Goal: Task Accomplishment & Management: Complete application form

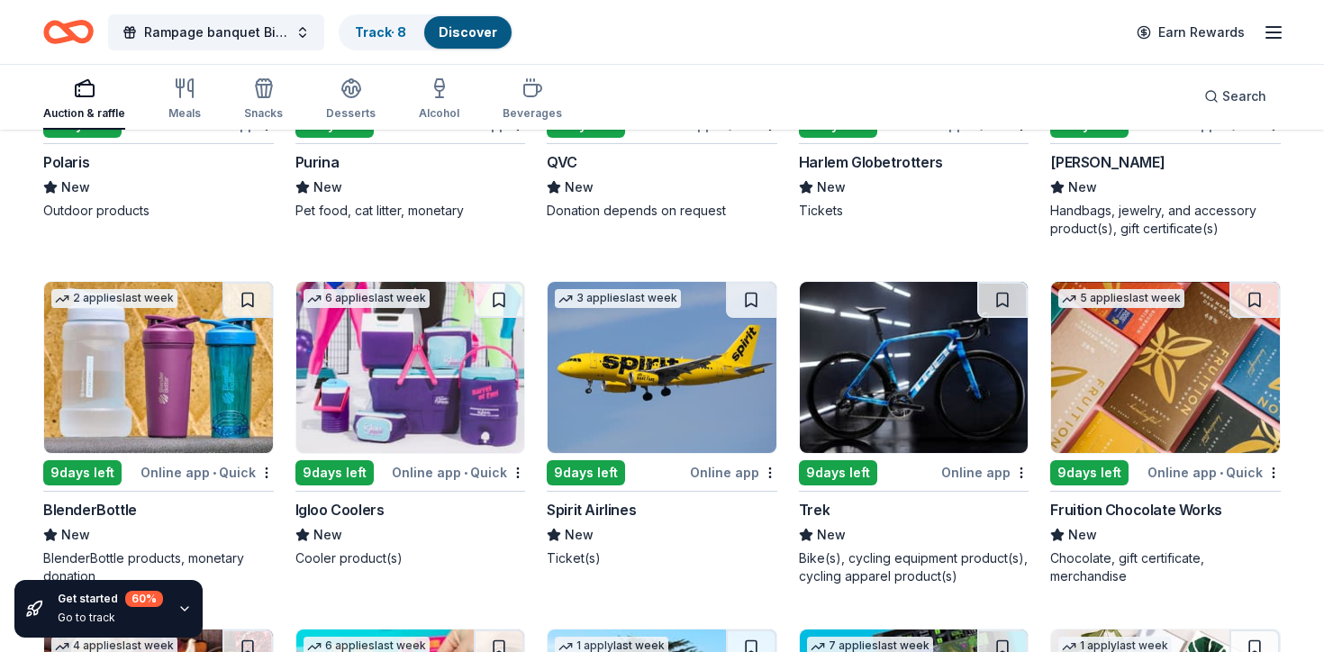
scroll to position [6930, 0]
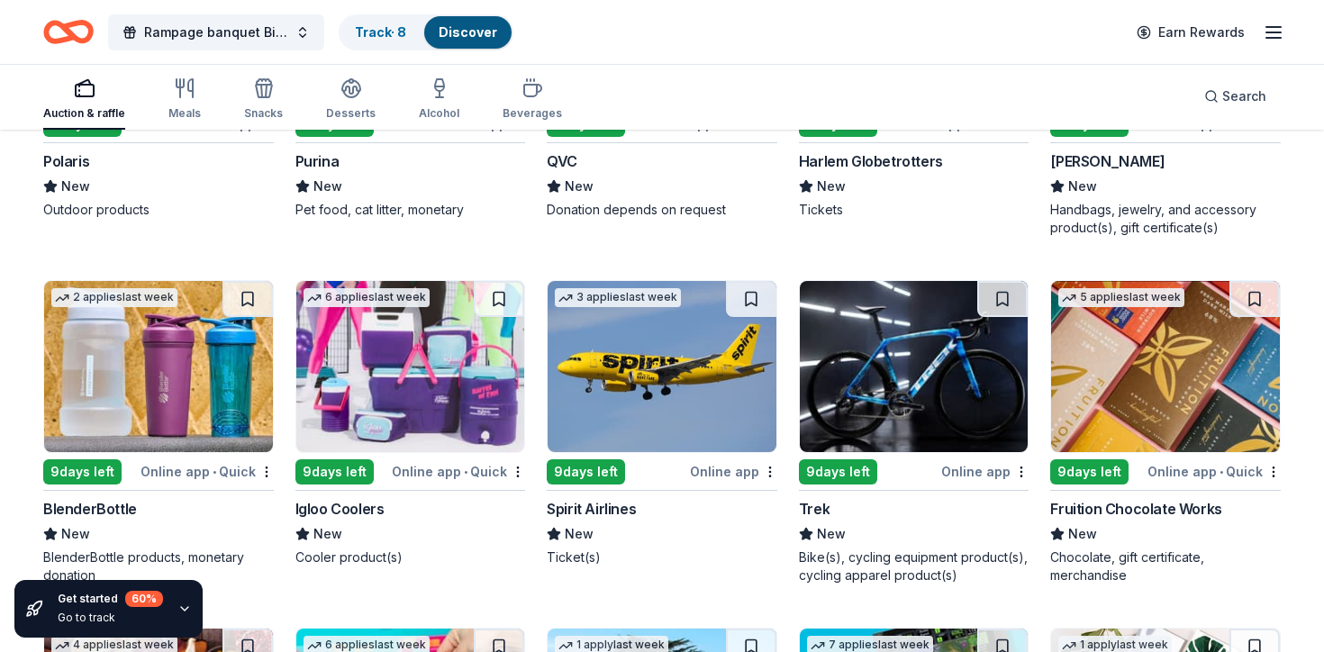
click at [438, 407] on img at bounding box center [410, 366] width 229 height 171
click at [605, 392] on img at bounding box center [661, 366] width 229 height 171
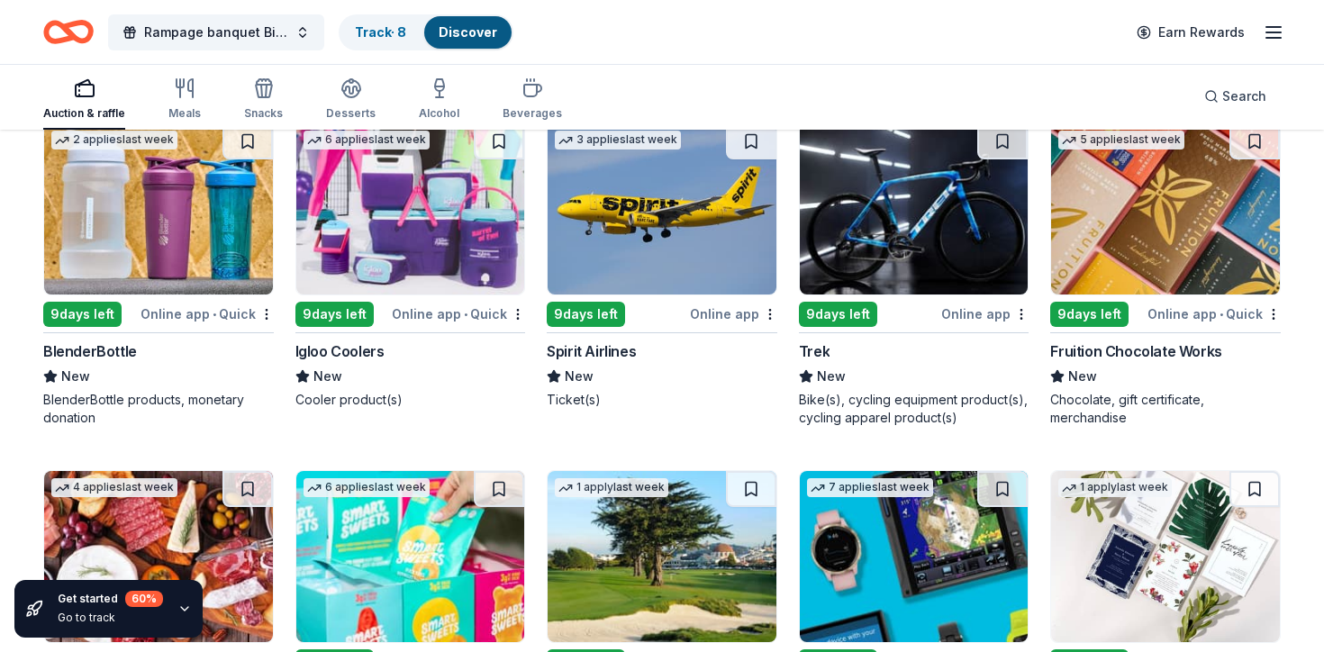
scroll to position [7072, 0]
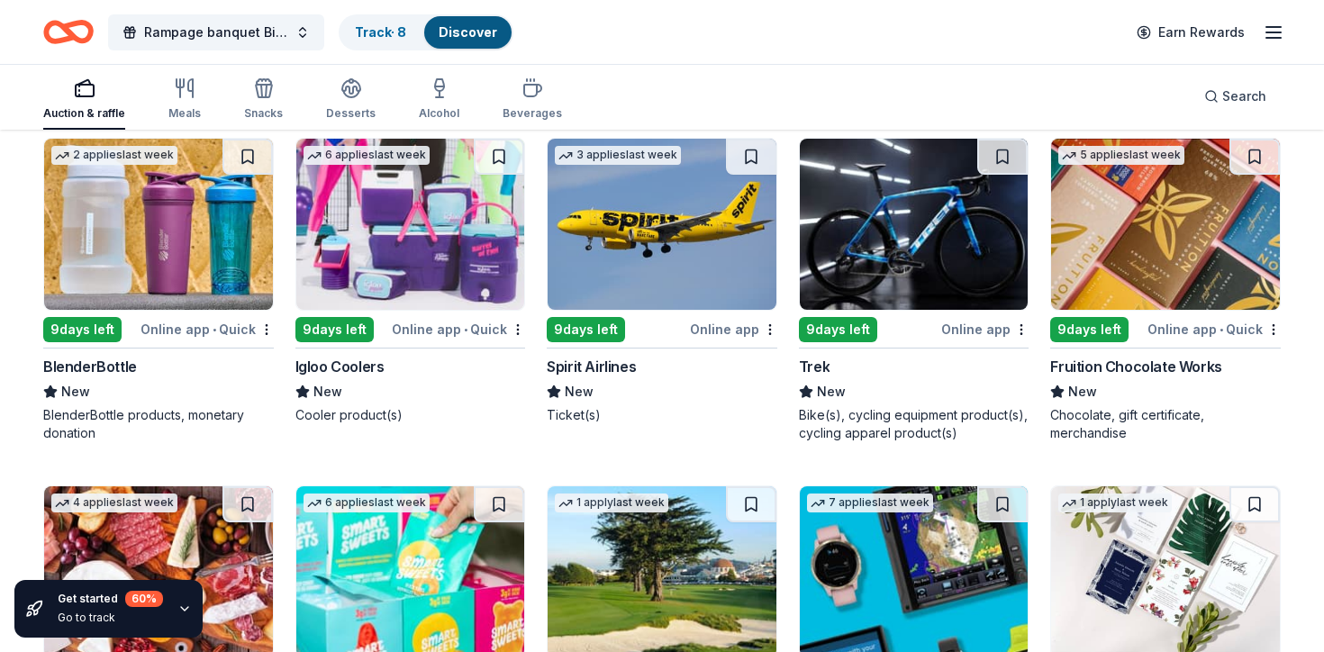
click at [158, 218] on img at bounding box center [158, 224] width 229 height 171
click at [855, 269] on img at bounding box center [914, 224] width 229 height 171
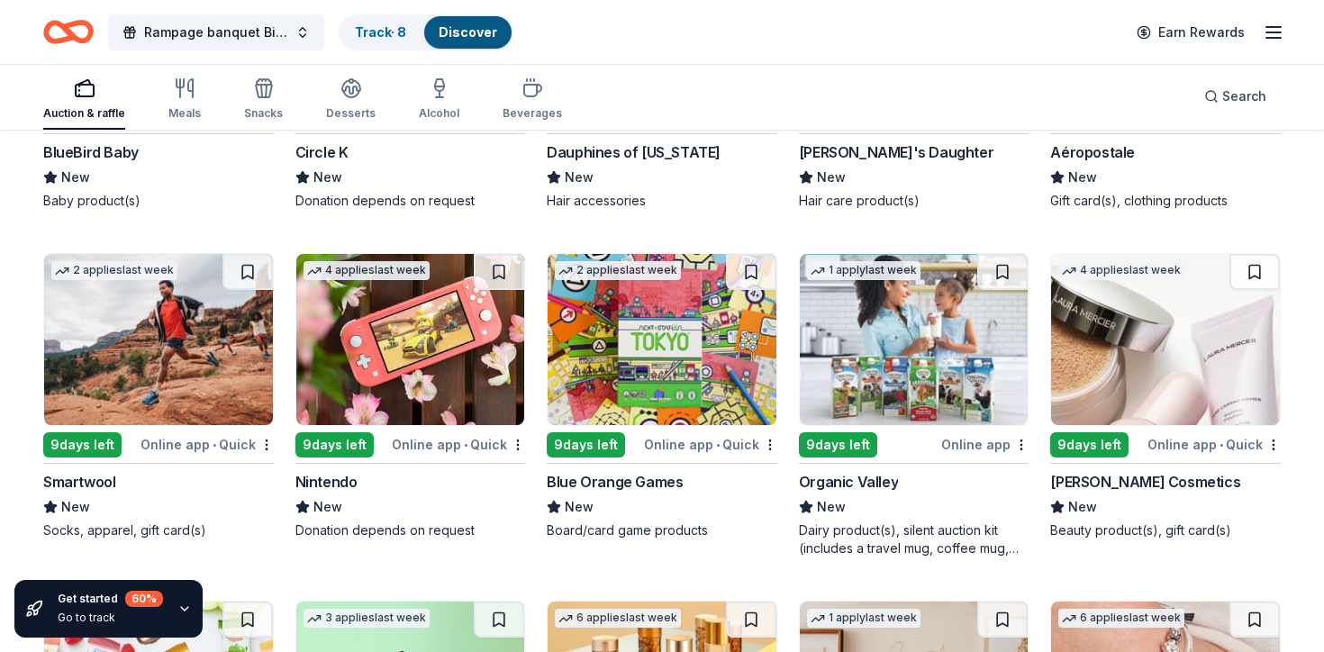
scroll to position [8333, 0]
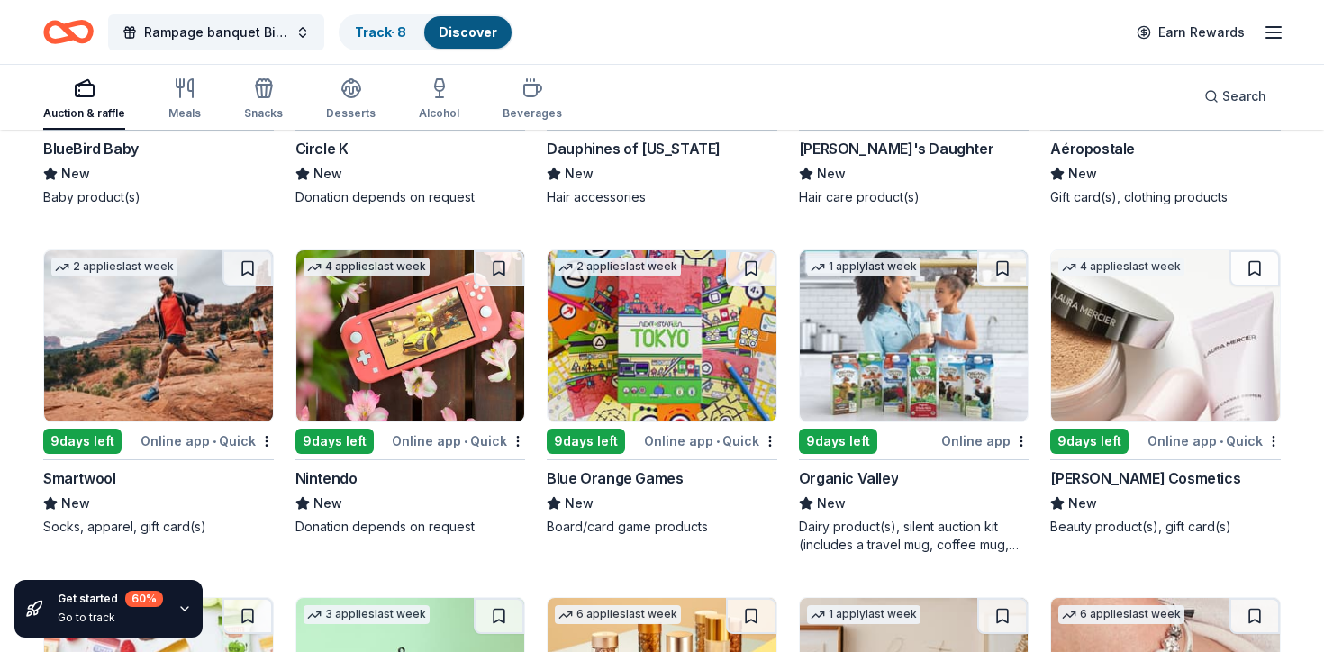
click at [433, 384] on img at bounding box center [410, 335] width 229 height 171
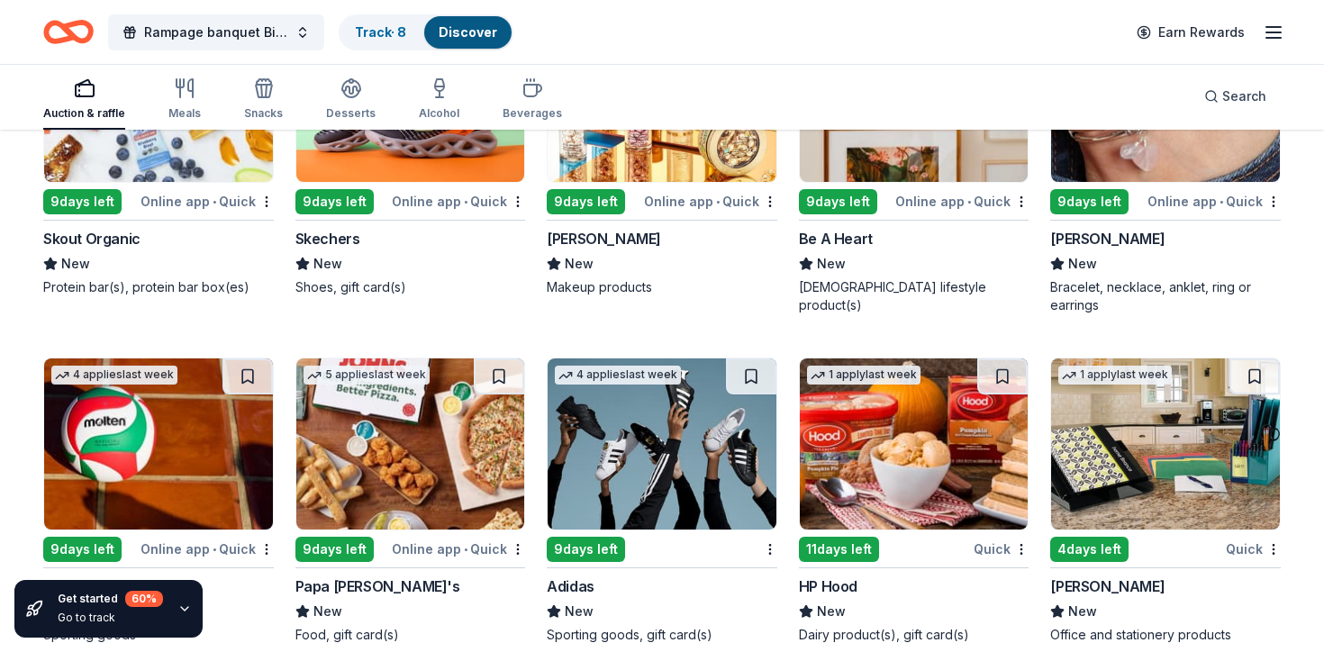
scroll to position [8948, 0]
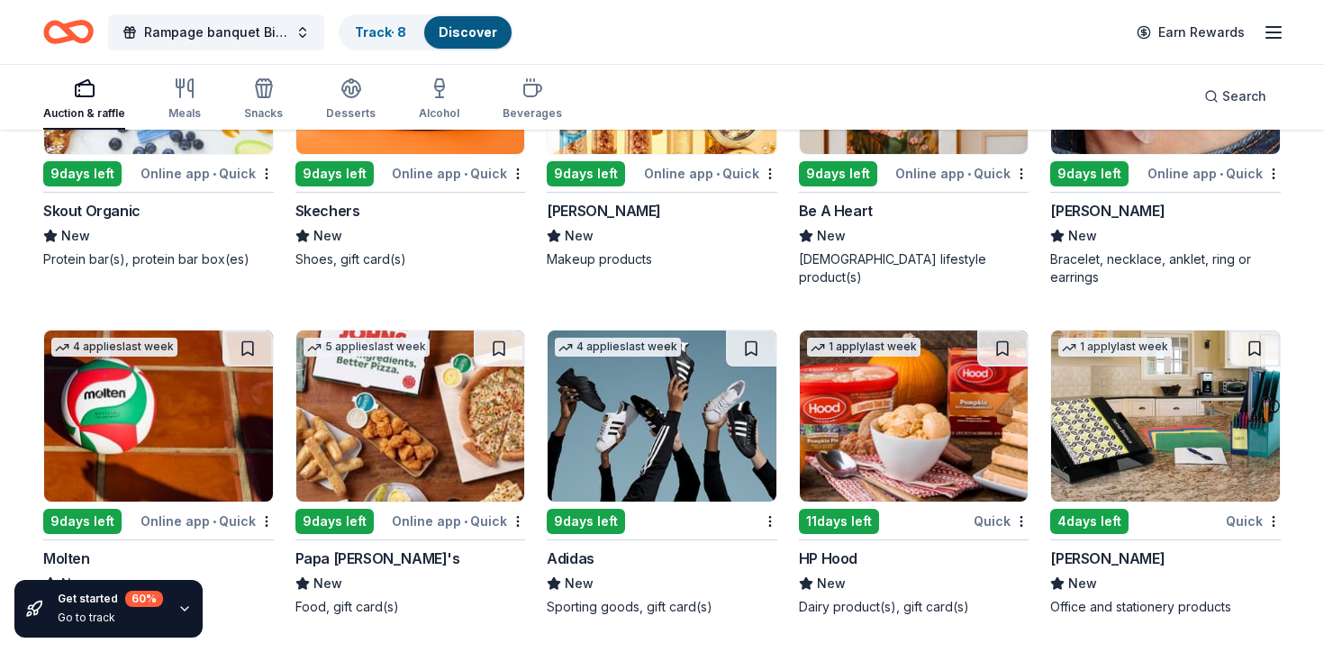
click at [621, 441] on img at bounding box center [661, 415] width 229 height 171
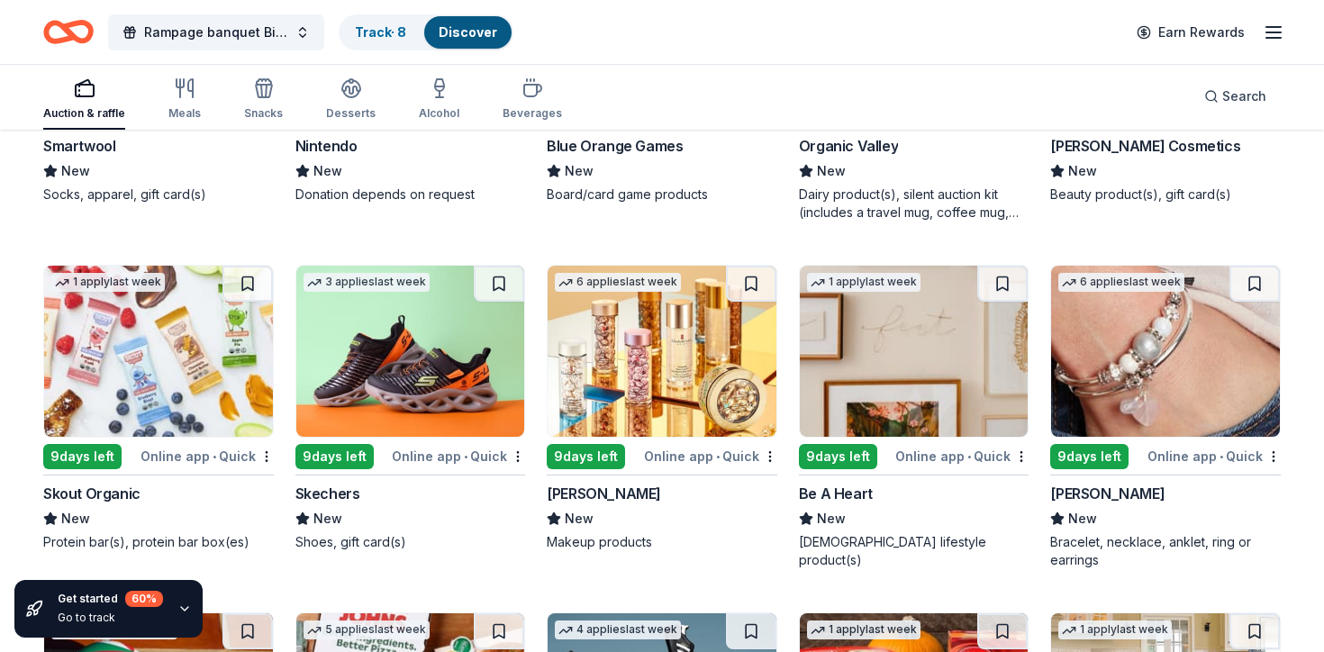
scroll to position [8660, 0]
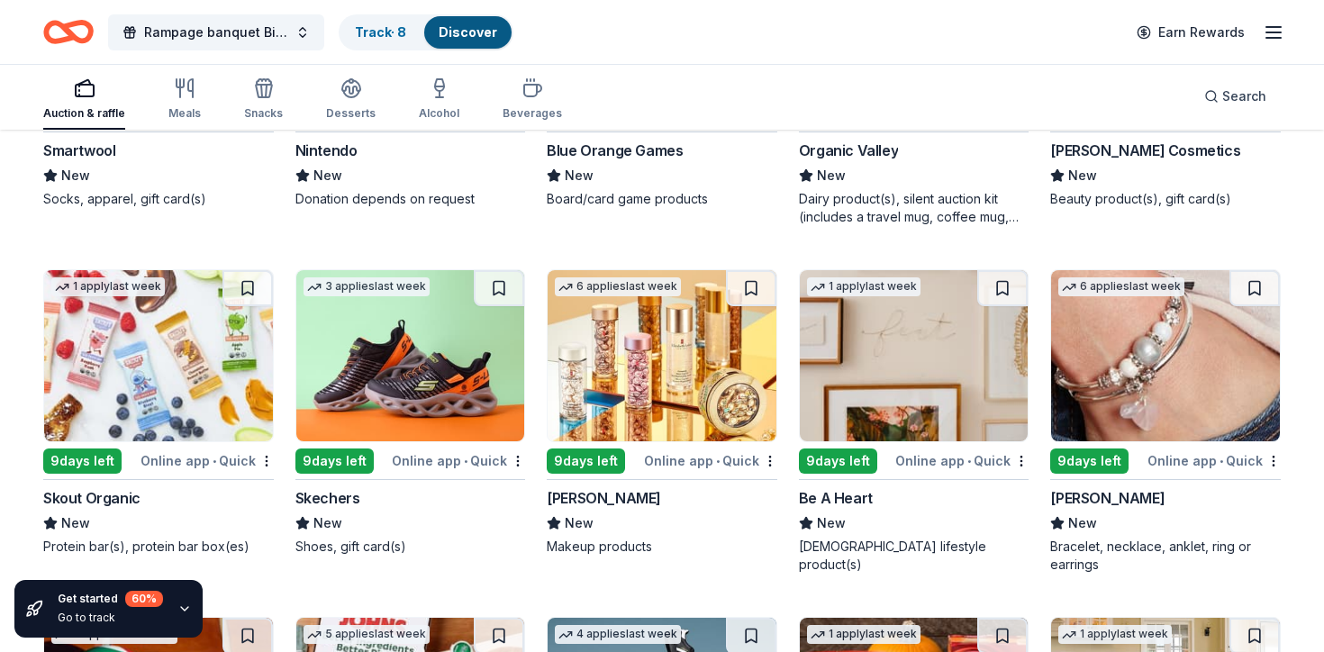
click at [434, 352] on img at bounding box center [410, 355] width 229 height 171
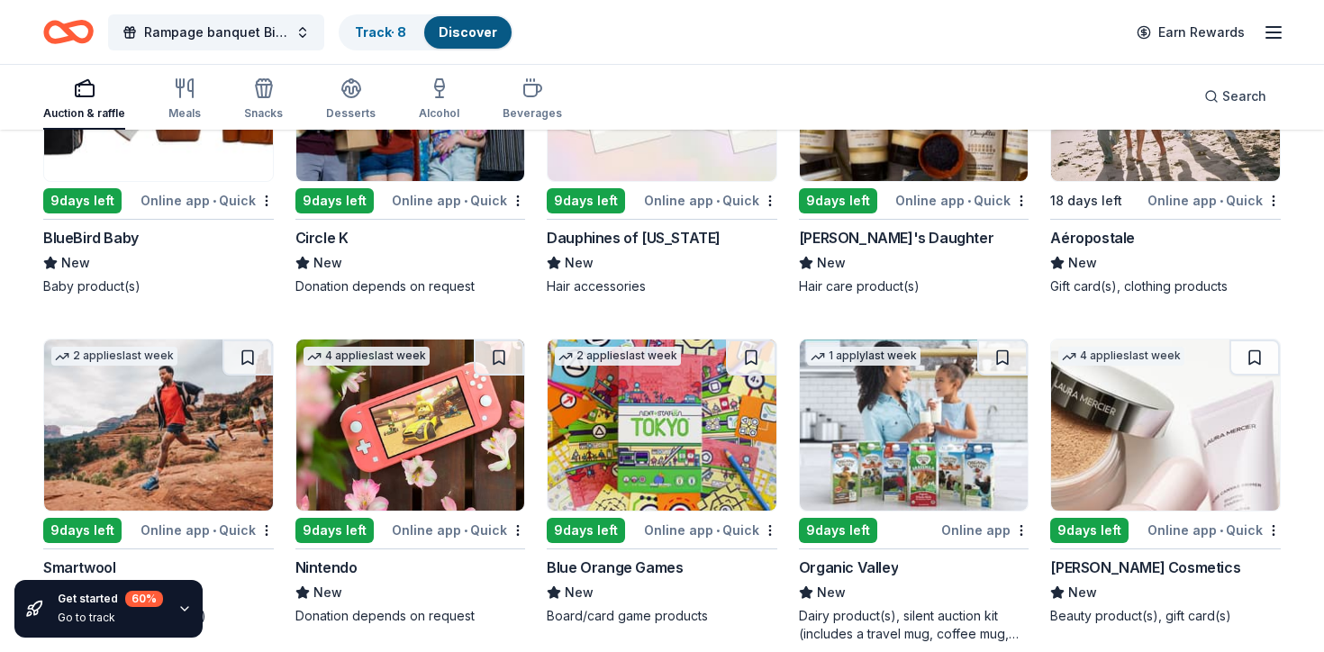
scroll to position [8229, 0]
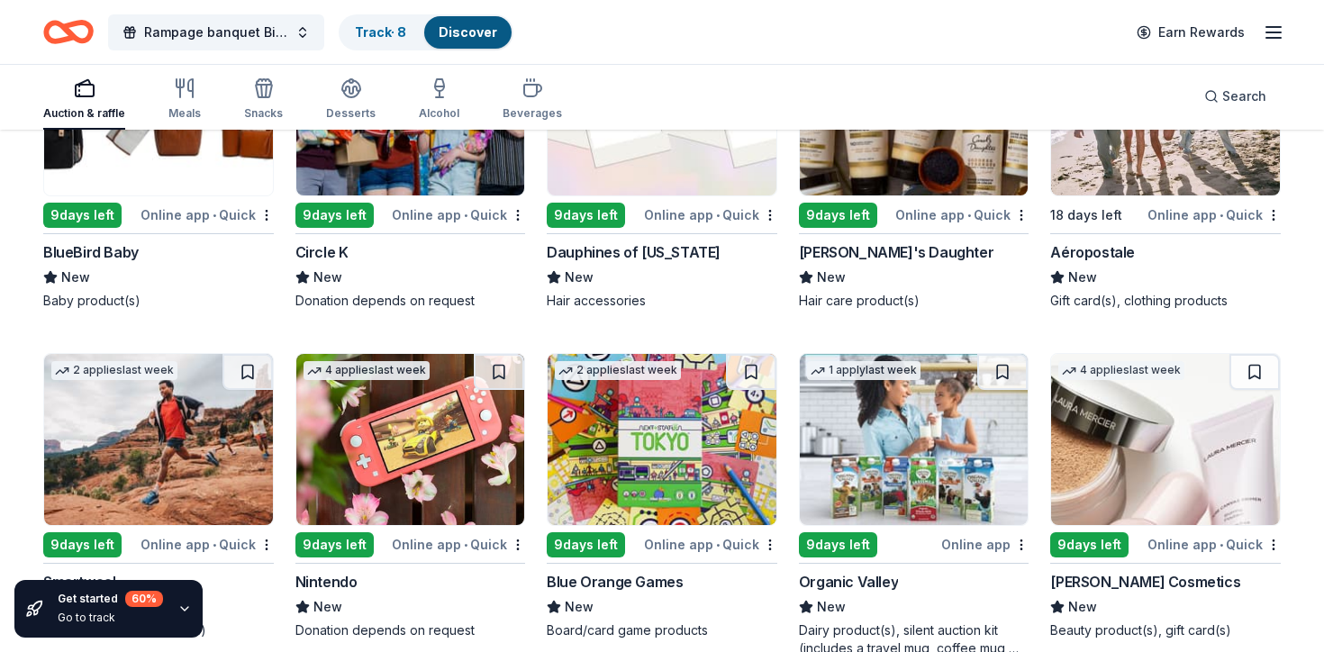
click at [1143, 465] on img at bounding box center [1165, 439] width 229 height 171
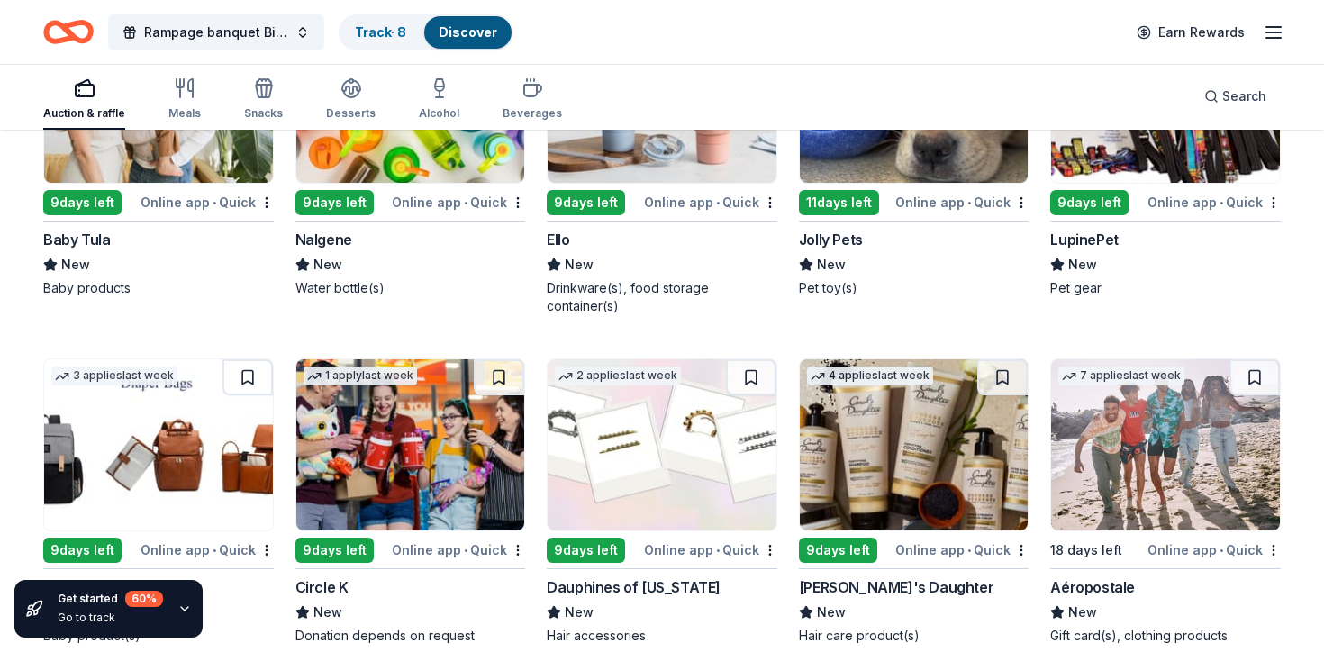
scroll to position [7892, 0]
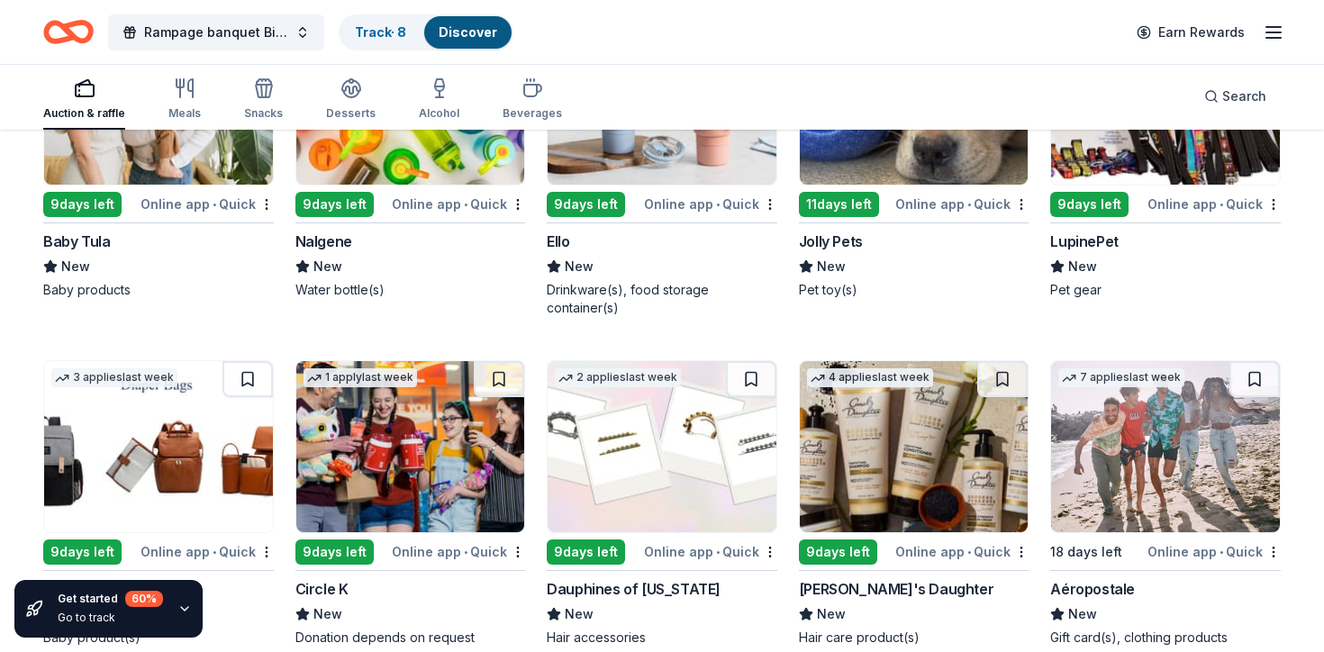
click at [188, 427] on img at bounding box center [158, 446] width 229 height 171
click at [613, 475] on img at bounding box center [661, 446] width 229 height 171
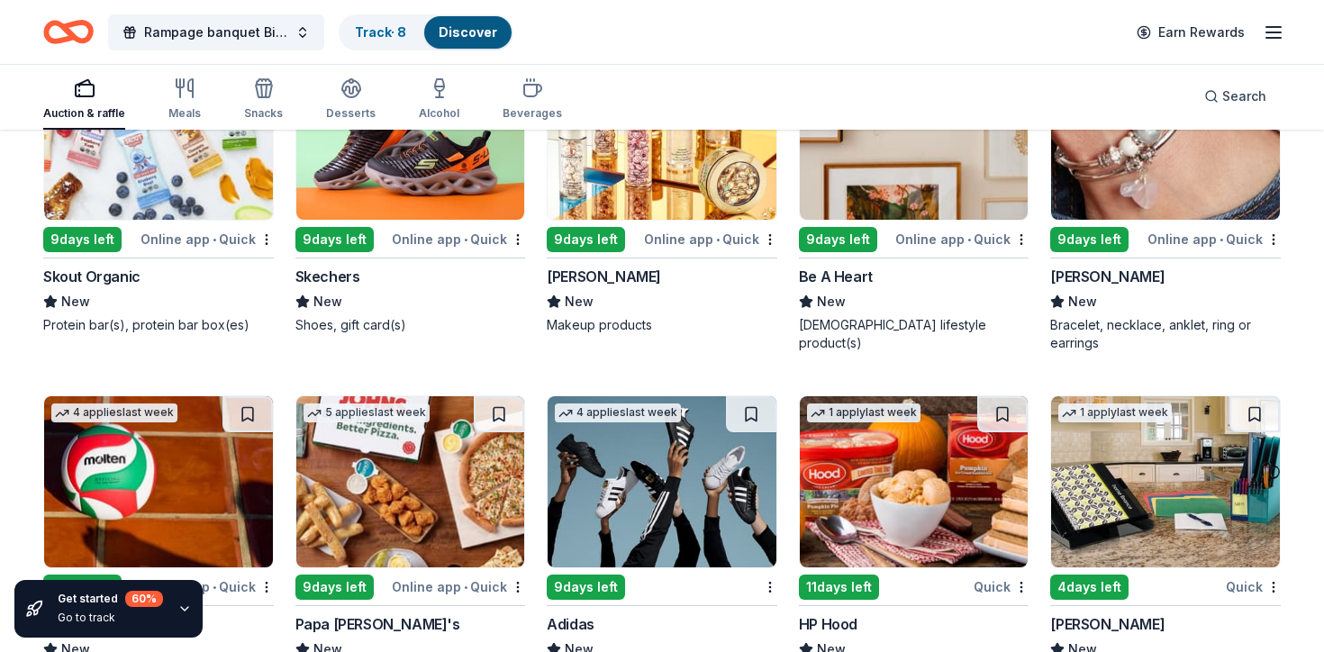
scroll to position [8948, 0]
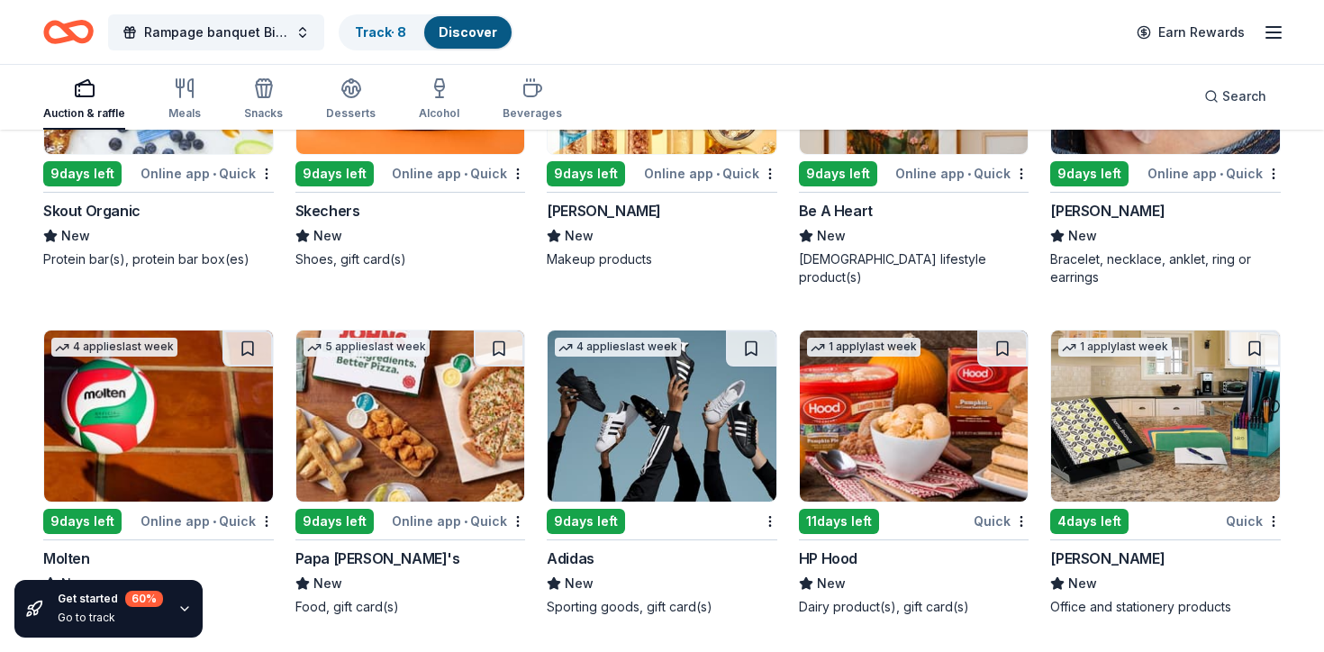
click at [180, 602] on icon "button" at bounding box center [184, 608] width 14 height 14
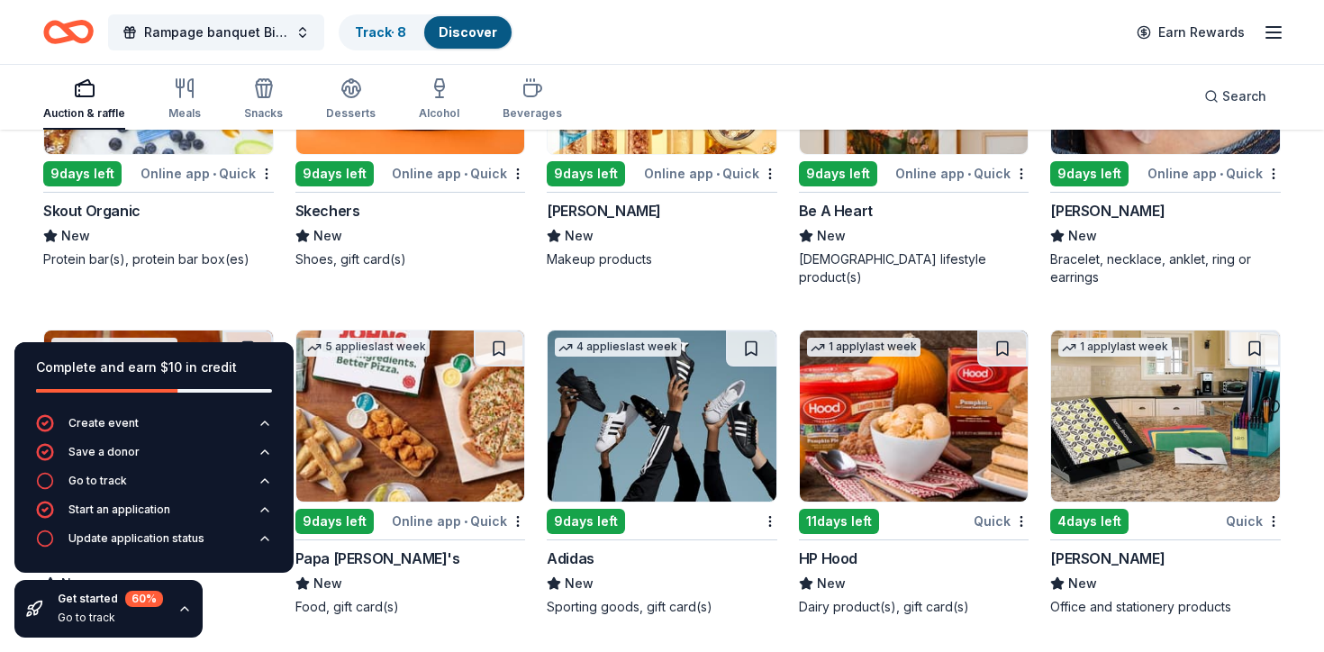
click at [223, 613] on div "Complete and earn $10 in credit Create event Save a donor Go to track Start an …" at bounding box center [154, 490] width 308 height 324
click at [179, 608] on icon "button" at bounding box center [184, 608] width 14 height 14
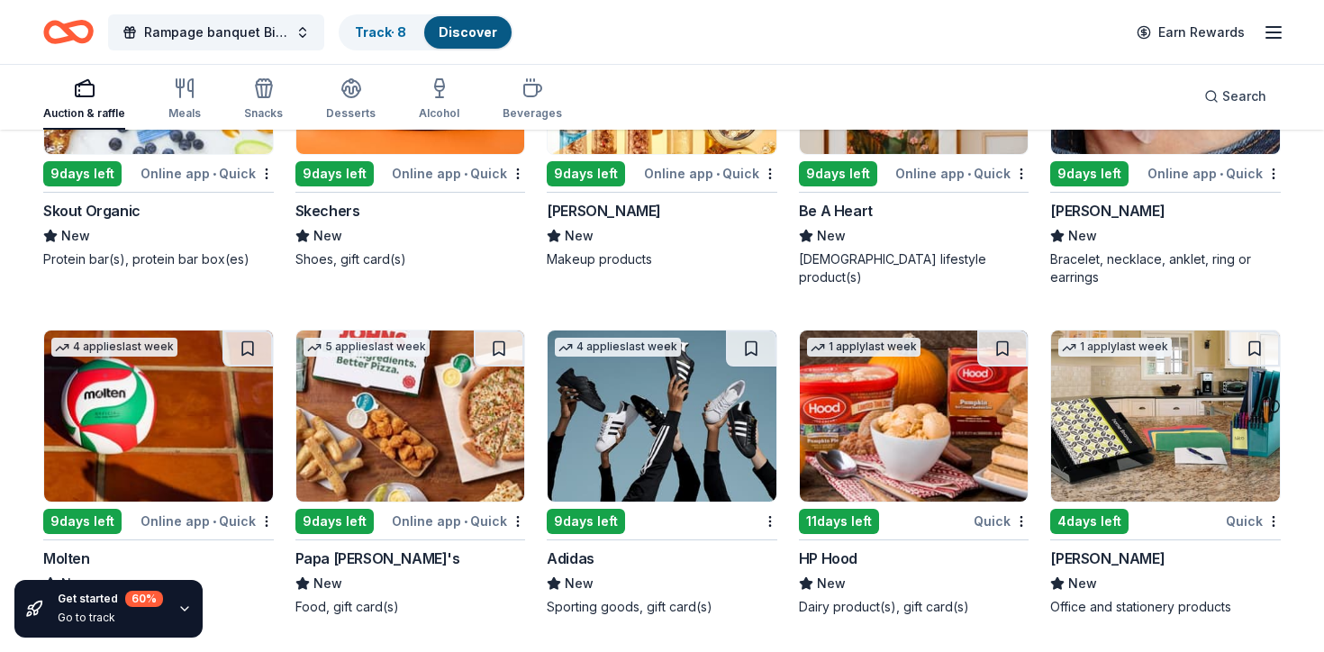
click at [209, 415] on img at bounding box center [158, 415] width 229 height 171
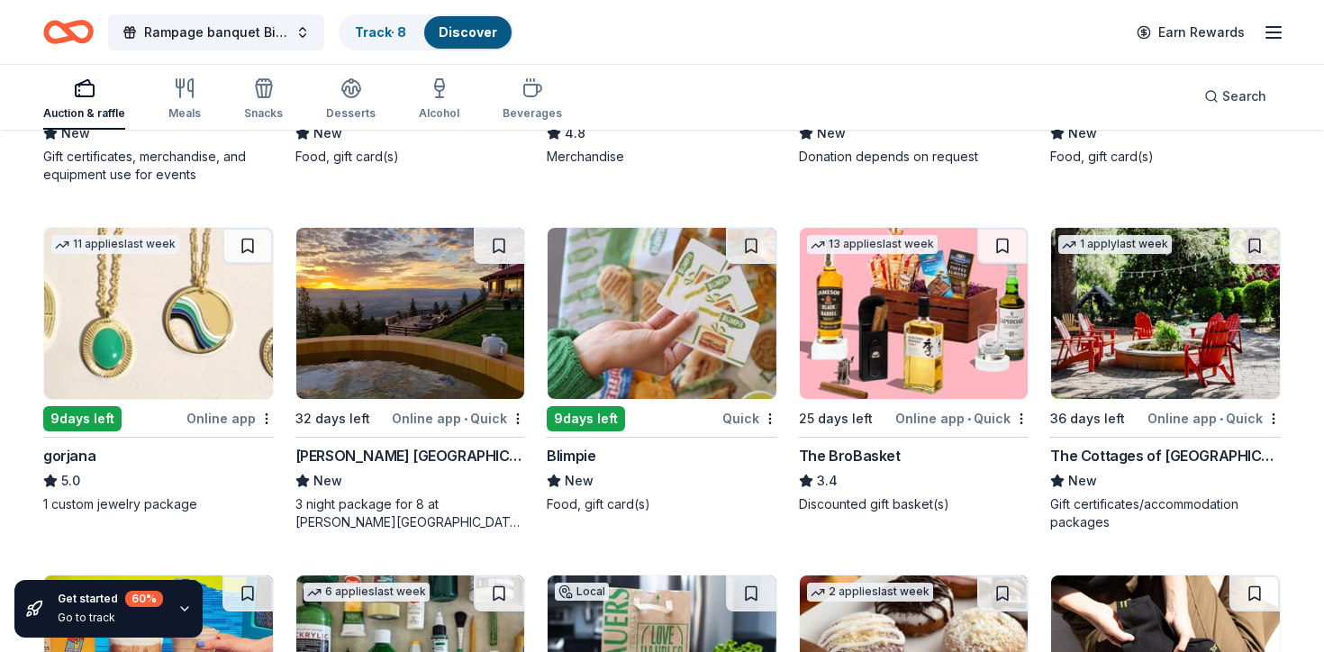
scroll to position [2848, 0]
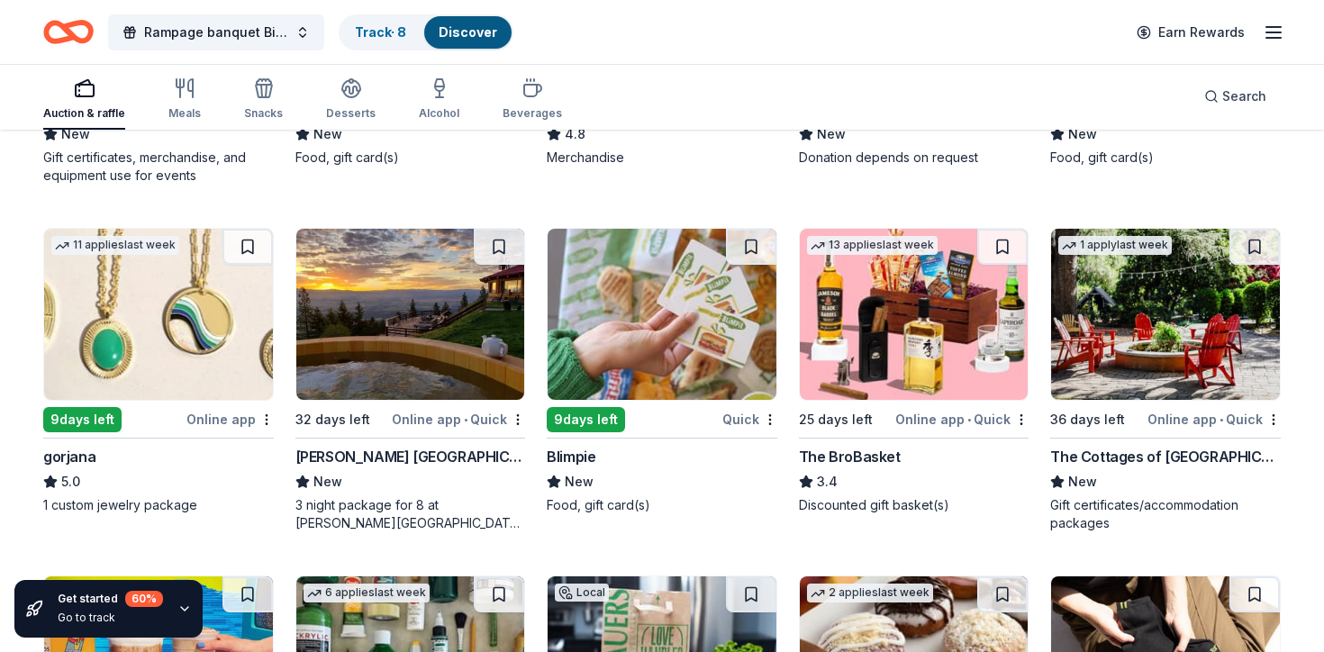
click at [871, 355] on img at bounding box center [914, 314] width 229 height 171
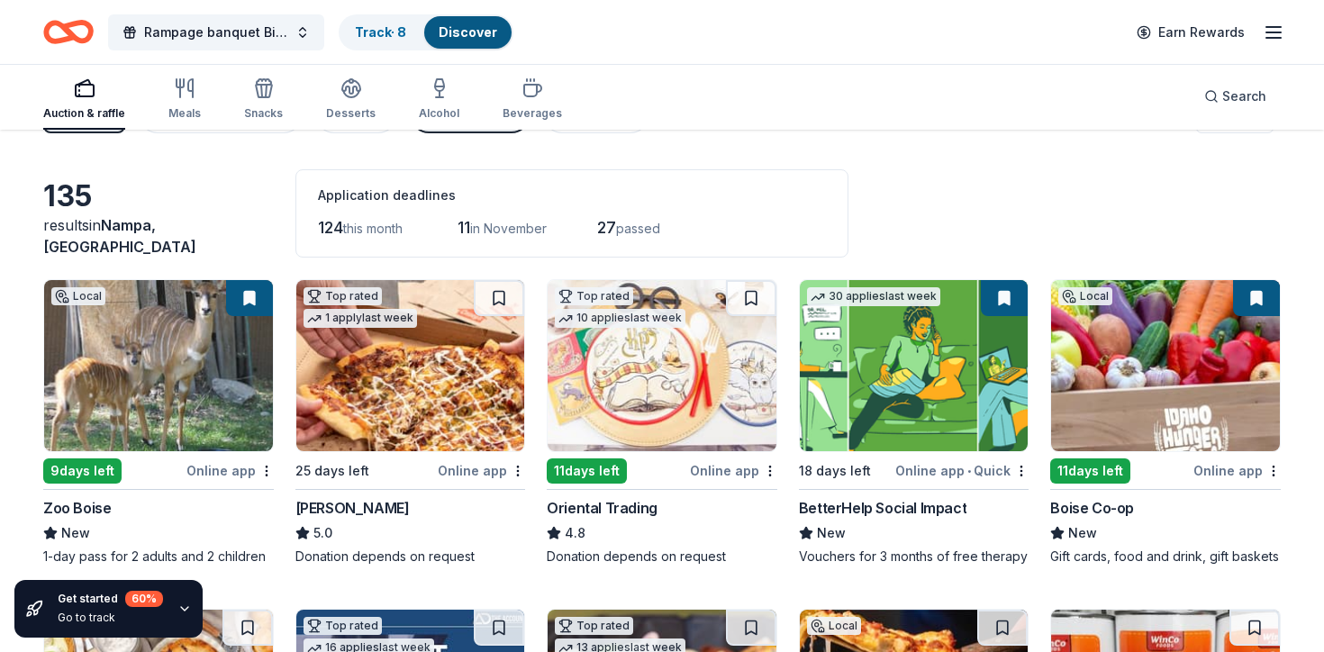
scroll to position [0, 0]
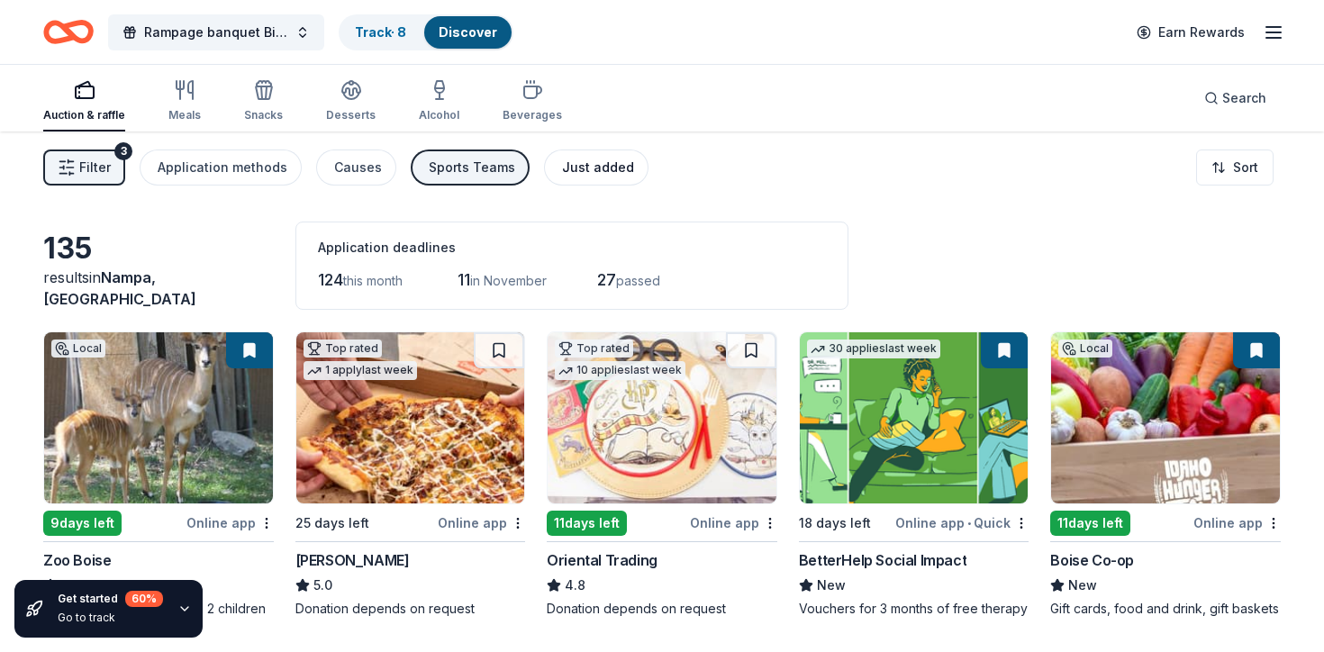
click at [587, 157] on div "Just added" at bounding box center [598, 168] width 72 height 22
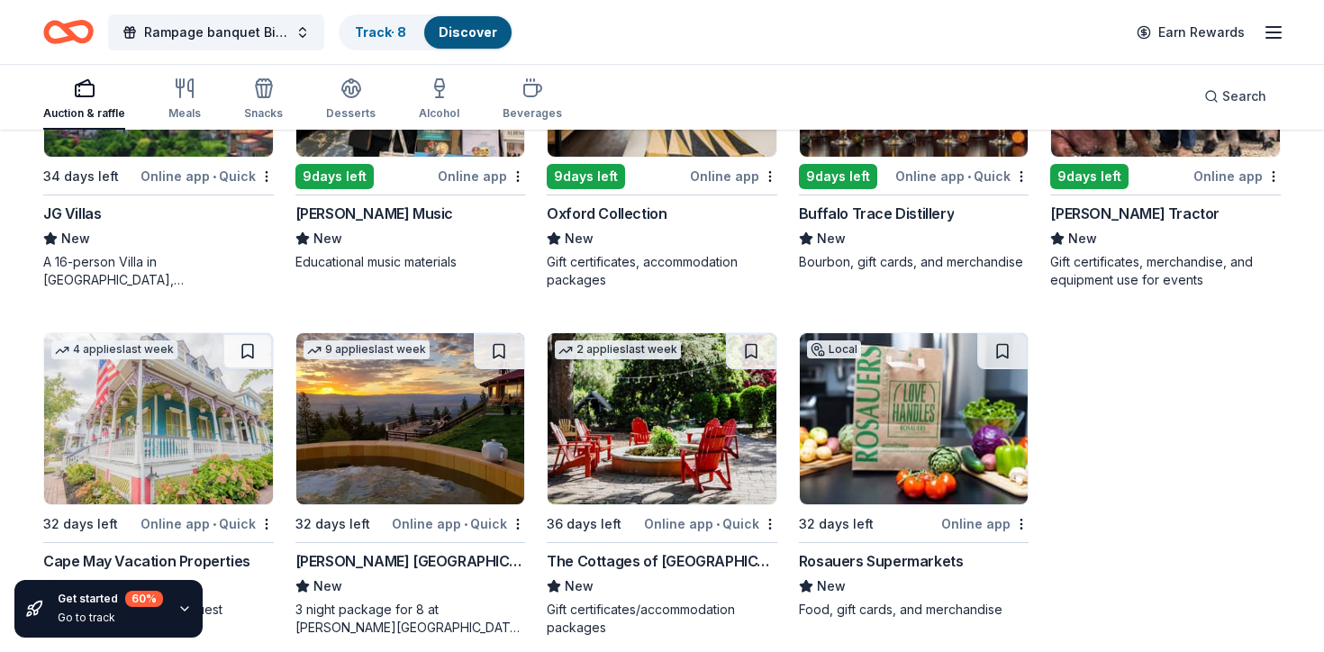
scroll to position [715, 0]
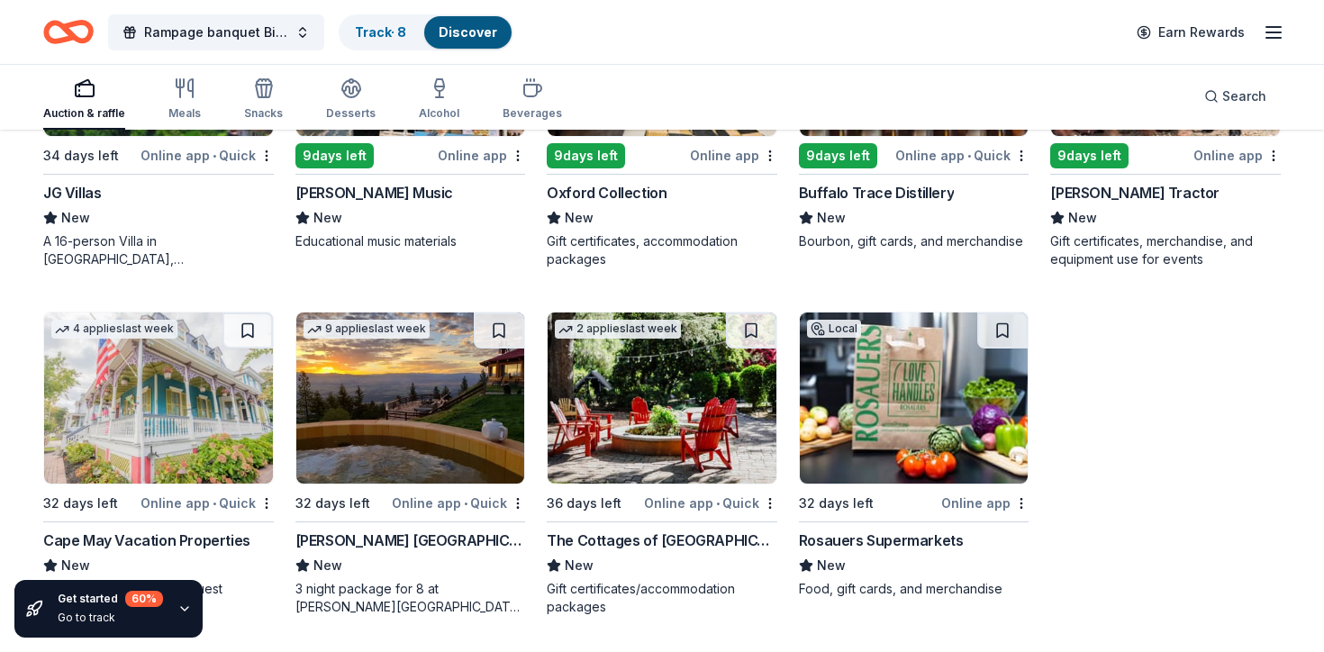
click at [400, 436] on img at bounding box center [410, 397] width 229 height 171
click at [647, 418] on img at bounding box center [661, 397] width 229 height 171
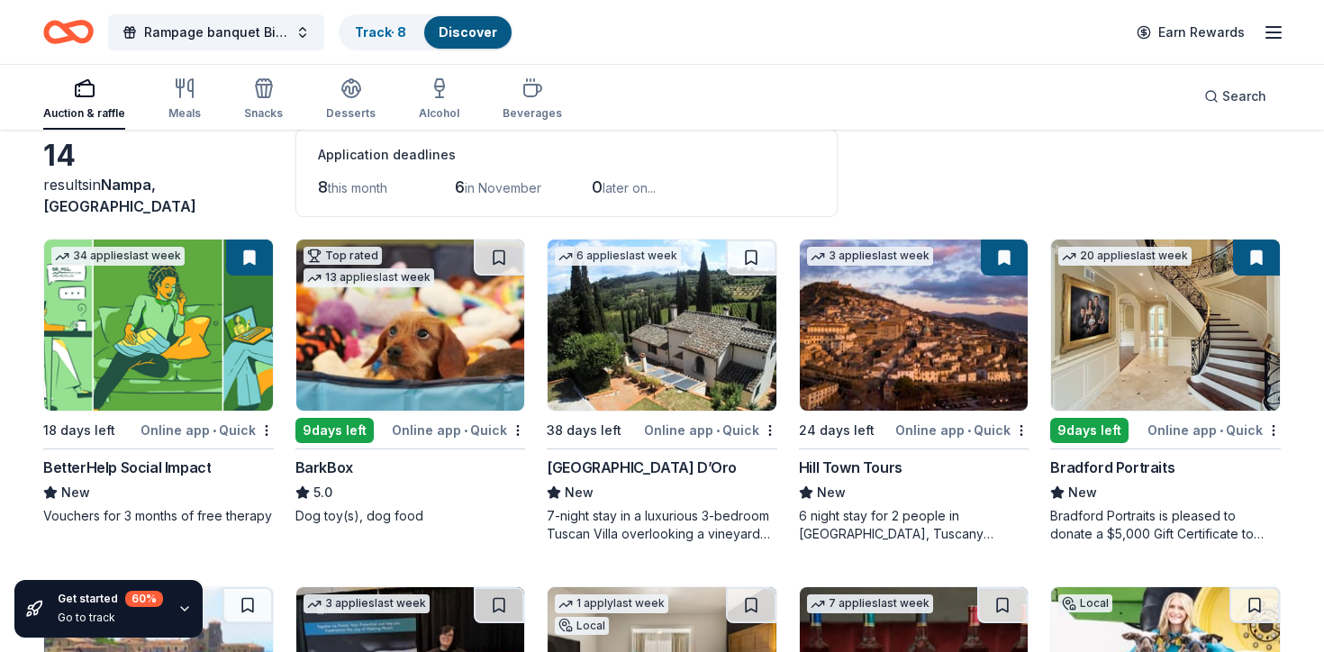
scroll to position [0, 0]
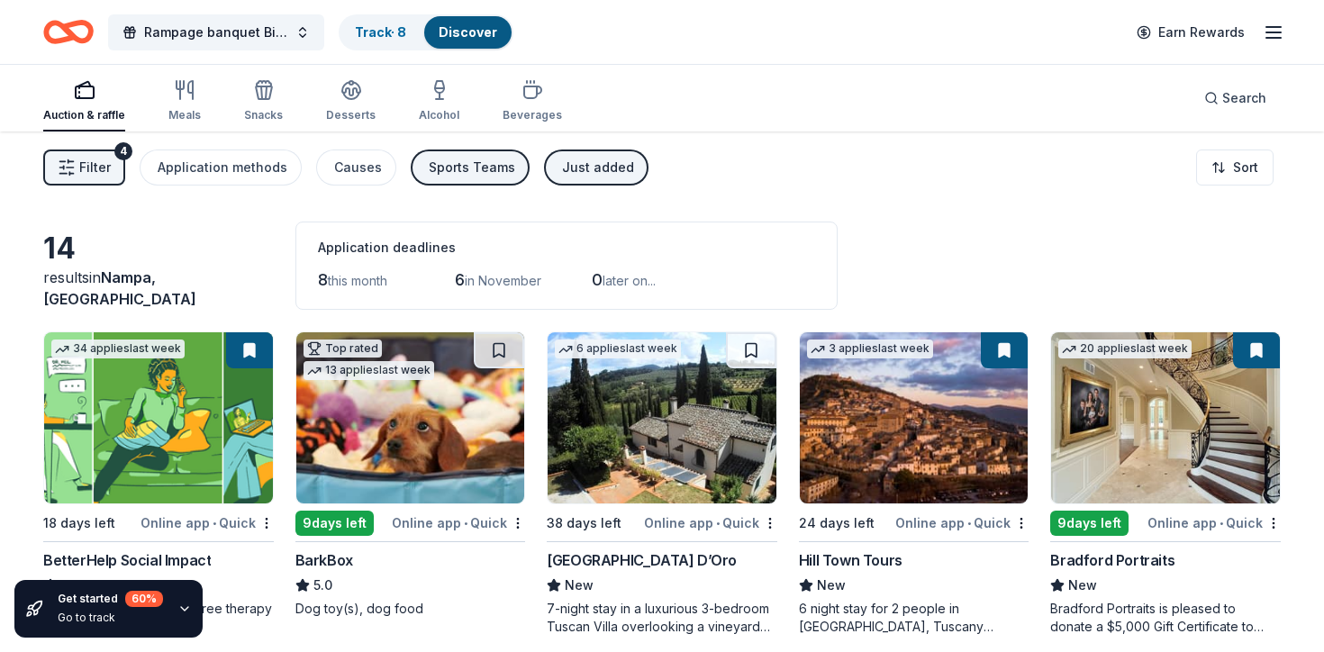
click at [562, 167] on div "Just added" at bounding box center [598, 168] width 72 height 22
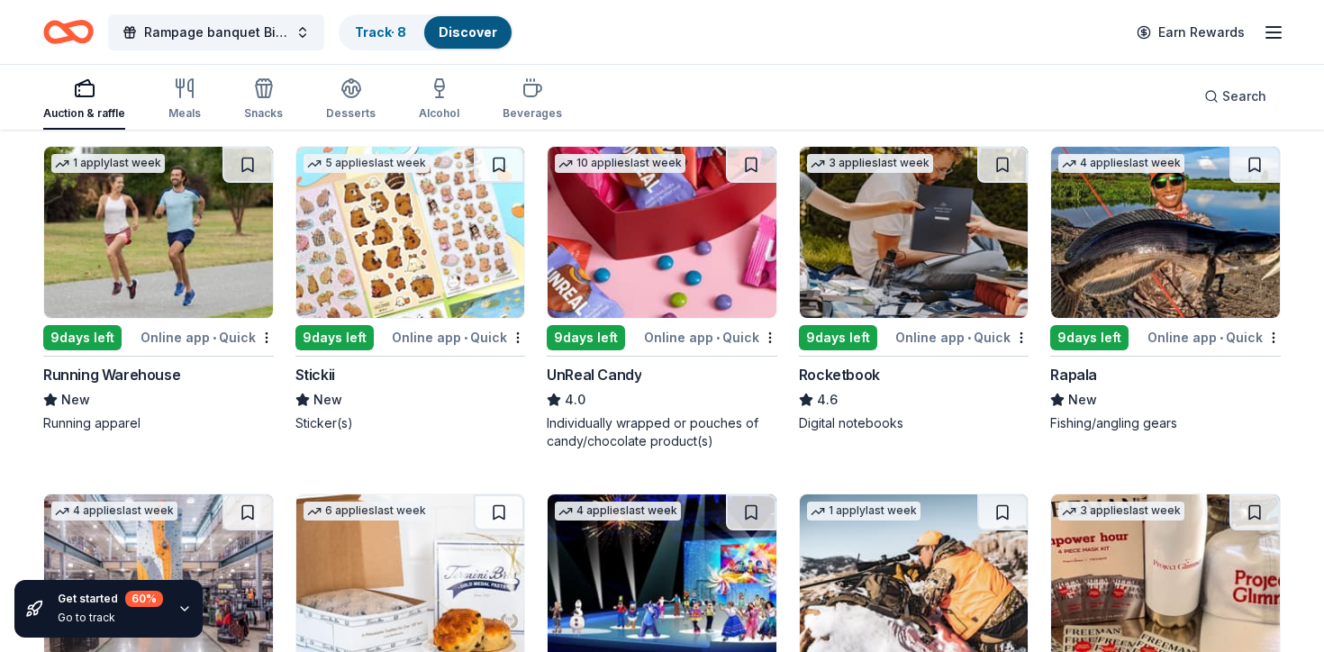
scroll to position [3970, 0]
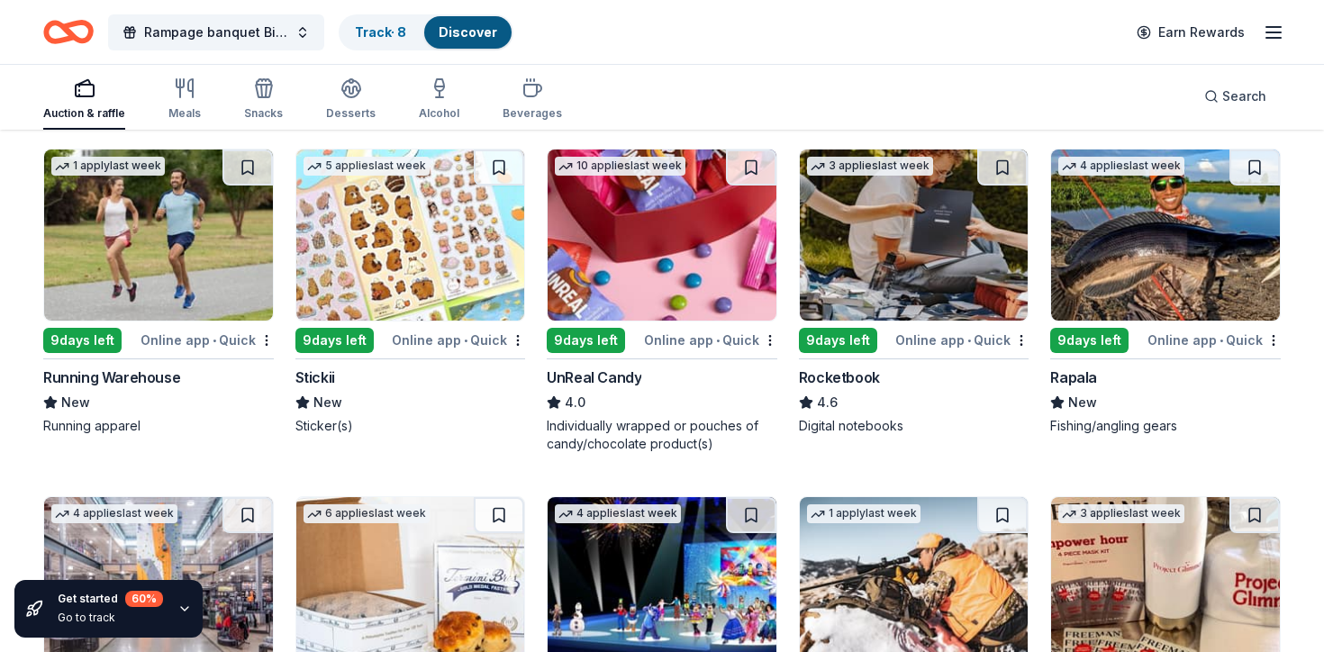
click at [1149, 248] on img at bounding box center [1165, 234] width 229 height 171
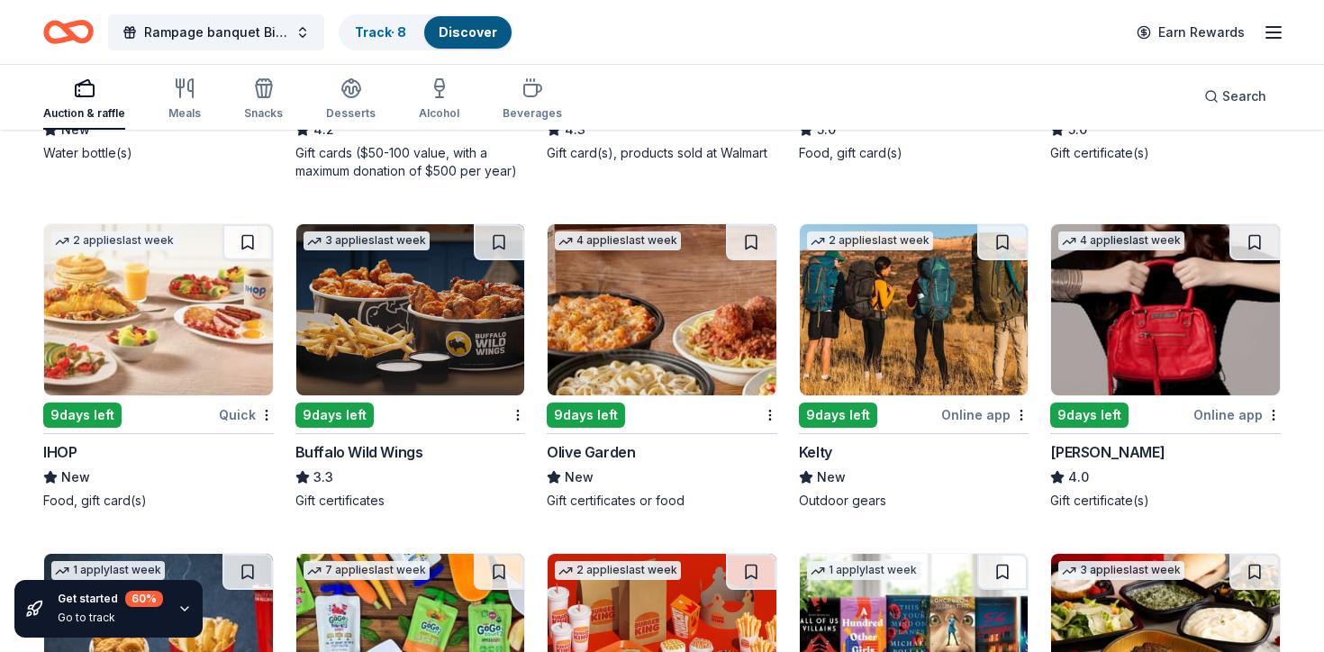
scroll to position [5296, 0]
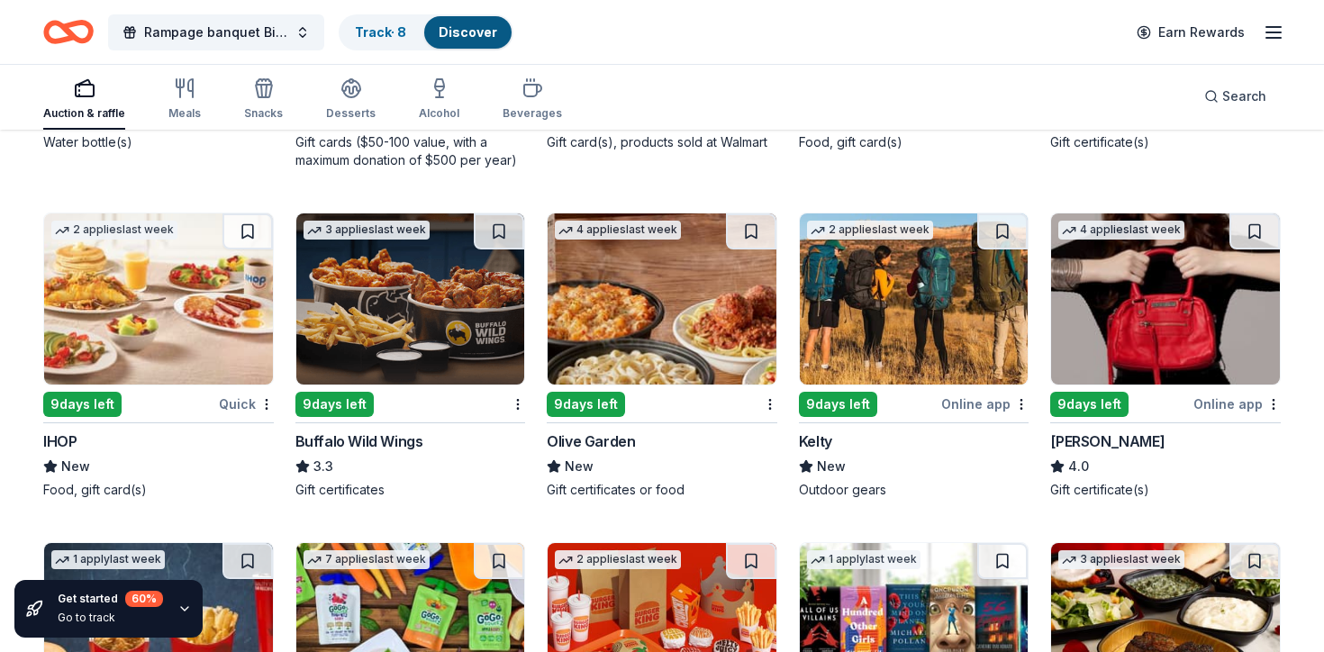
click at [859, 322] on img at bounding box center [914, 298] width 229 height 171
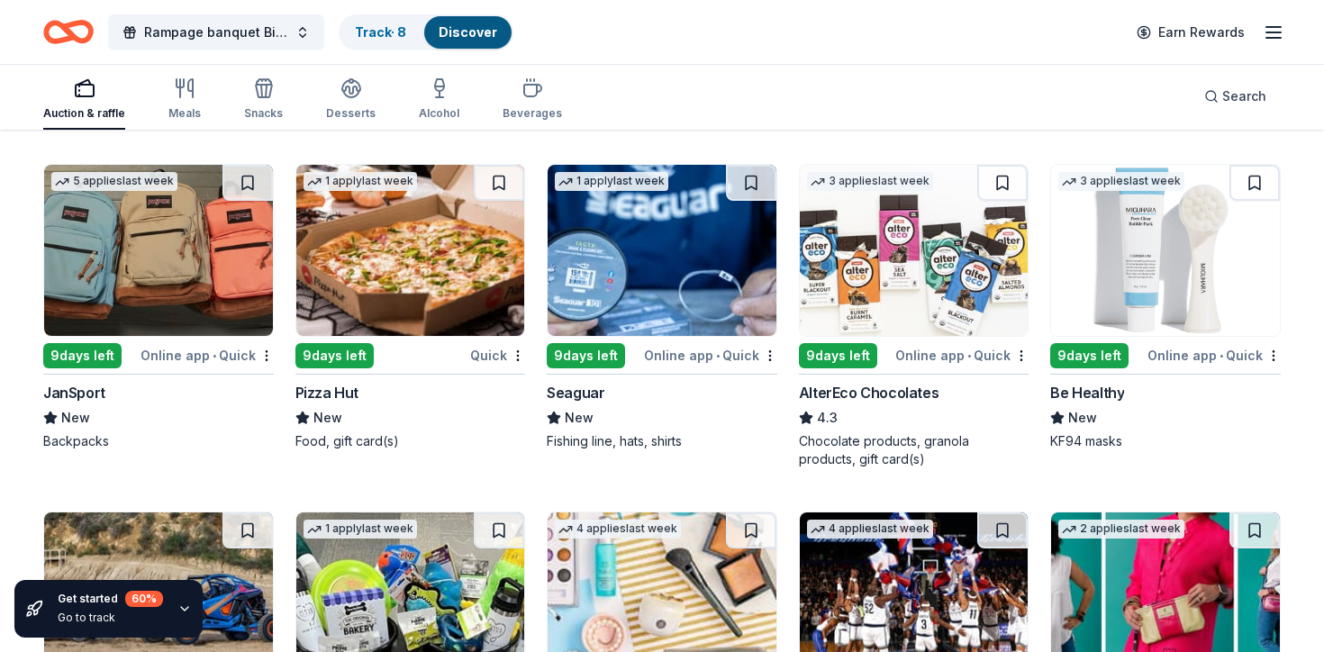
scroll to position [6353, 0]
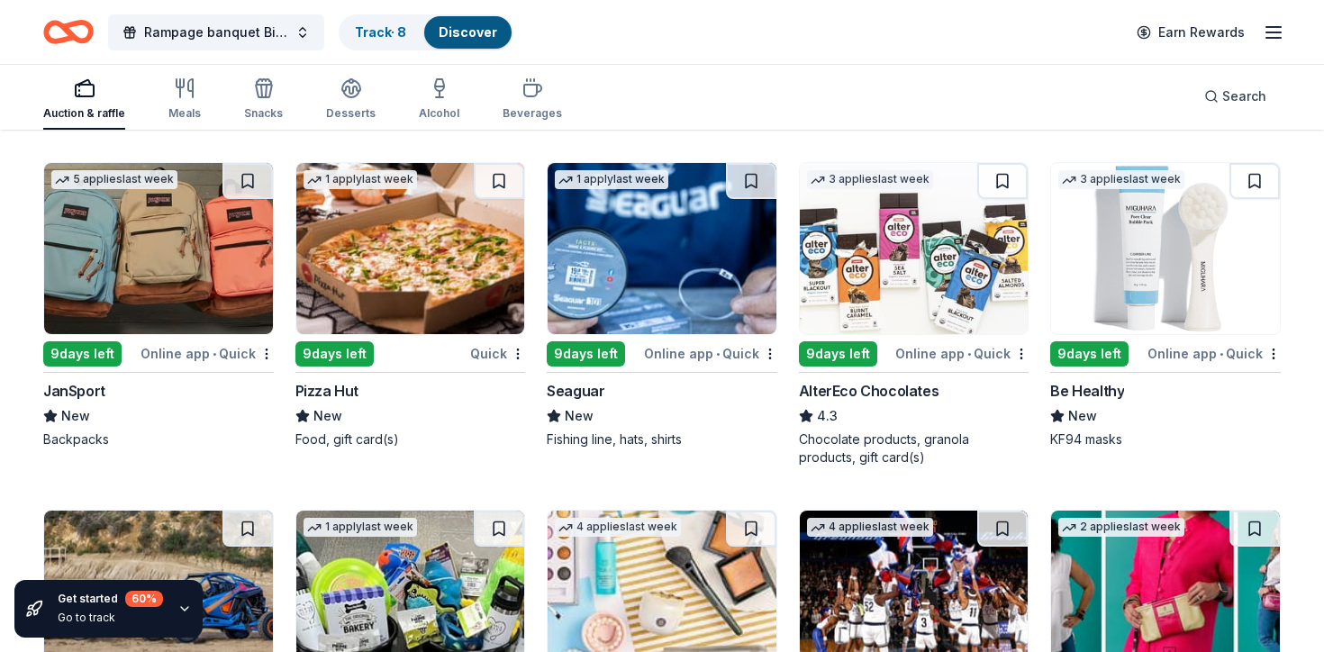
click at [194, 299] on img at bounding box center [158, 248] width 229 height 171
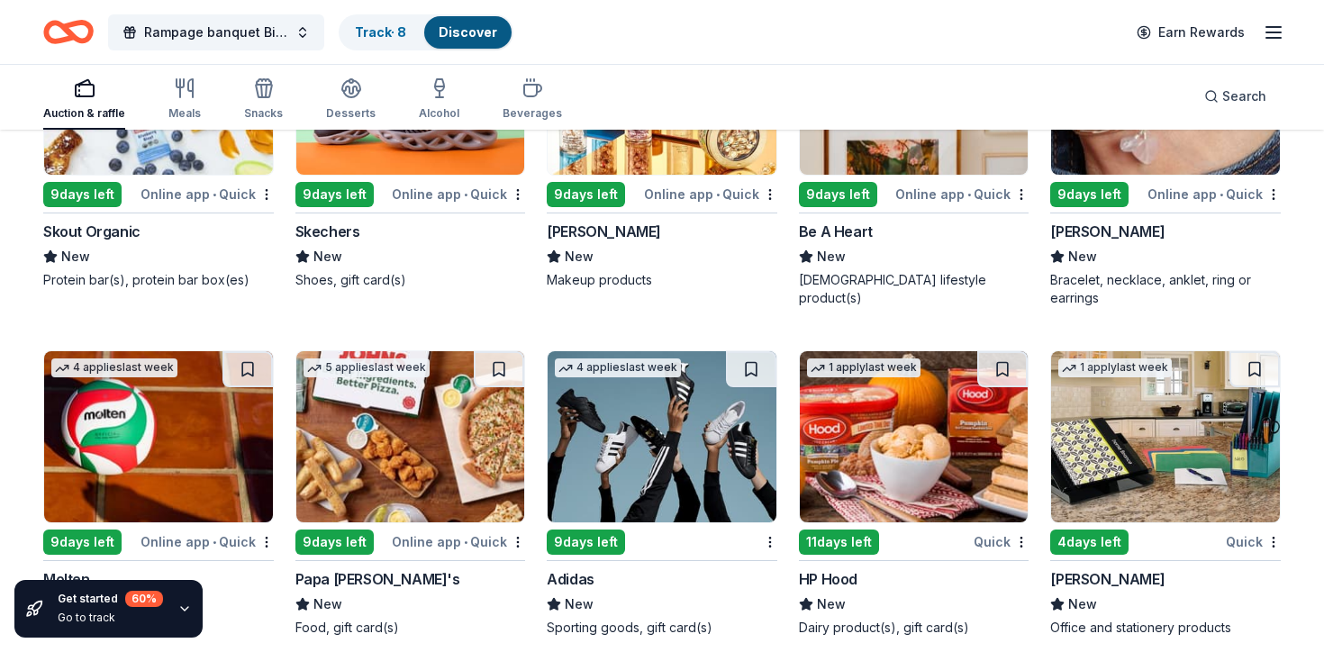
scroll to position [8948, 0]
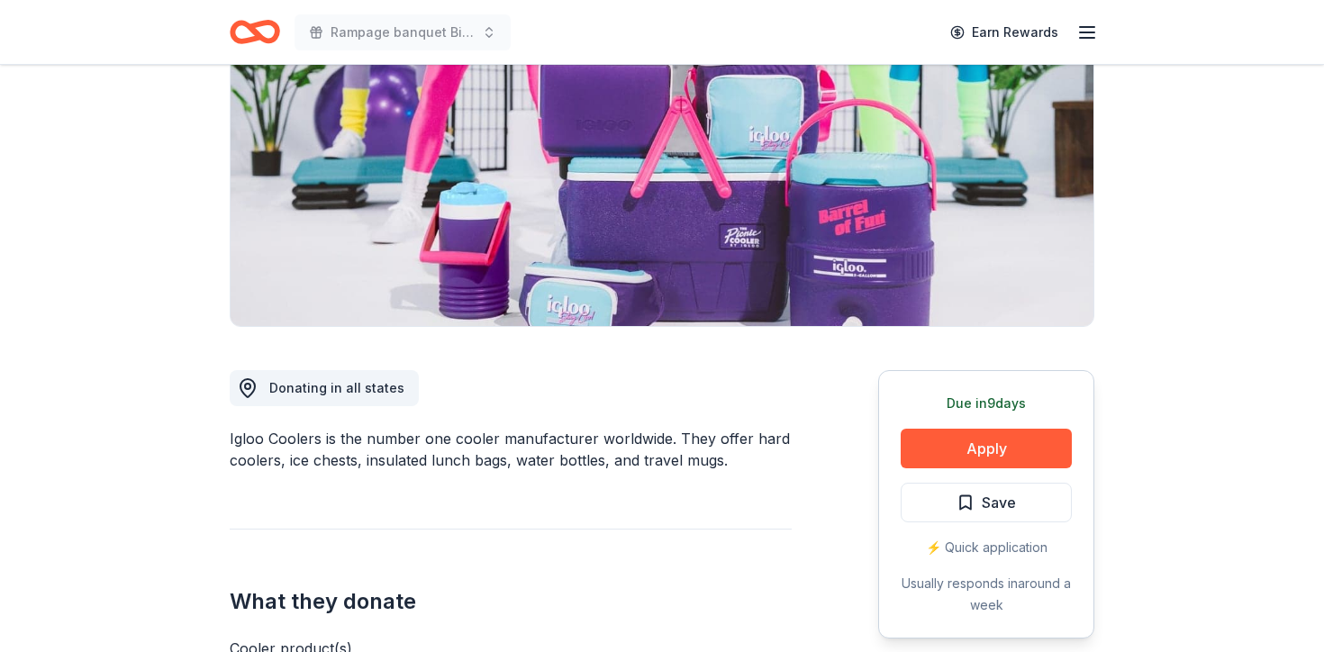
scroll to position [232, 0]
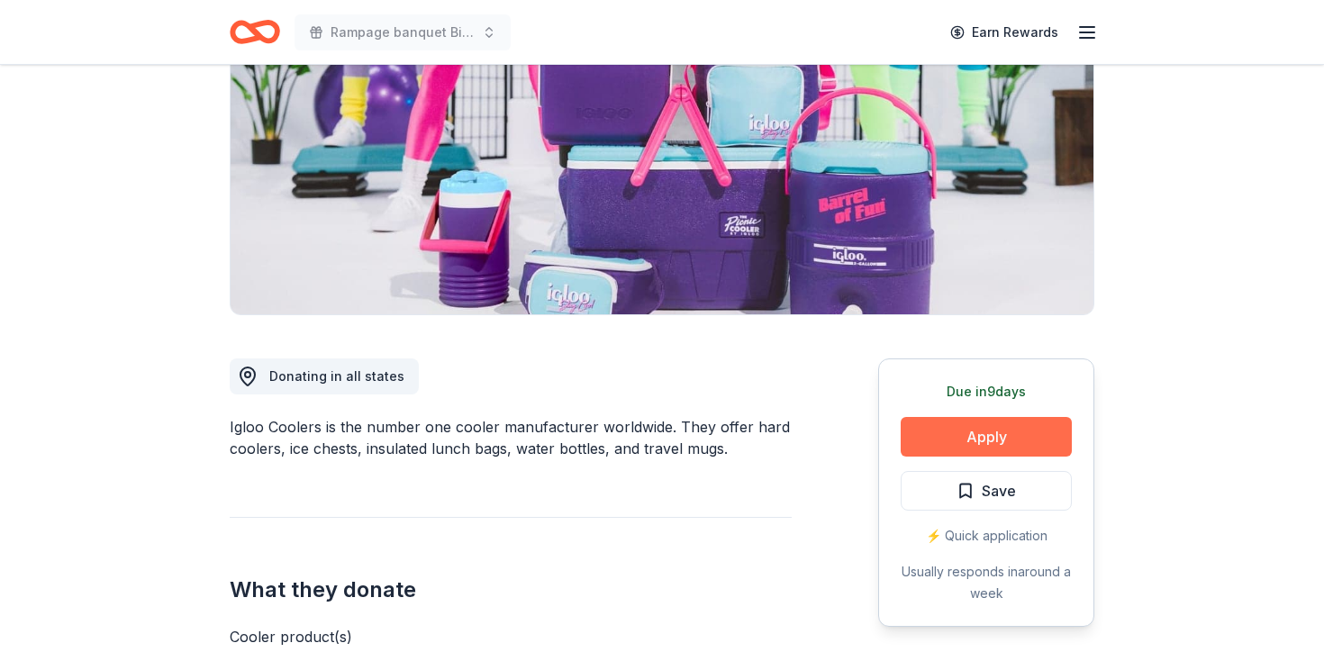
click at [953, 430] on button "Apply" at bounding box center [985, 437] width 171 height 40
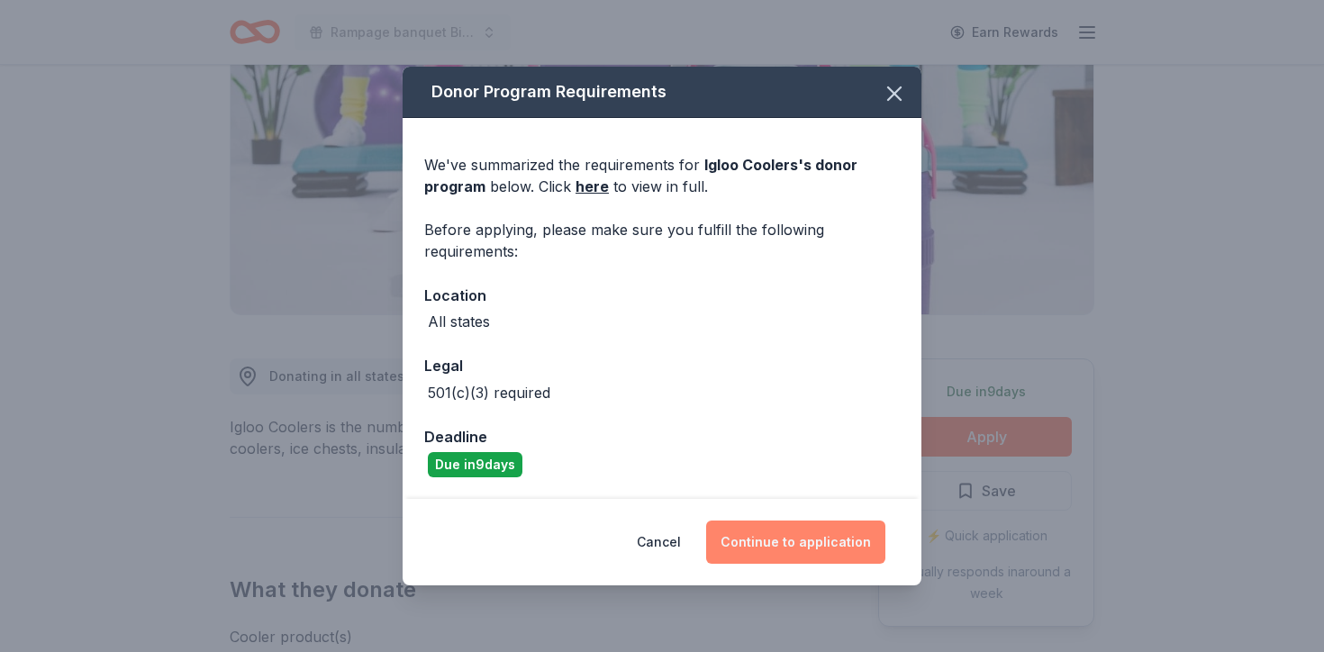
click at [817, 534] on button "Continue to application" at bounding box center [795, 541] width 179 height 43
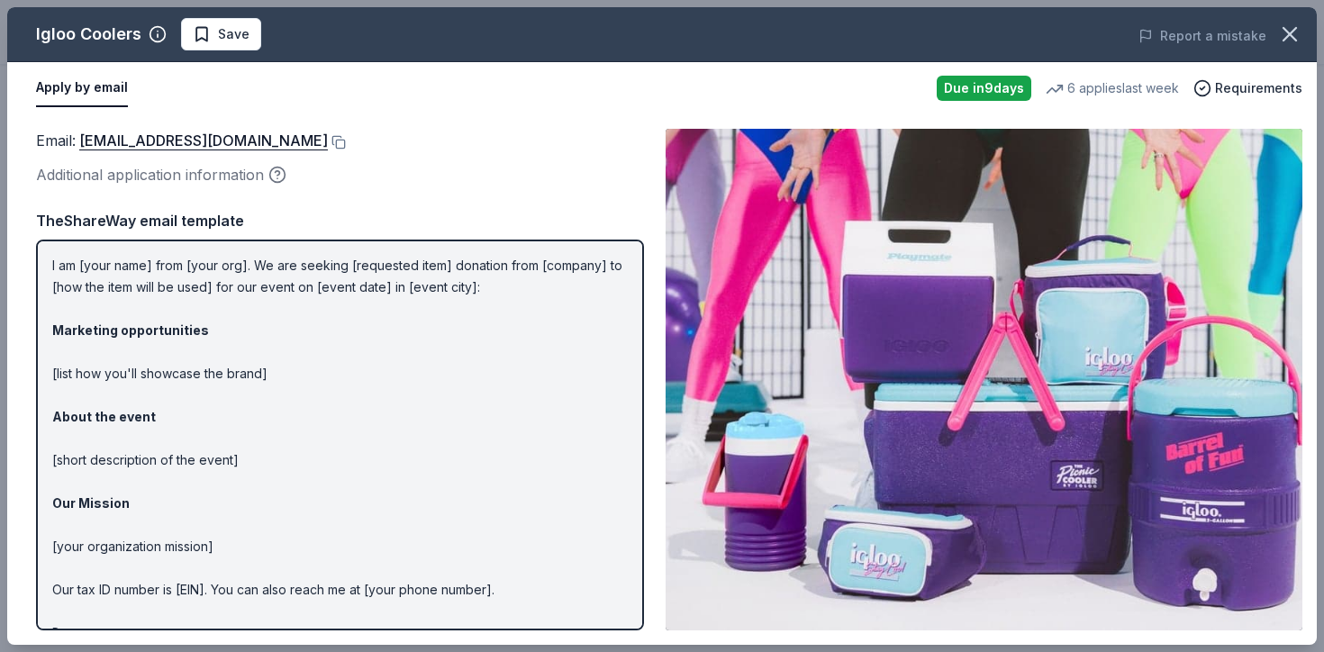
scroll to position [0, 0]
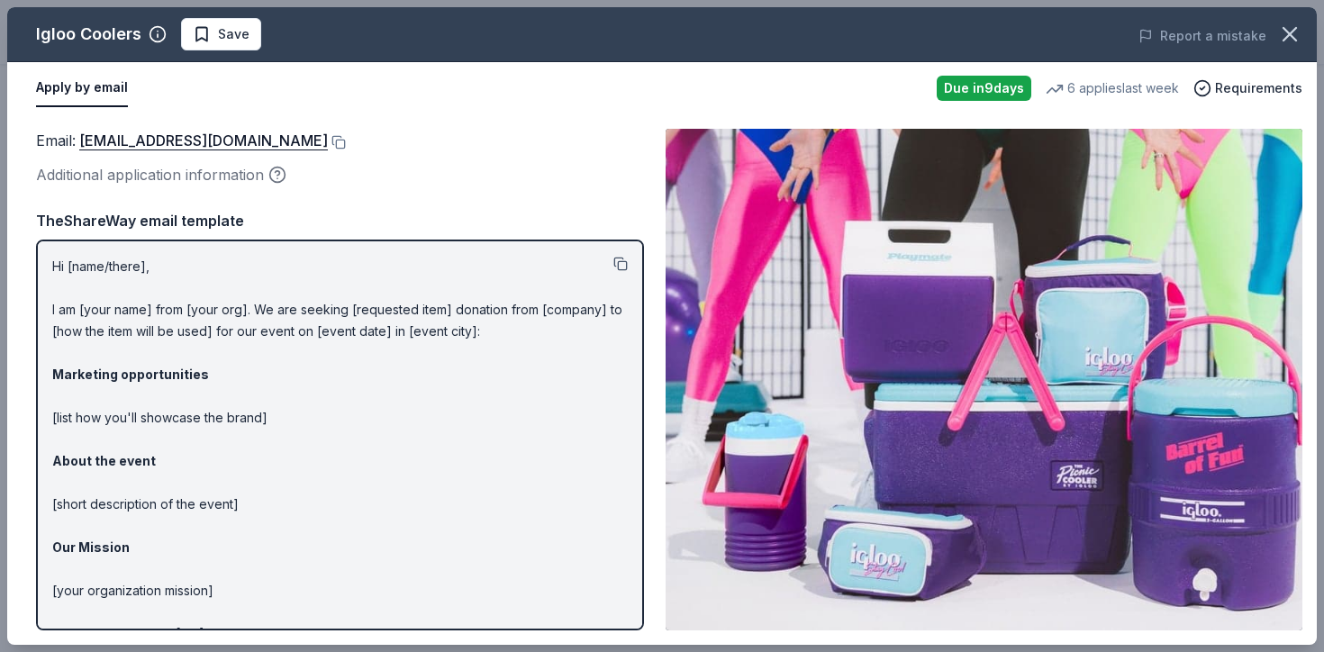
click at [619, 263] on button at bounding box center [620, 264] width 14 height 14
click at [328, 141] on button at bounding box center [337, 142] width 18 height 14
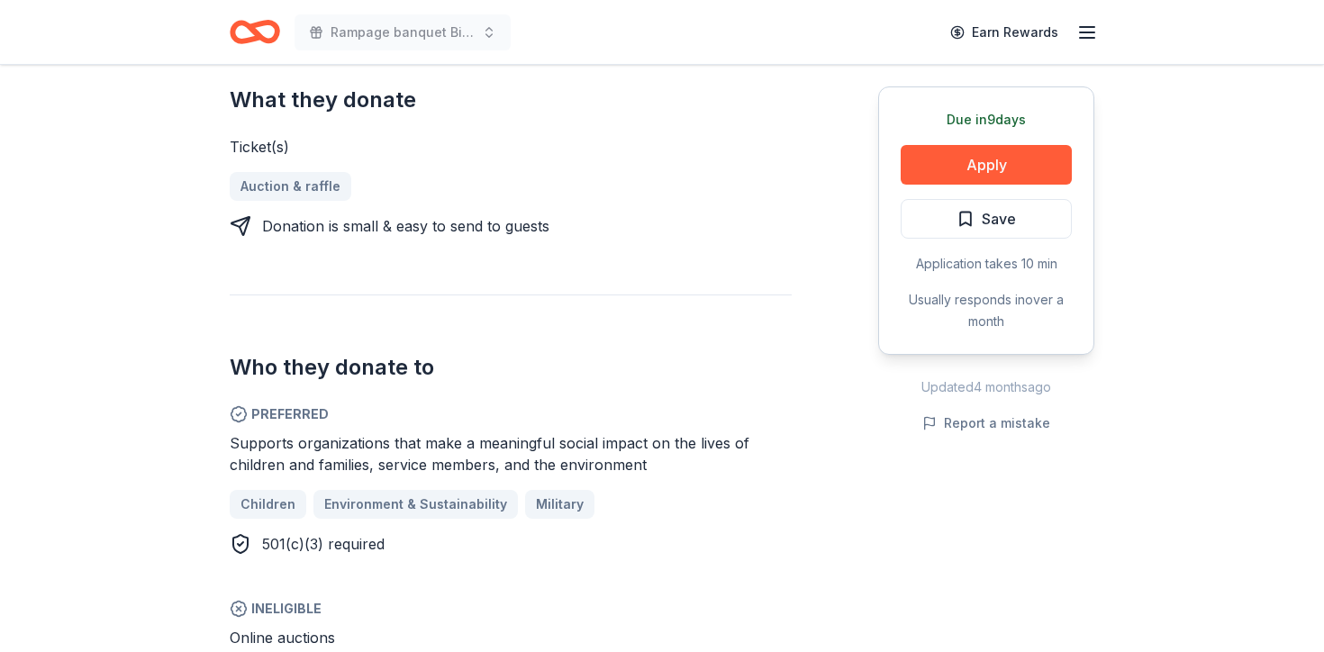
scroll to position [709, 0]
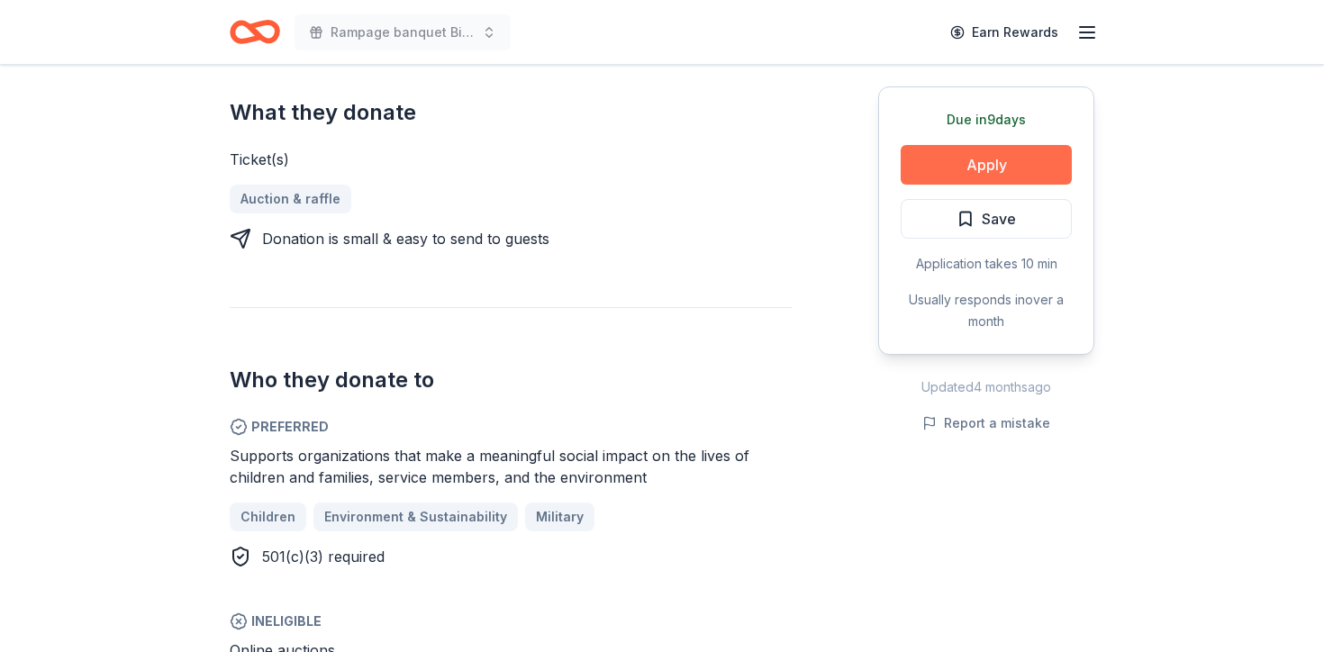
click at [960, 166] on button "Apply" at bounding box center [985, 165] width 171 height 40
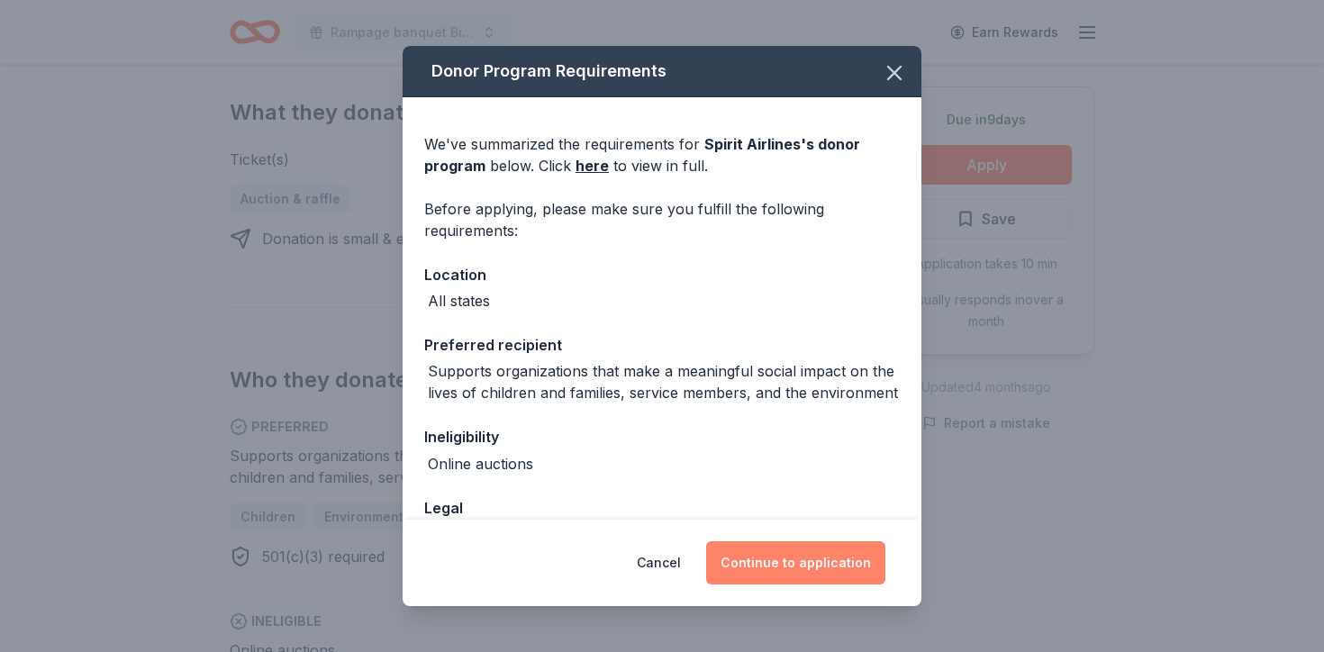
click at [766, 568] on button "Continue to application" at bounding box center [795, 562] width 179 height 43
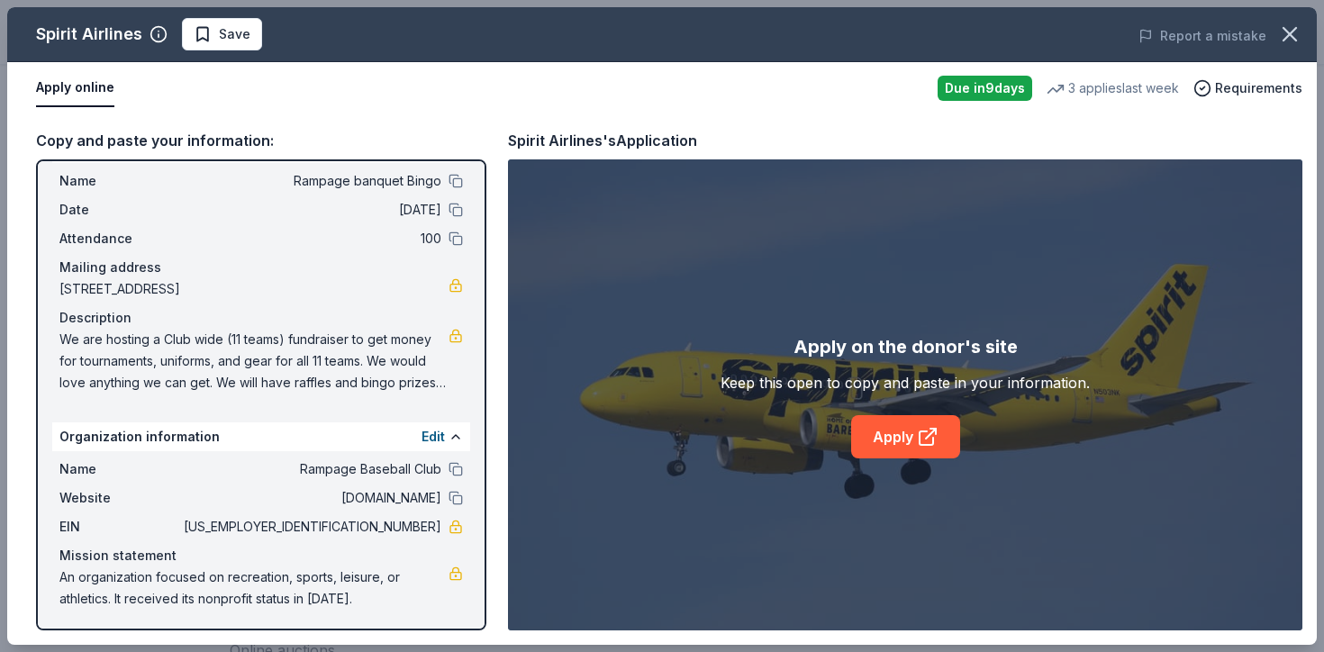
scroll to position [44, 0]
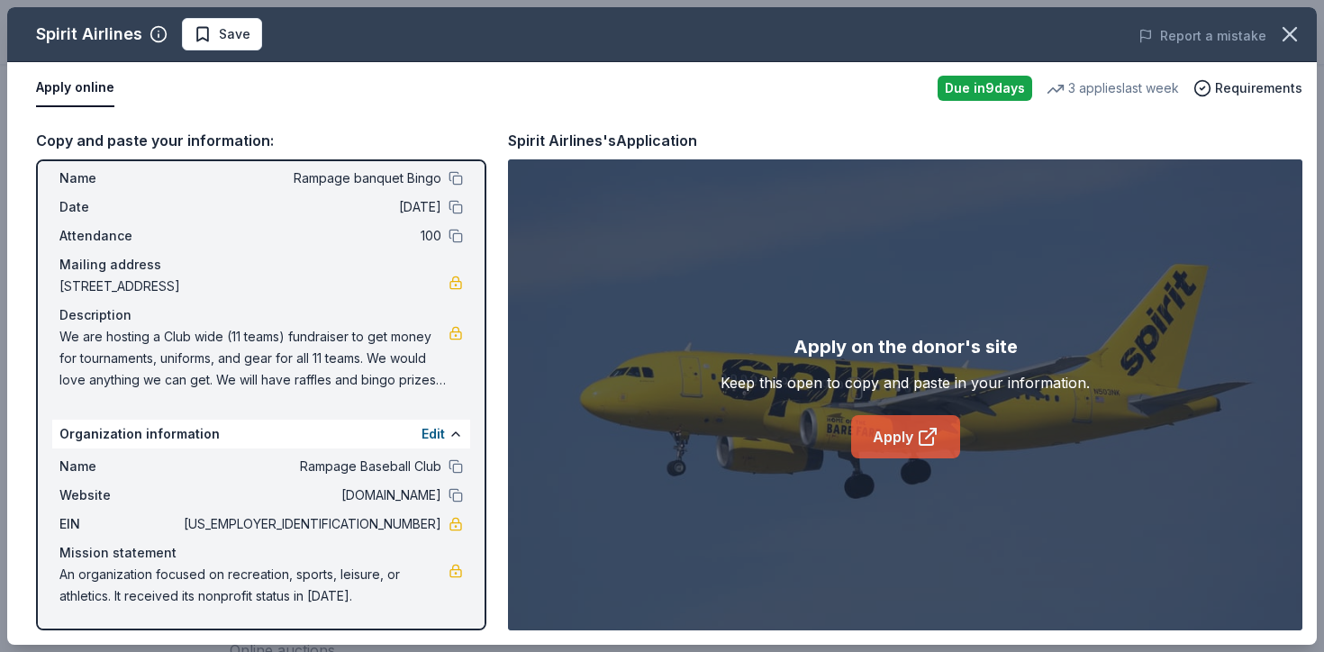
click at [905, 424] on link "Apply" at bounding box center [905, 436] width 109 height 43
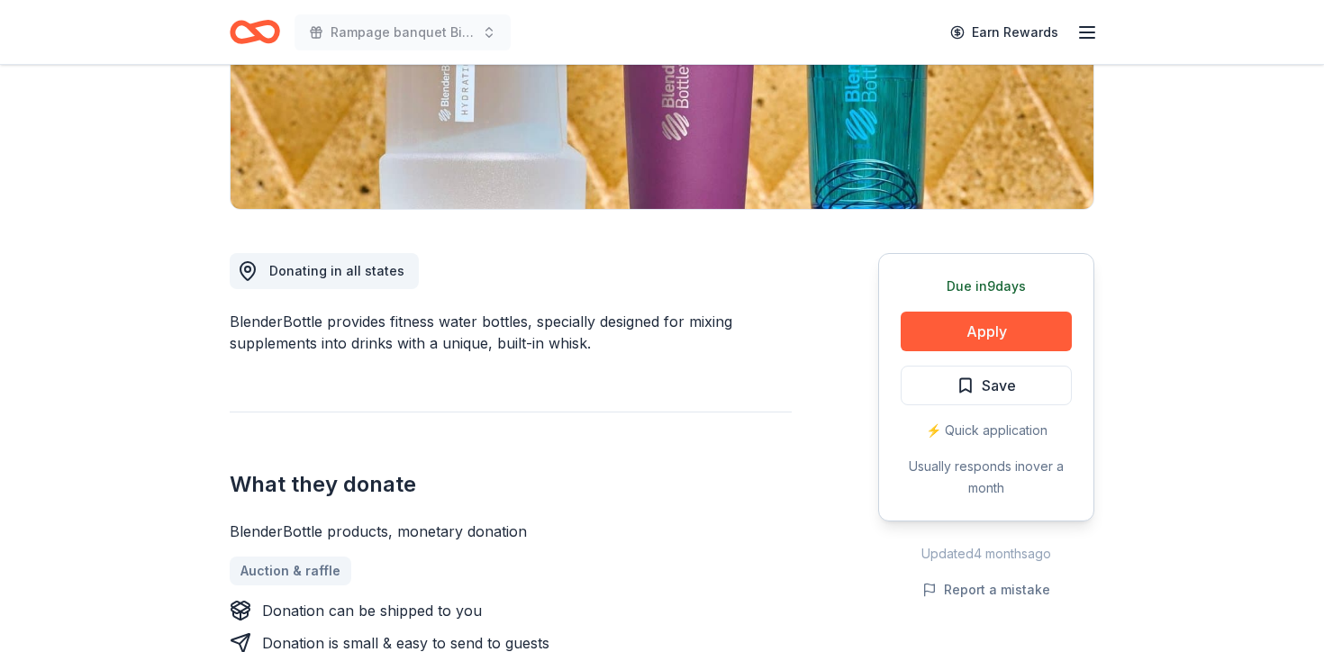
scroll to position [352, 0]
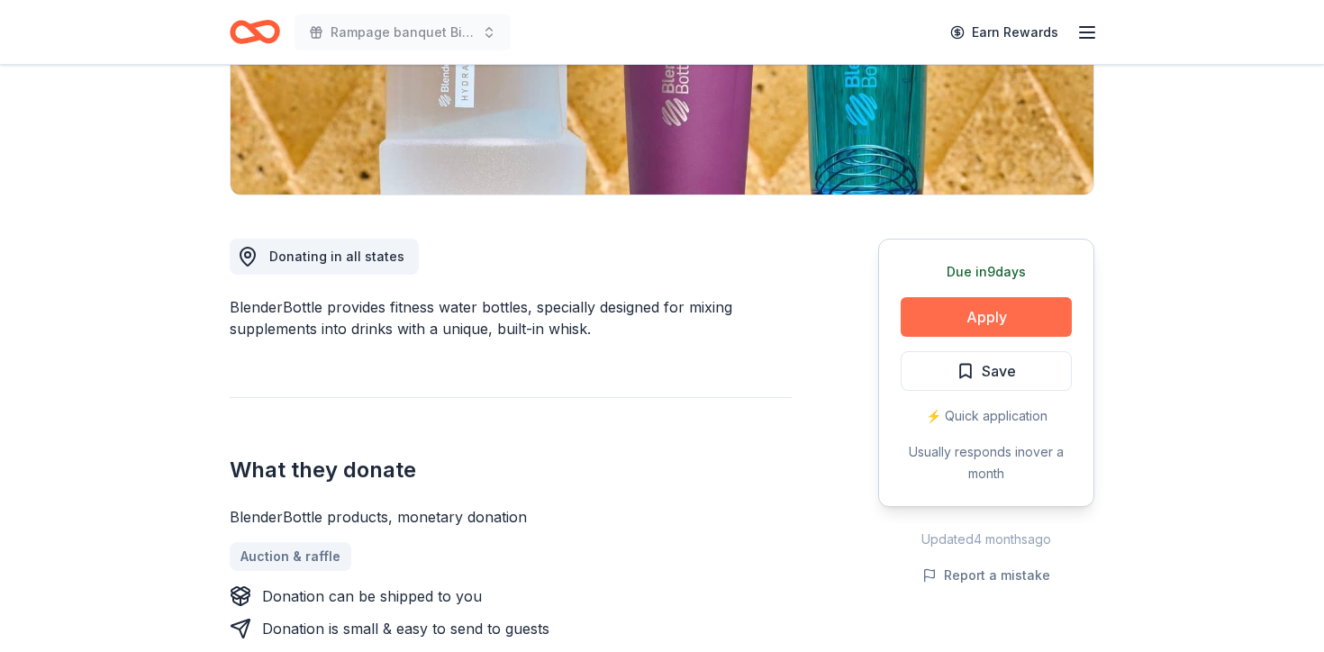
click at [982, 309] on button "Apply" at bounding box center [985, 317] width 171 height 40
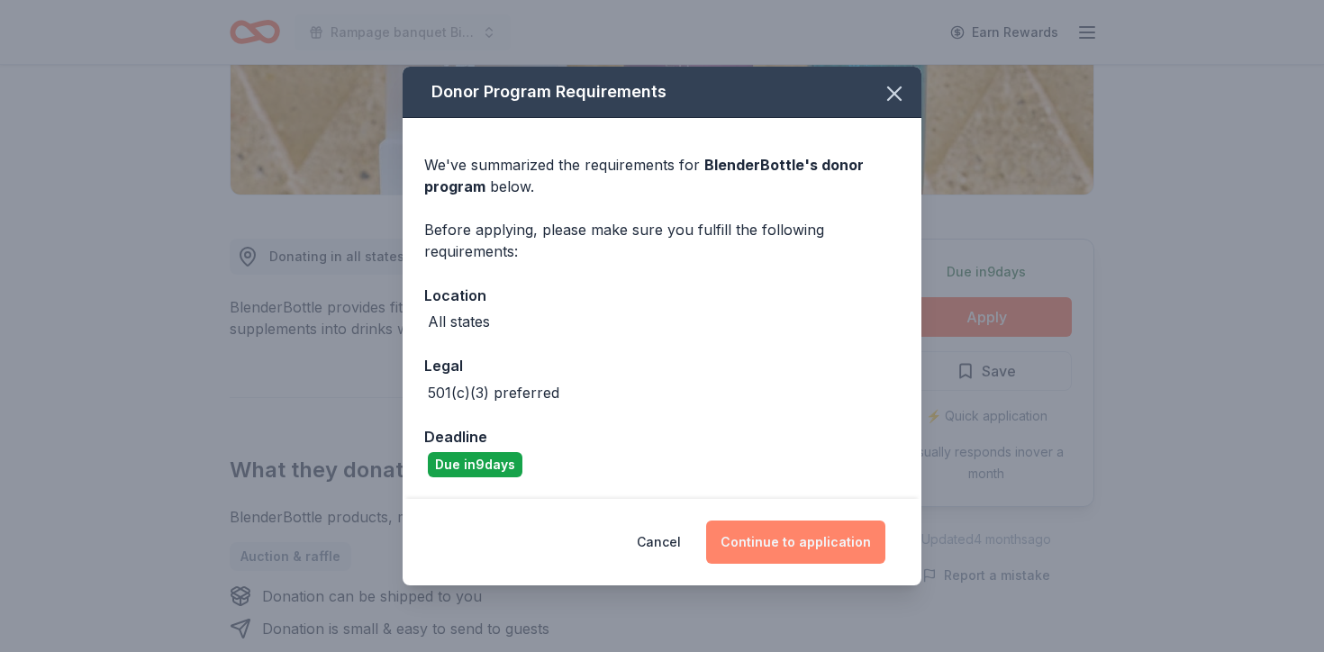
click at [776, 531] on button "Continue to application" at bounding box center [795, 541] width 179 height 43
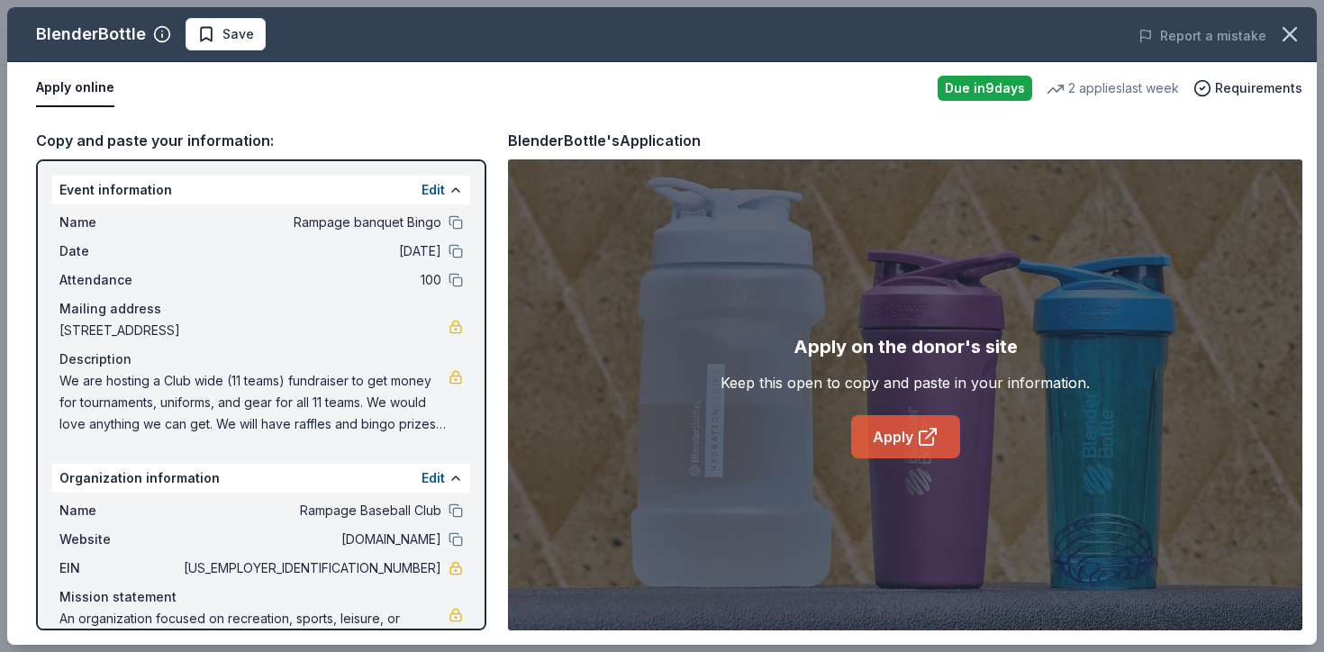
click at [908, 438] on link "Apply" at bounding box center [905, 436] width 109 height 43
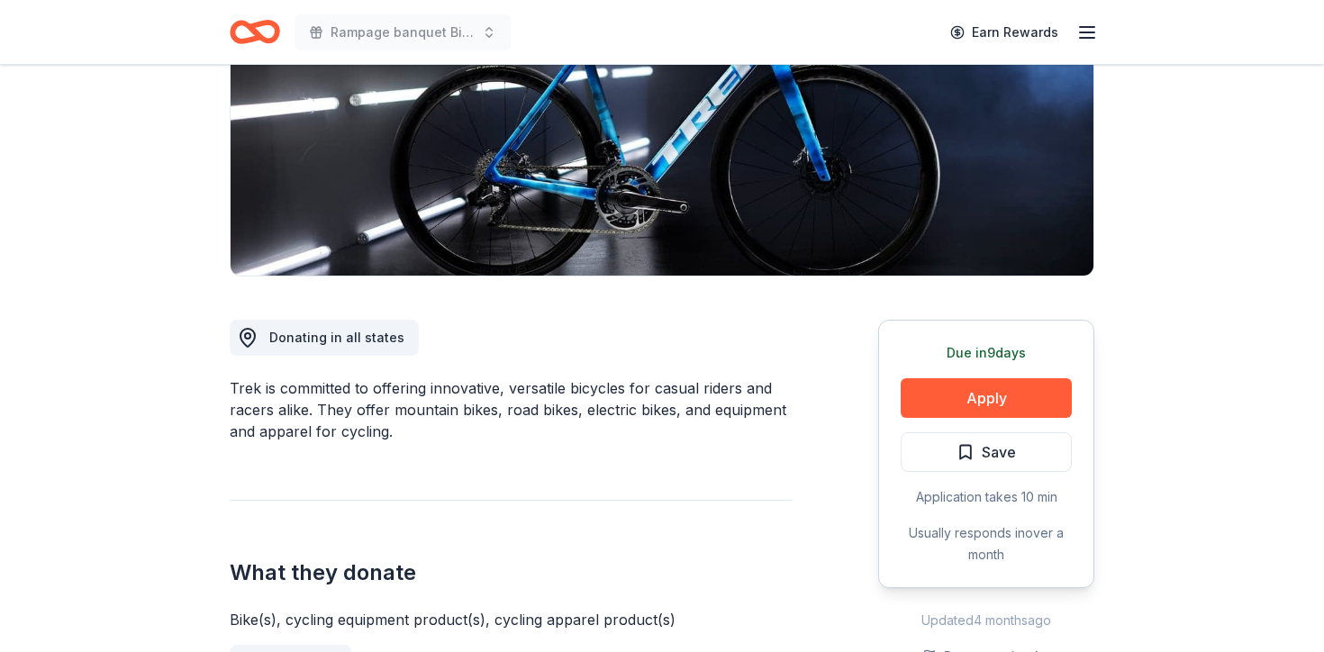
scroll to position [294, 0]
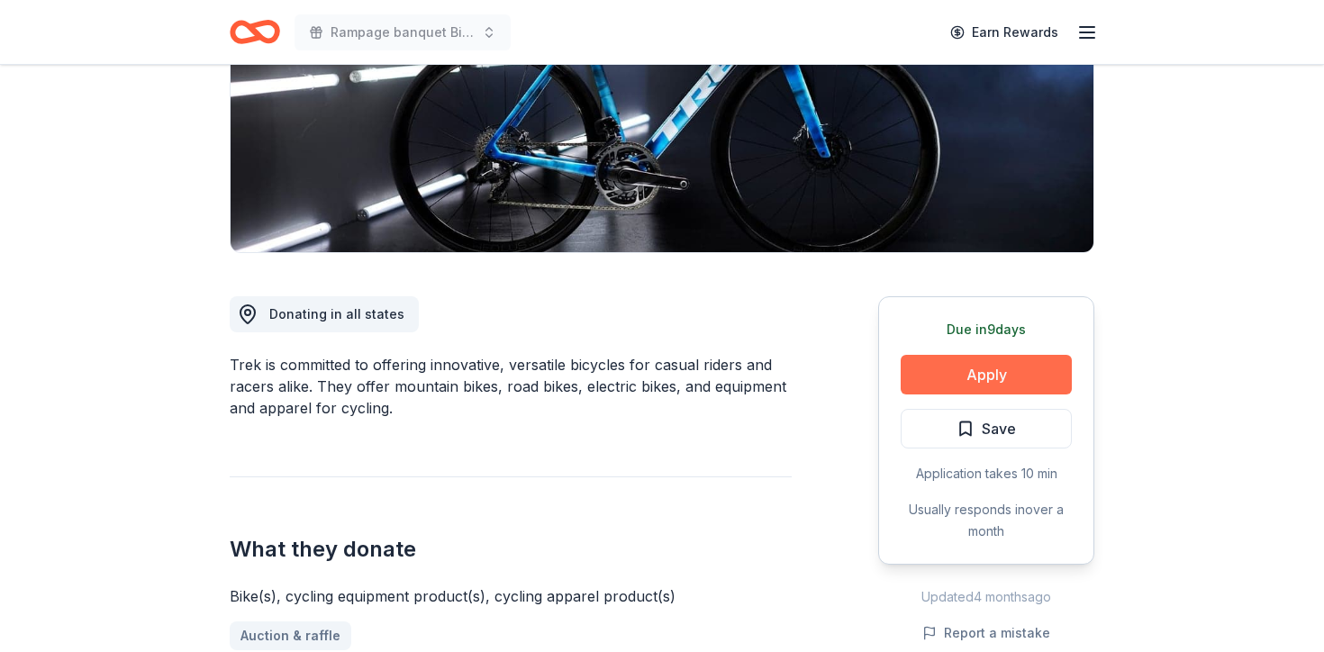
click at [977, 375] on button "Apply" at bounding box center [985, 375] width 171 height 40
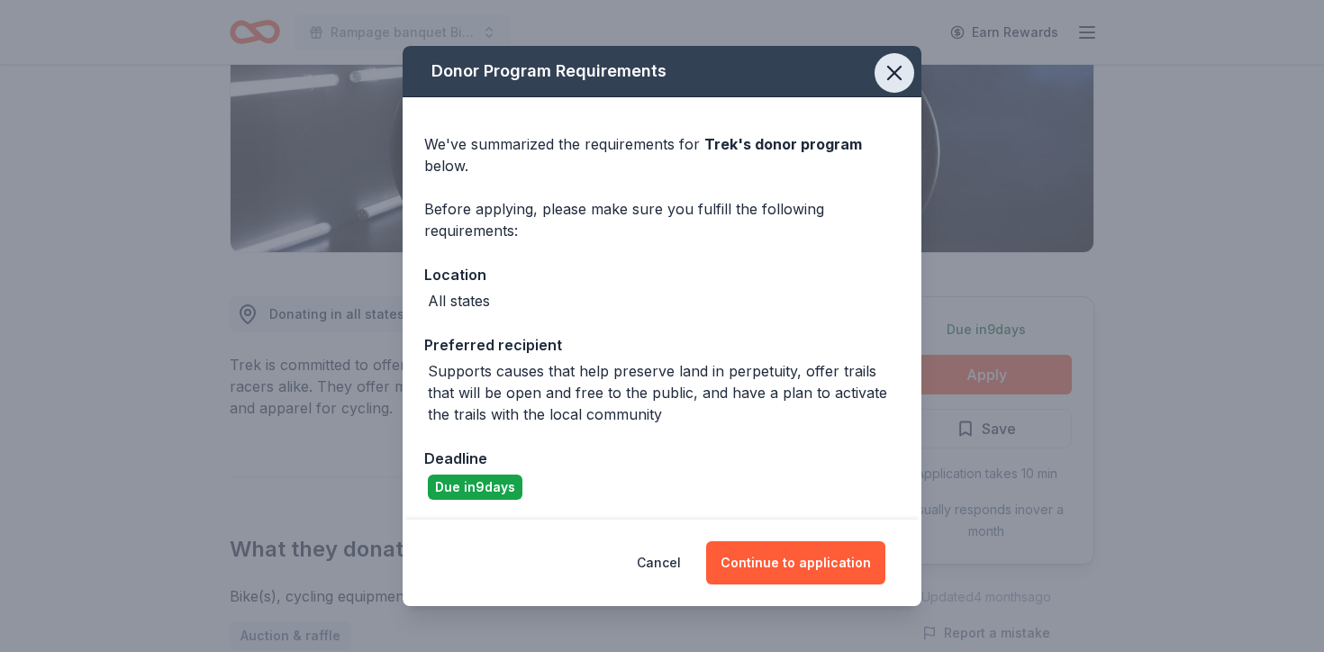
click at [900, 61] on icon "button" at bounding box center [893, 72] width 25 height 25
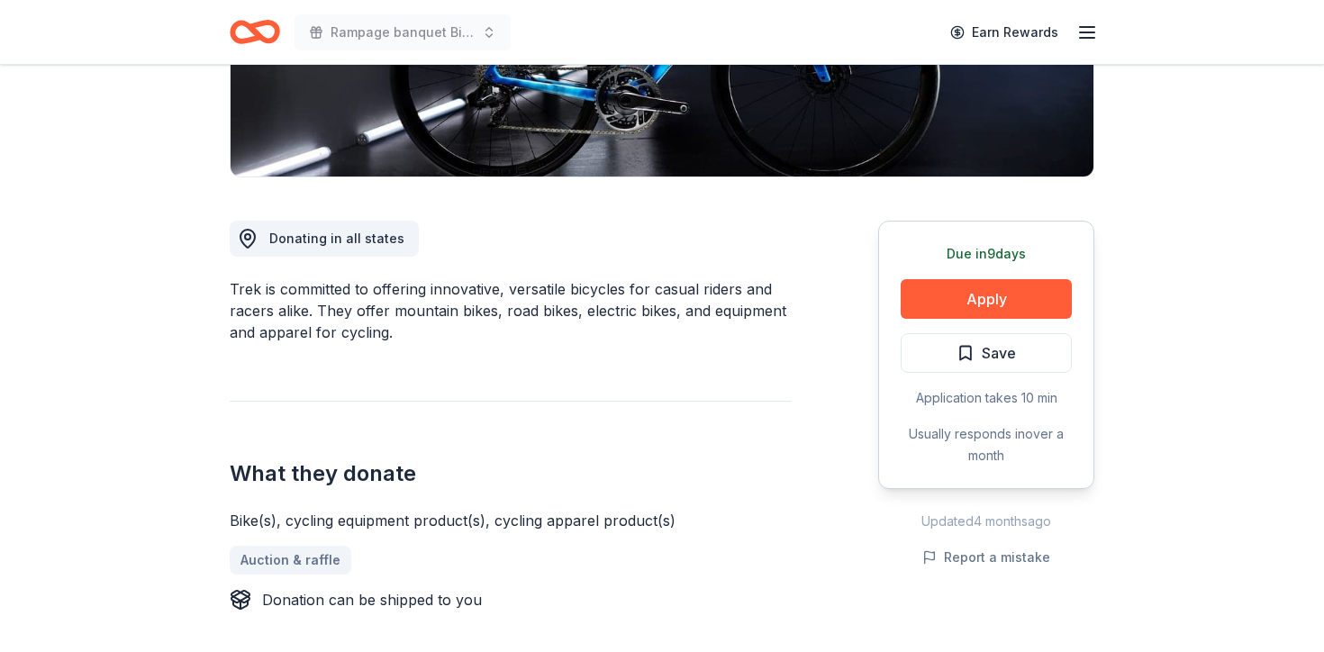
scroll to position [375, 0]
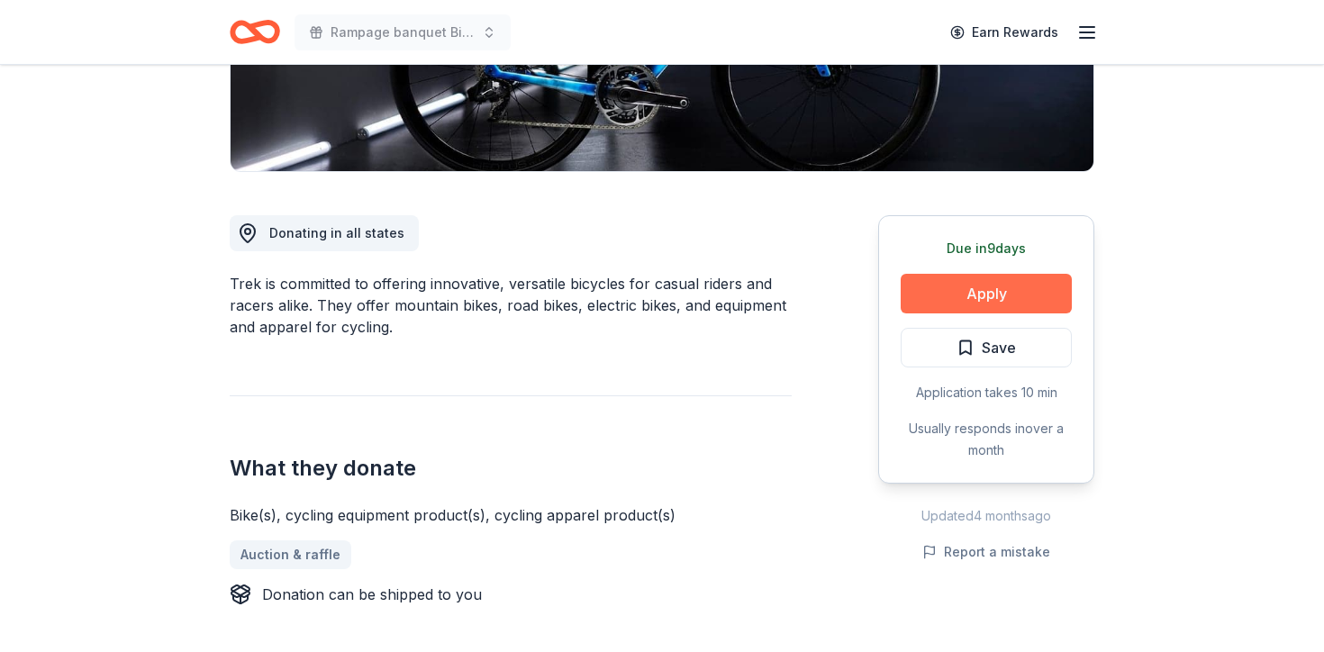
click at [968, 293] on button "Apply" at bounding box center [985, 294] width 171 height 40
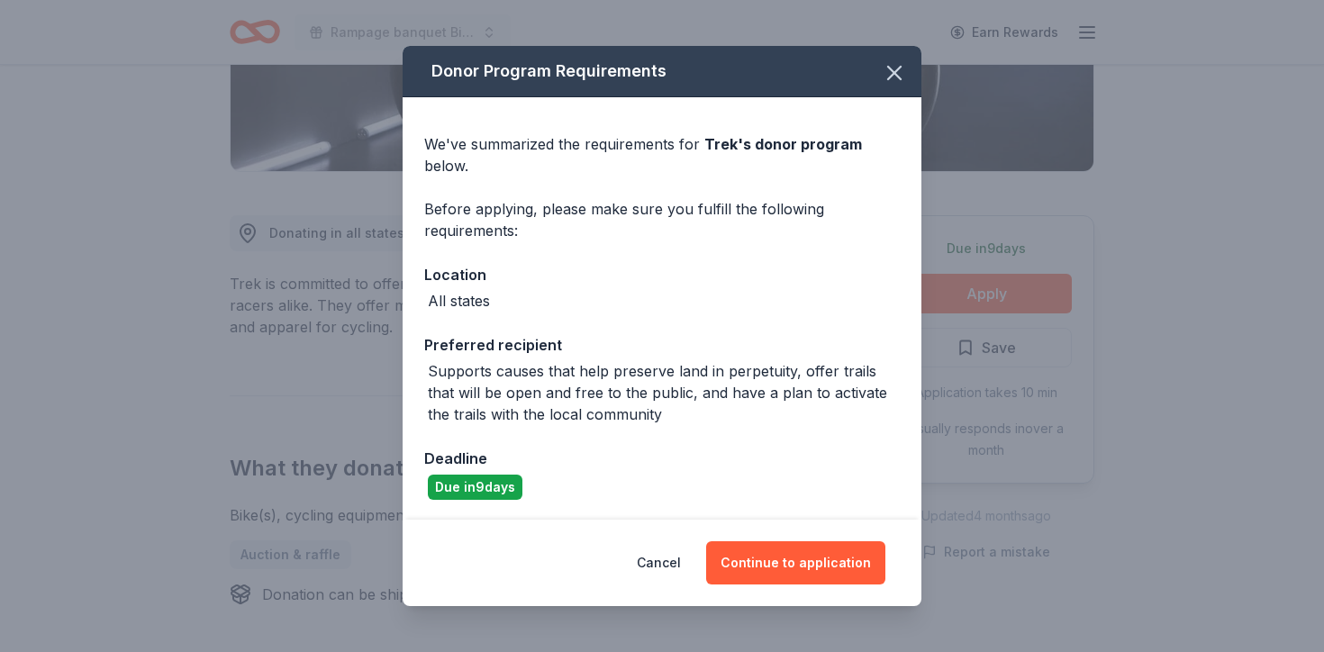
scroll to position [1, 0]
click at [767, 565] on button "Continue to application" at bounding box center [795, 562] width 179 height 43
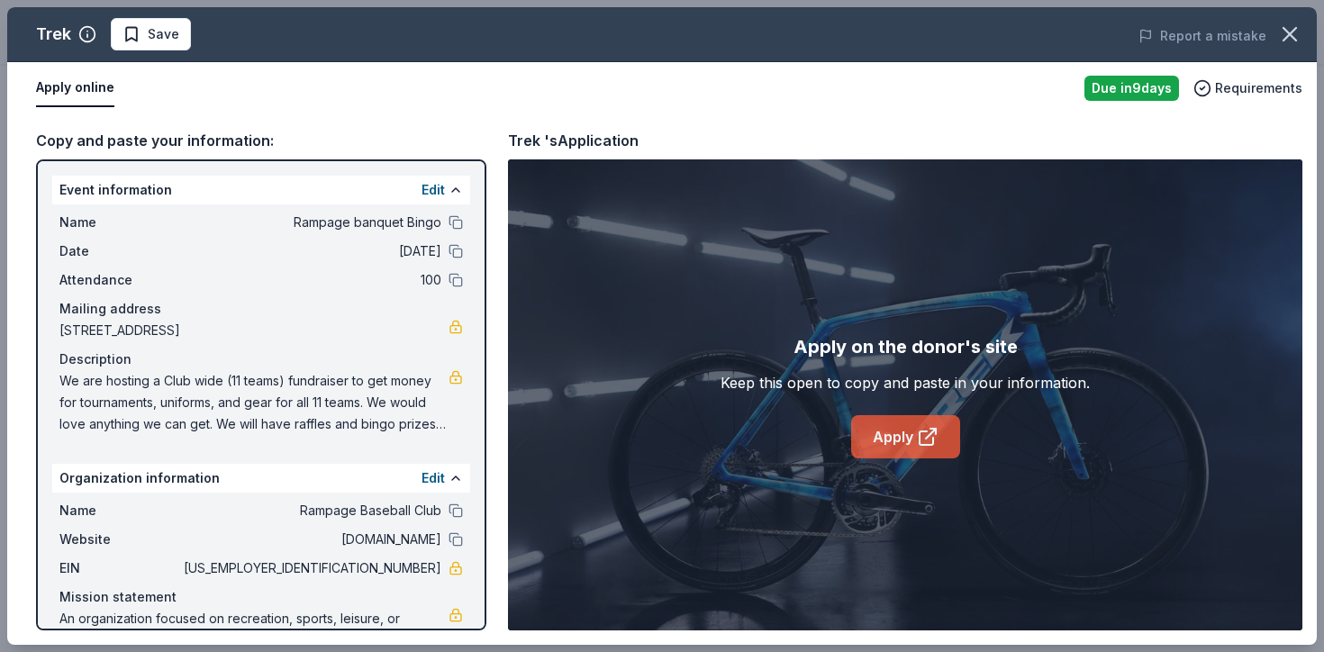
click at [906, 443] on link "Apply" at bounding box center [905, 436] width 109 height 43
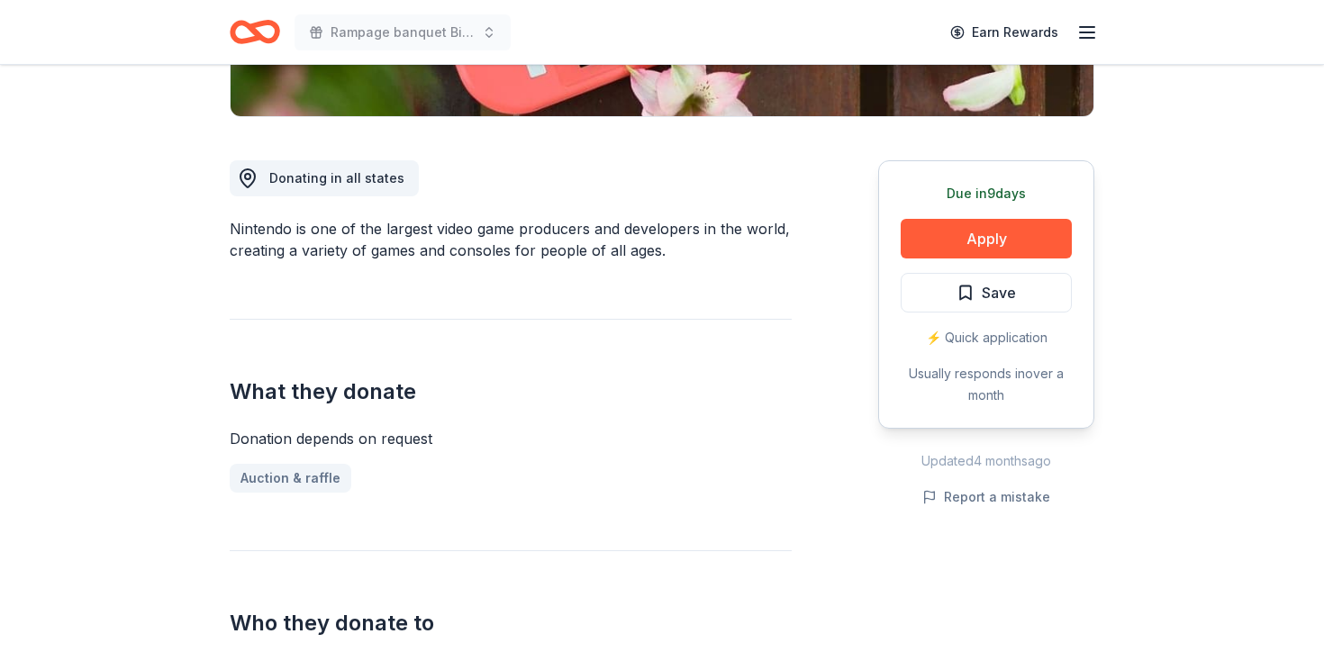
scroll to position [424, 0]
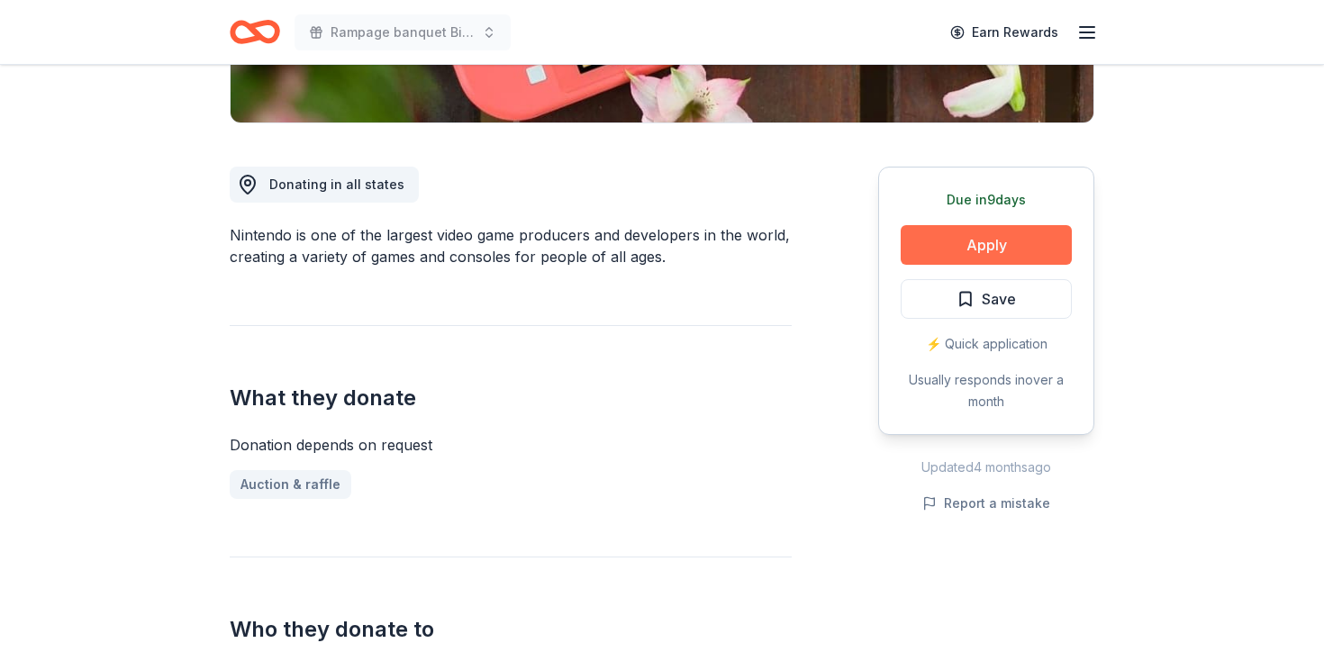
click at [979, 257] on button "Apply" at bounding box center [985, 245] width 171 height 40
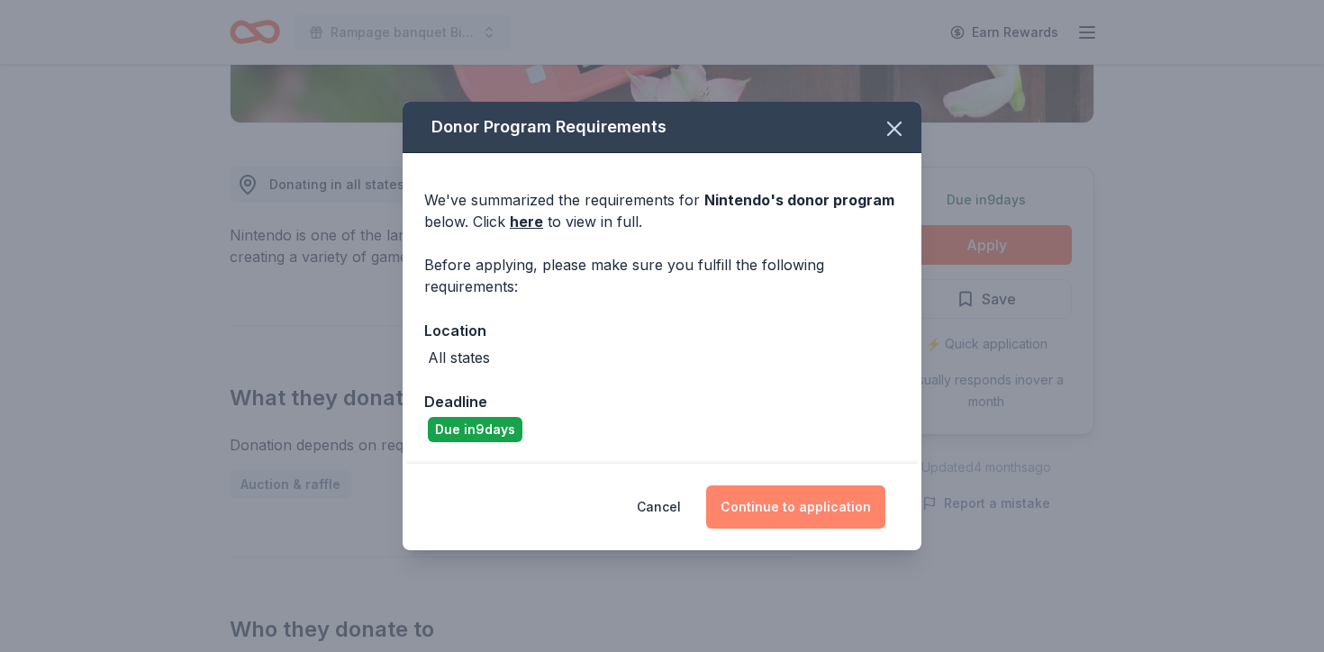
click at [808, 505] on button "Continue to application" at bounding box center [795, 506] width 179 height 43
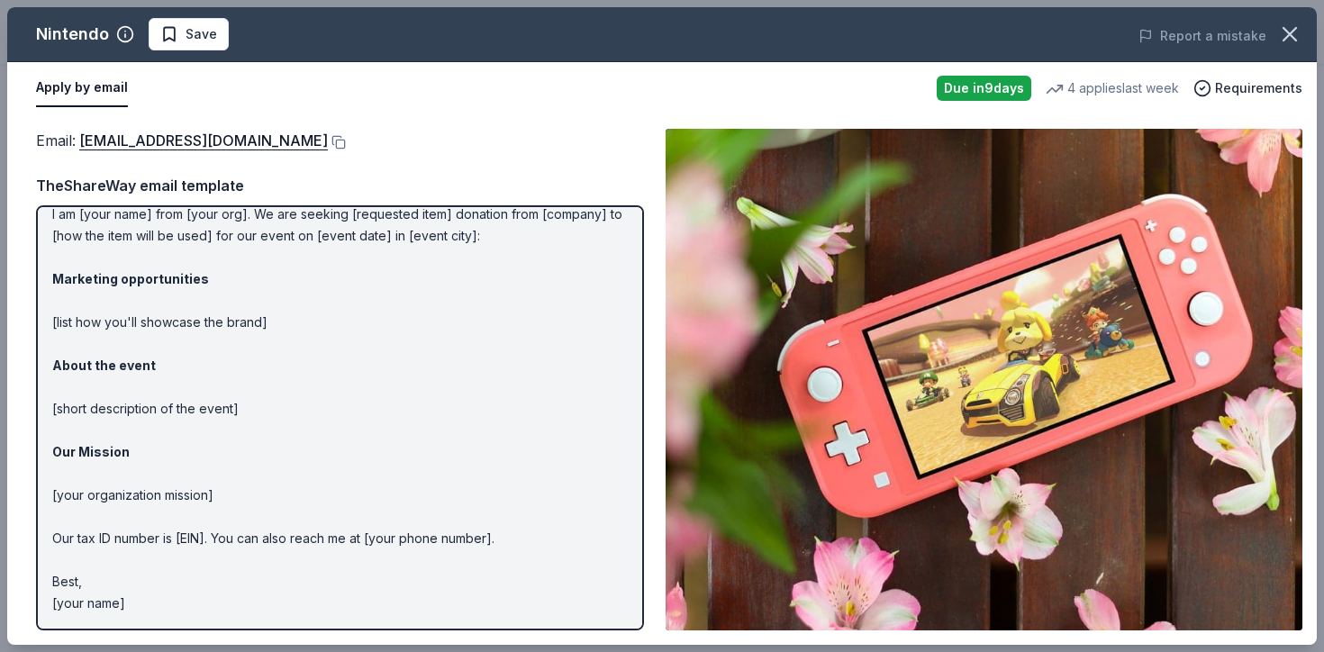
scroll to position [0, 0]
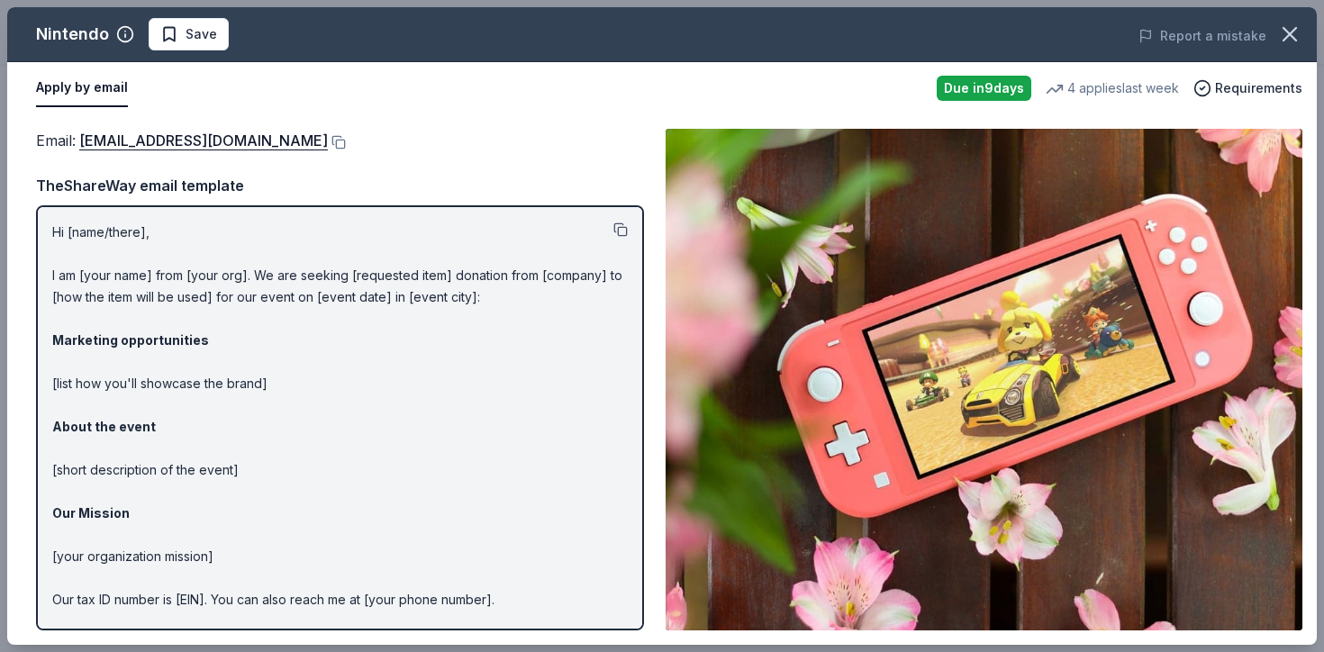
click at [617, 231] on button at bounding box center [620, 229] width 14 height 14
click at [346, 142] on button at bounding box center [337, 142] width 18 height 14
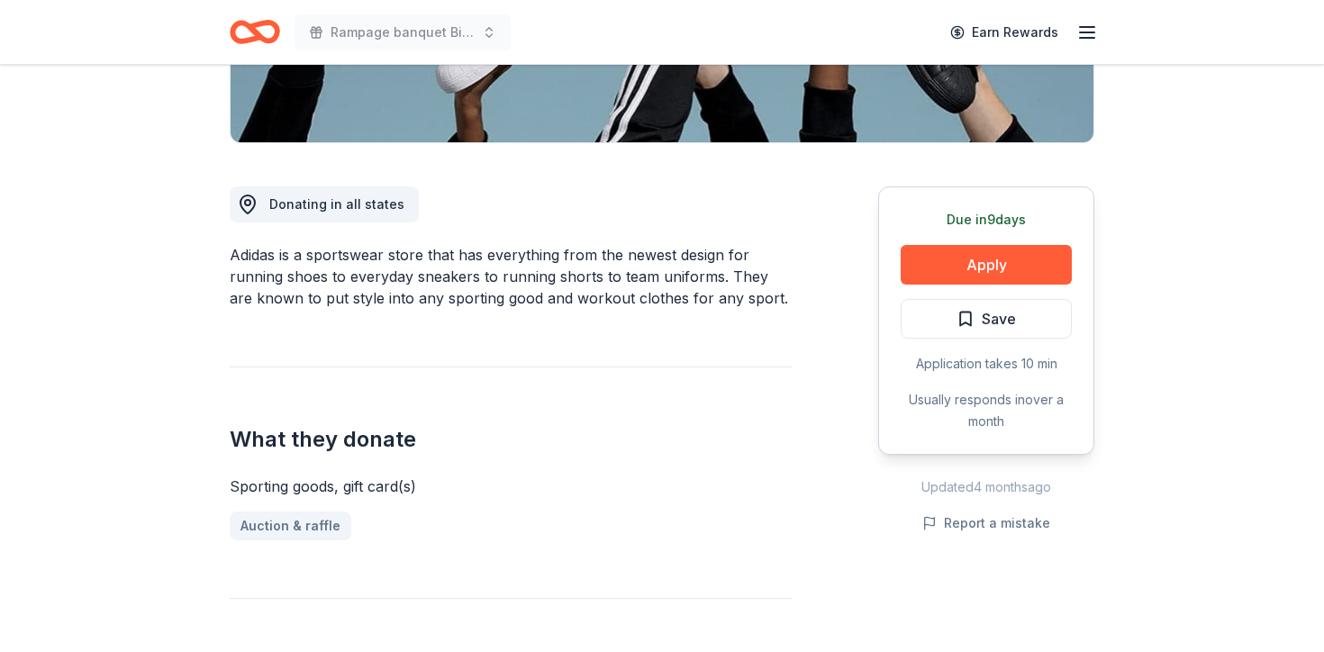
scroll to position [407, 0]
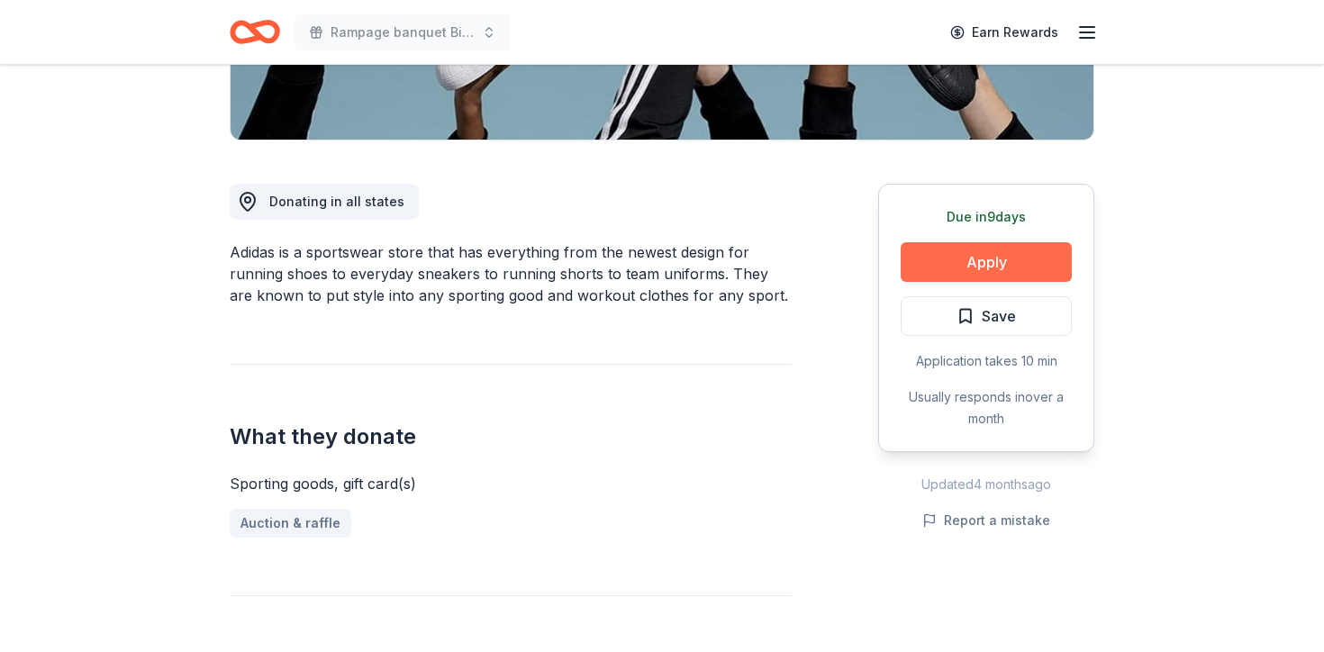
click at [964, 261] on button "Apply" at bounding box center [985, 262] width 171 height 40
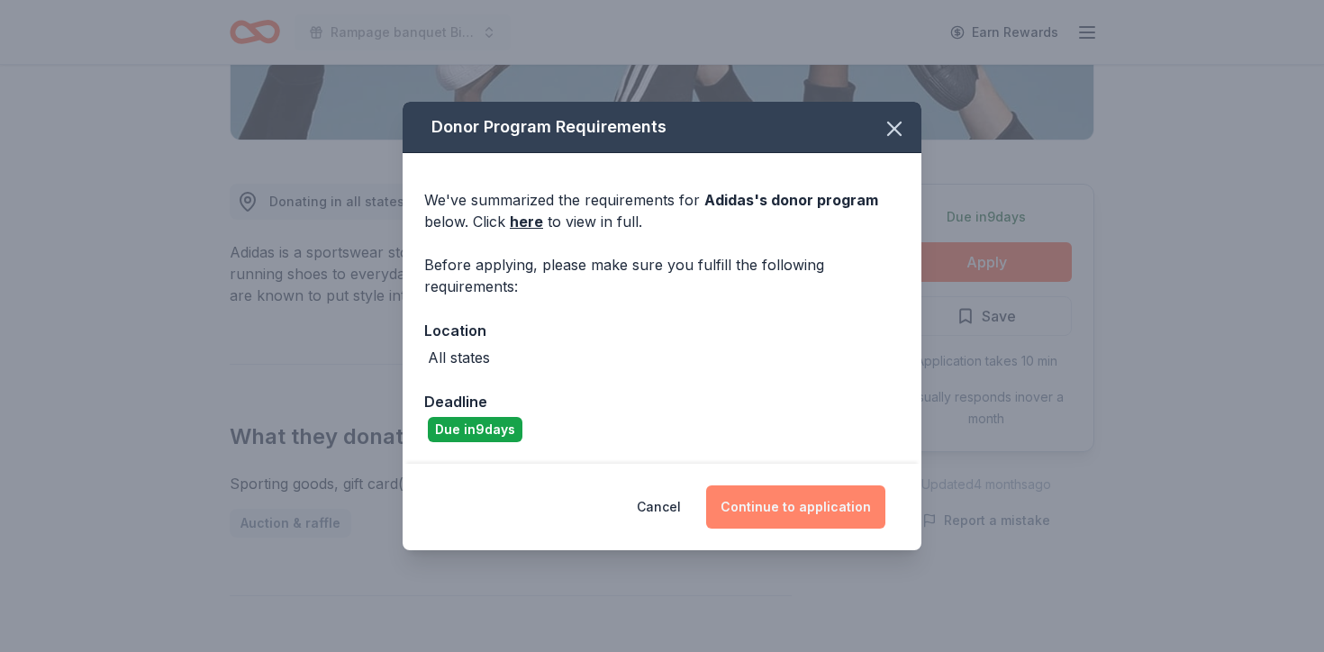
click at [761, 492] on button "Continue to application" at bounding box center [795, 506] width 179 height 43
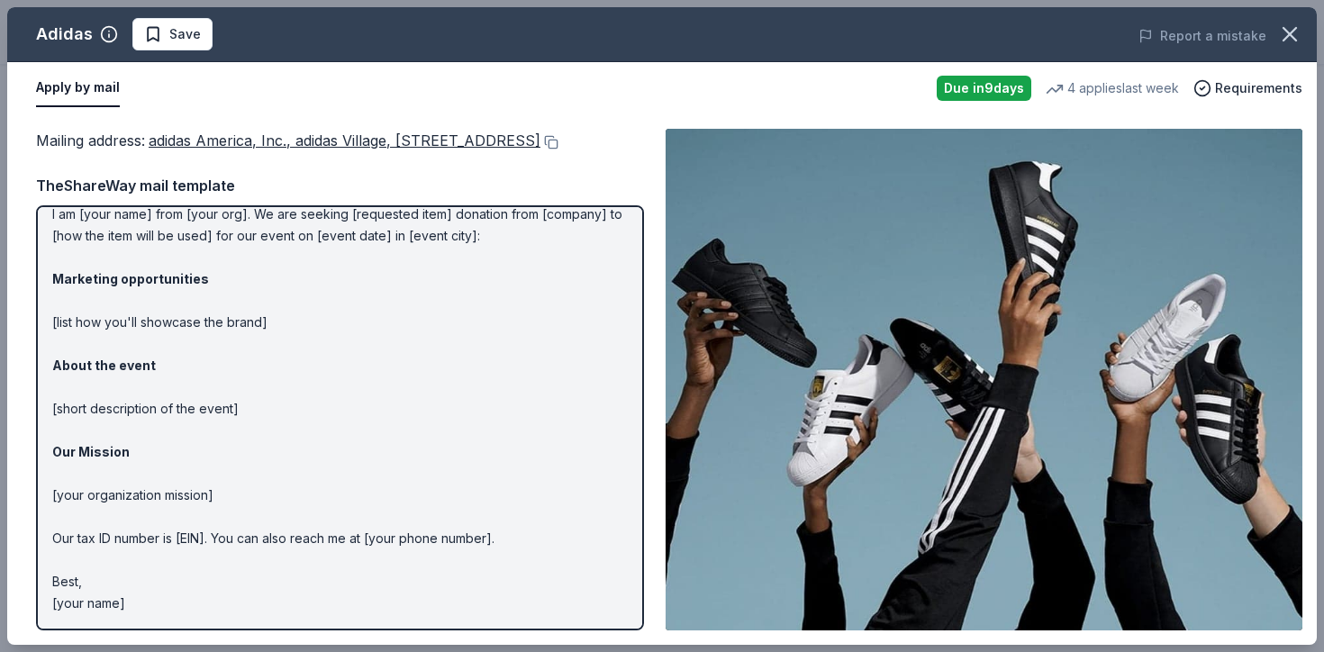
scroll to position [0, 0]
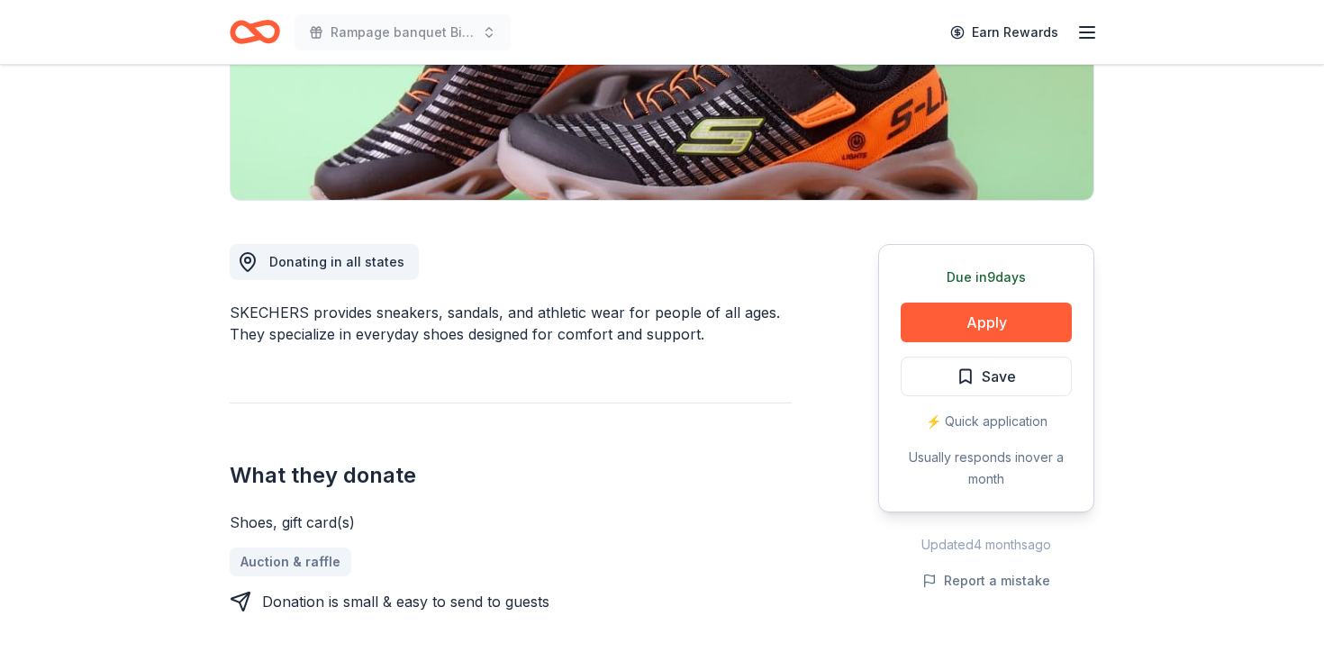
scroll to position [371, 0]
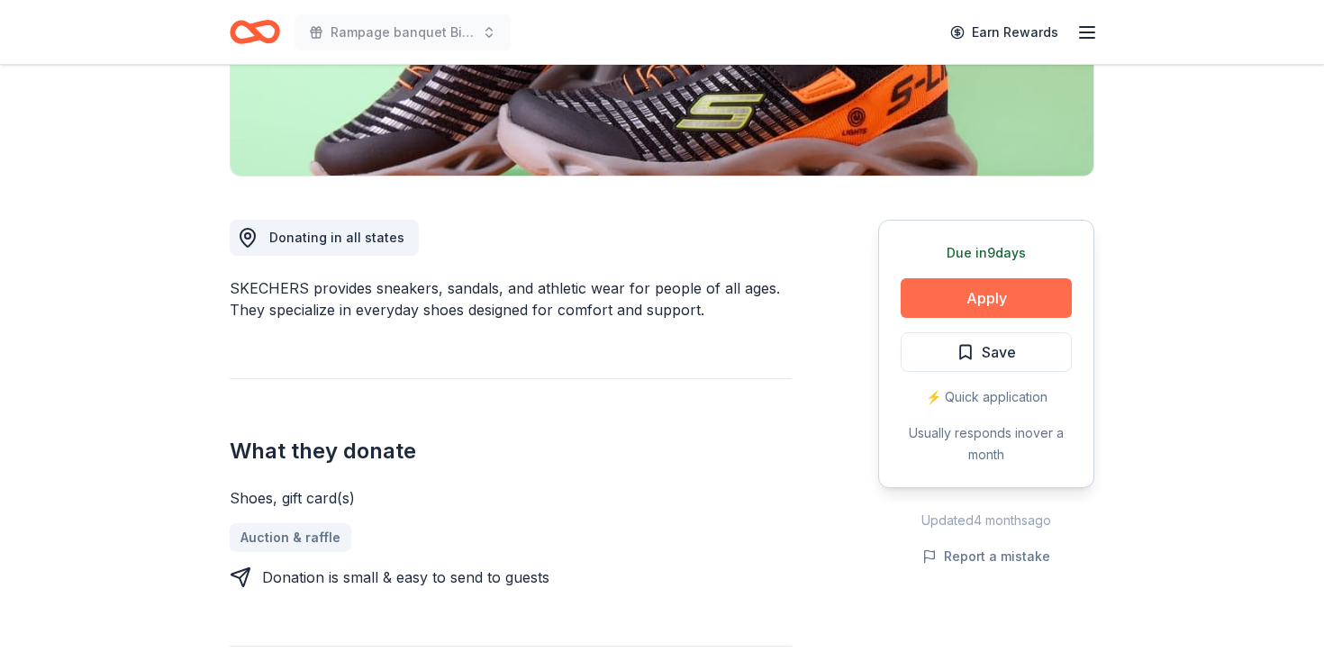
click at [967, 304] on button "Apply" at bounding box center [985, 298] width 171 height 40
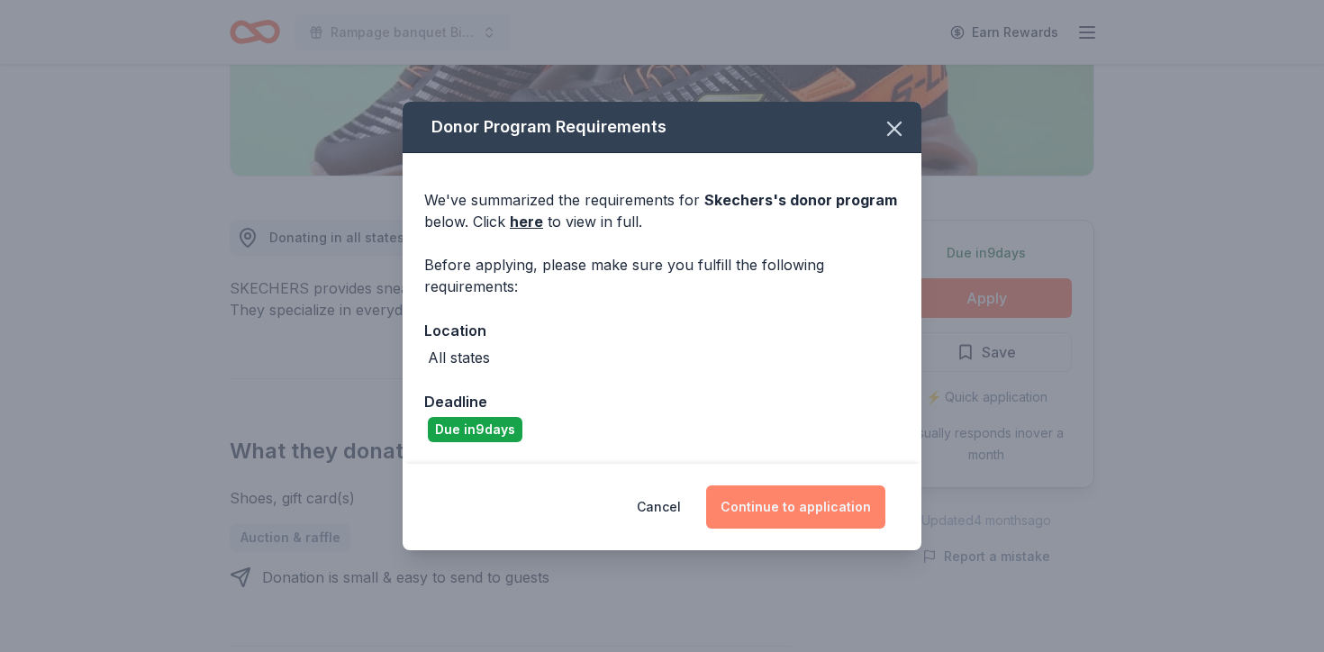
click at [800, 493] on button "Continue to application" at bounding box center [795, 506] width 179 height 43
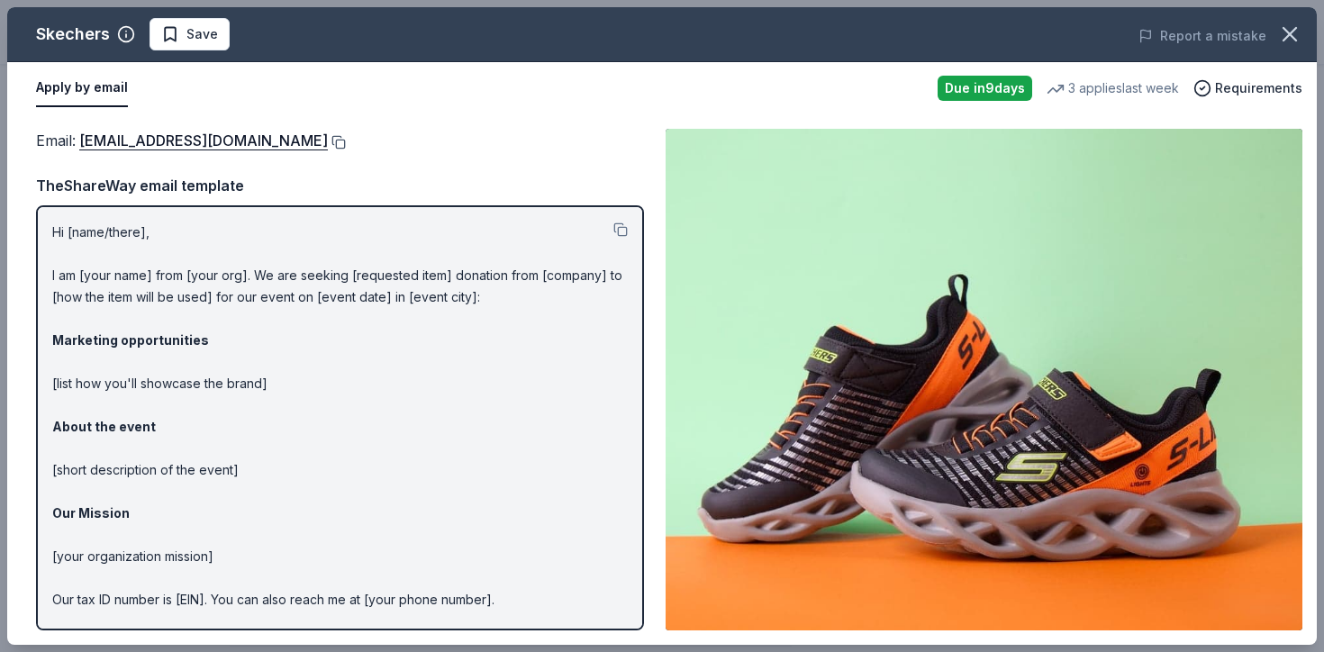
click at [328, 138] on button at bounding box center [337, 142] width 18 height 14
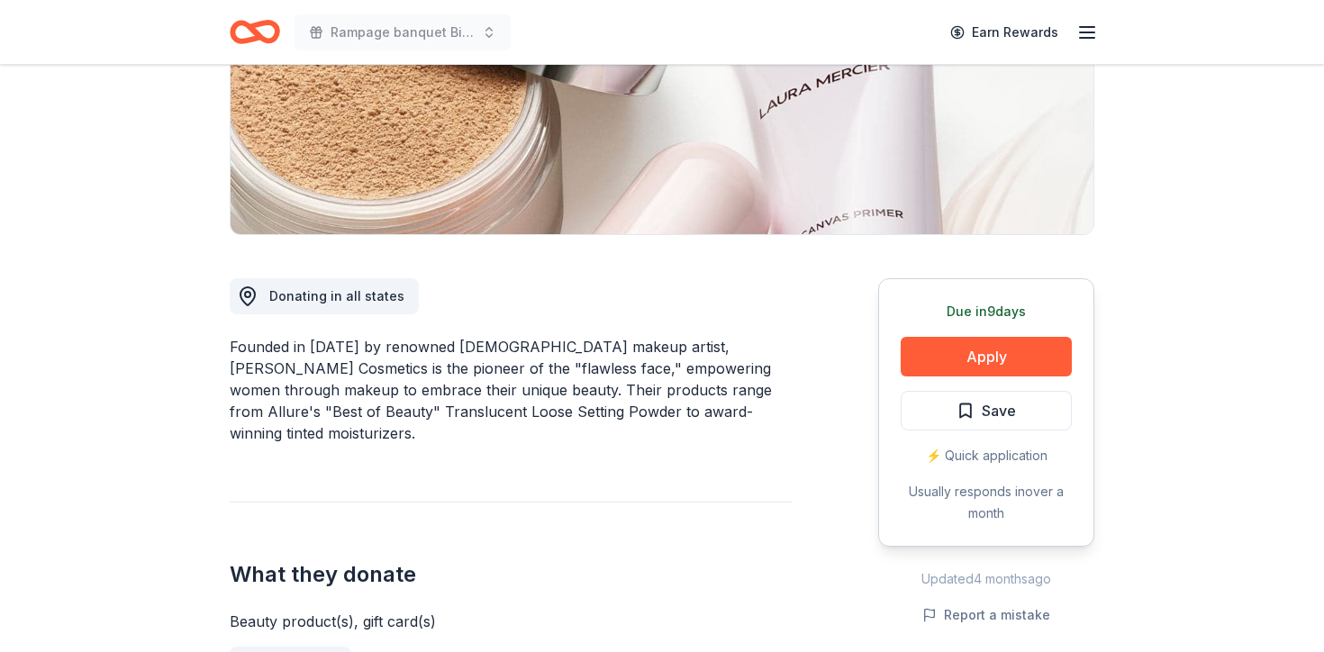
scroll to position [551, 0]
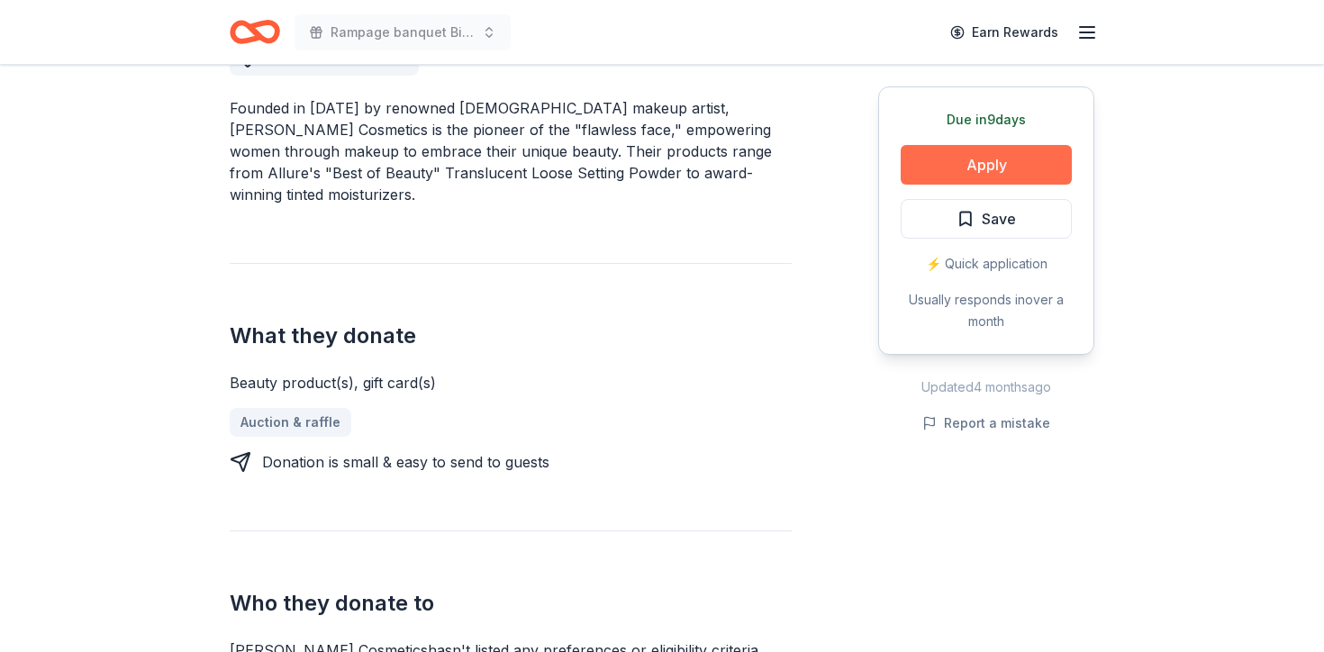
click at [942, 170] on button "Apply" at bounding box center [985, 165] width 171 height 40
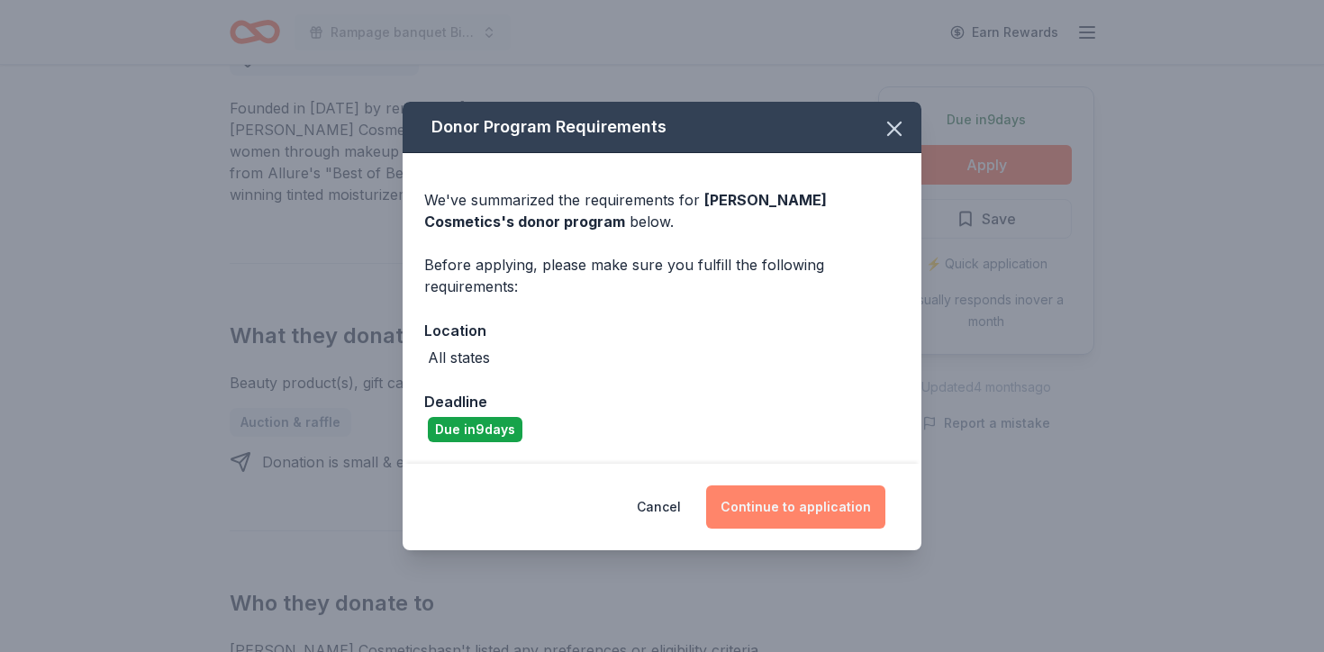
click at [768, 501] on button "Continue to application" at bounding box center [795, 506] width 179 height 43
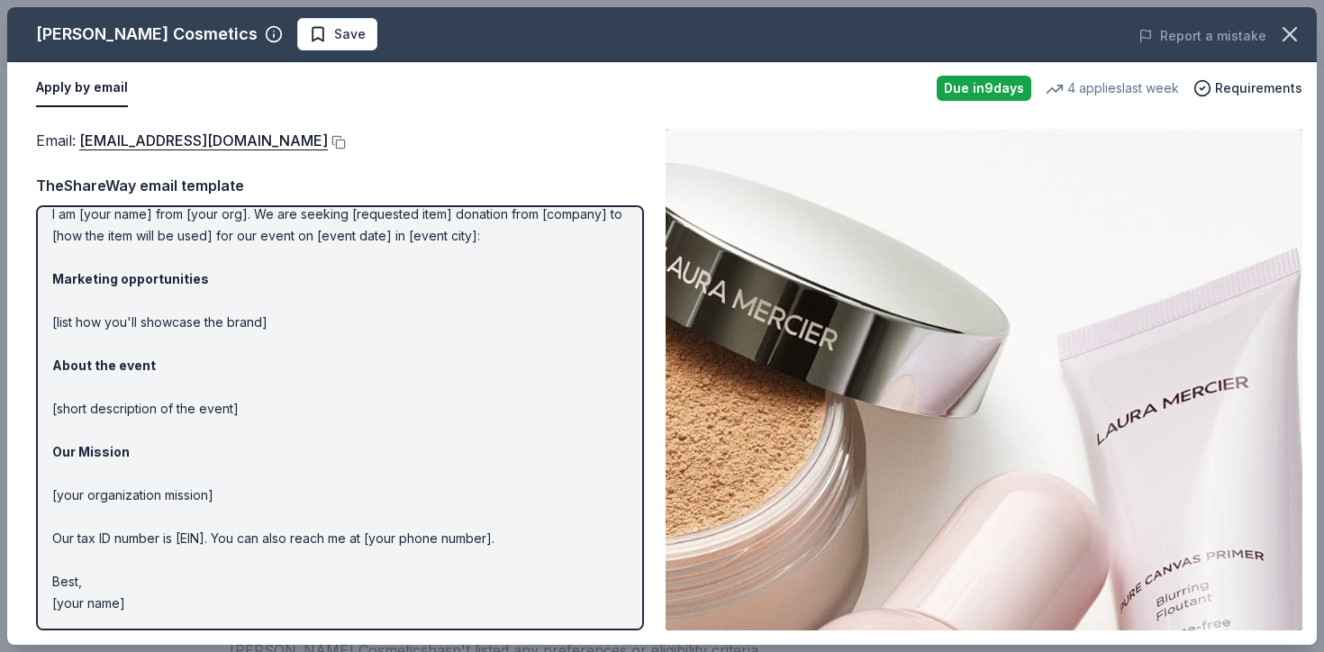
scroll to position [0, 0]
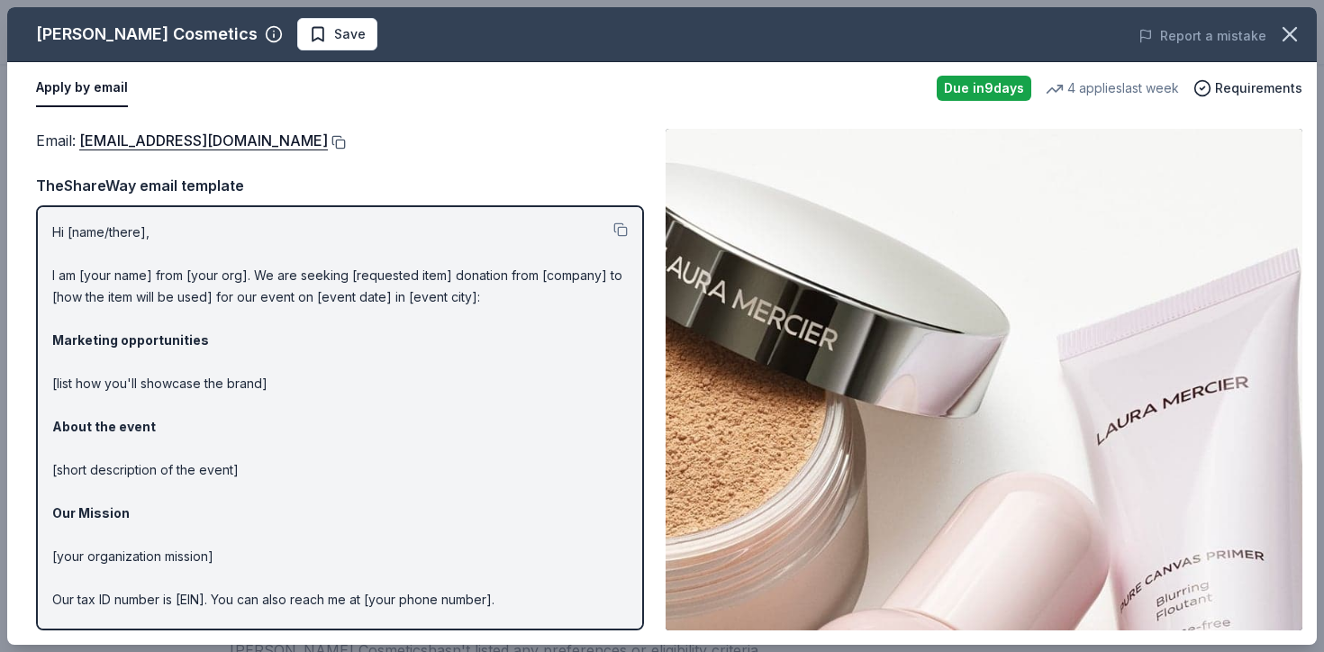
click at [328, 144] on button at bounding box center [337, 142] width 18 height 14
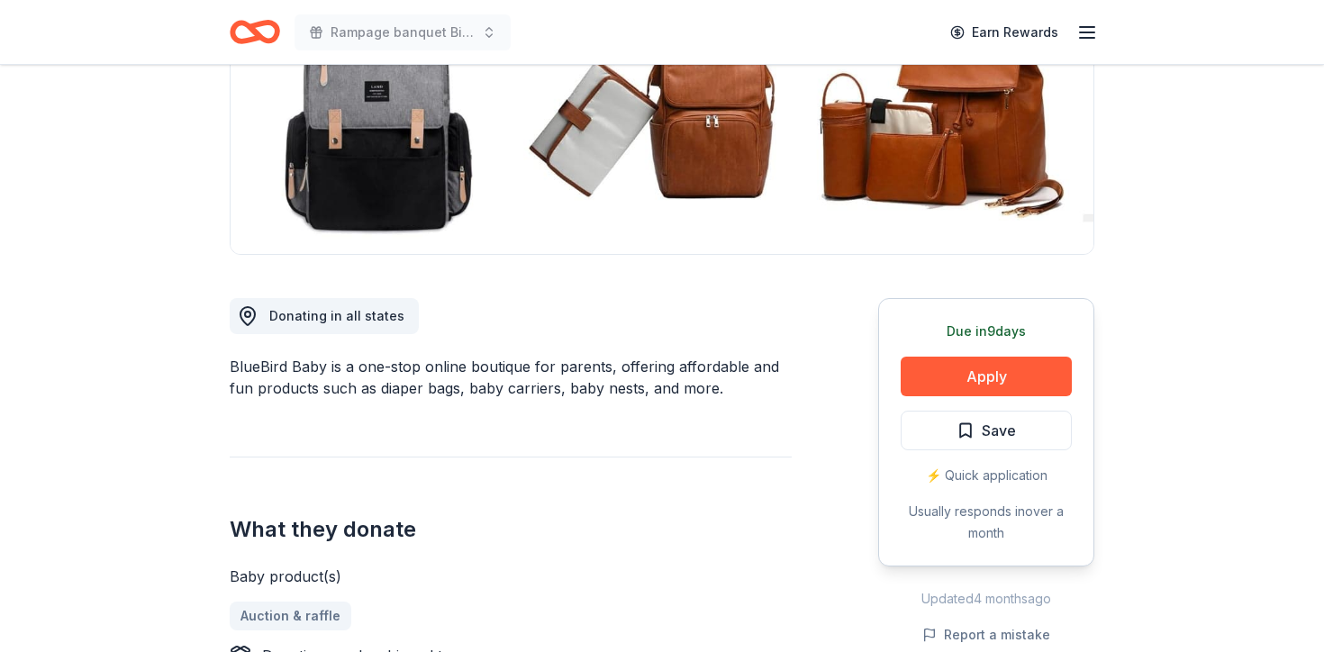
scroll to position [301, 0]
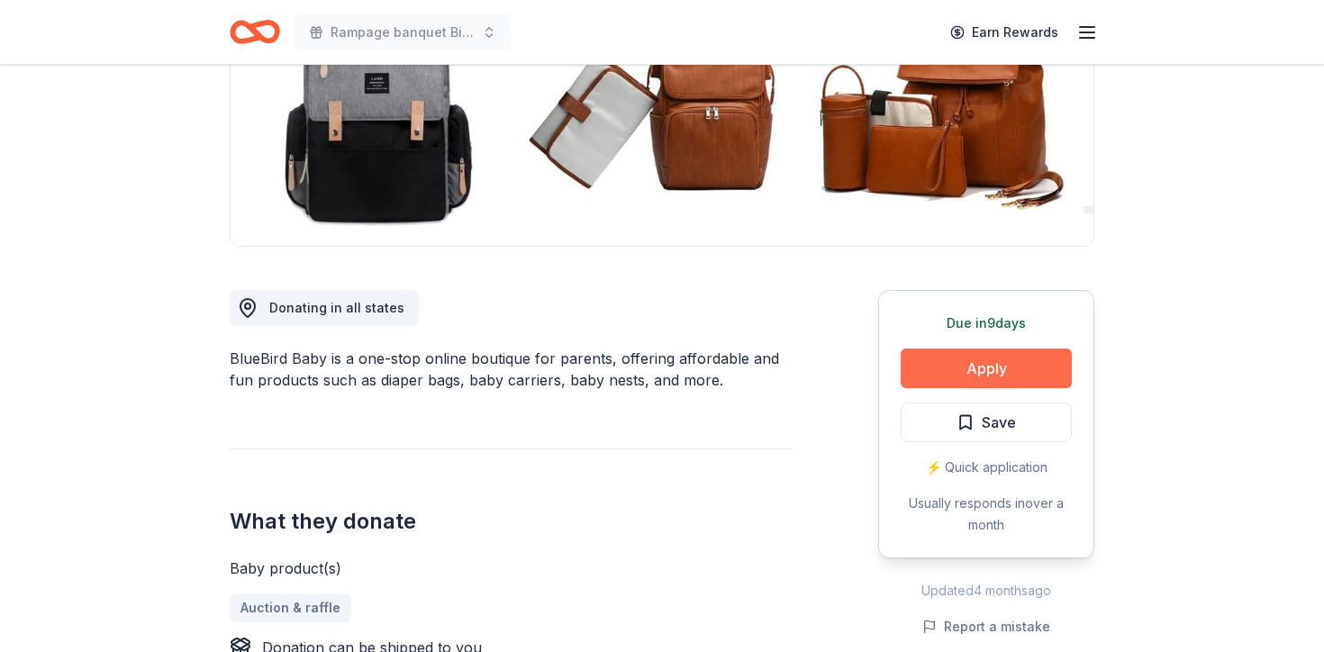
click at [957, 370] on button "Apply" at bounding box center [985, 368] width 171 height 40
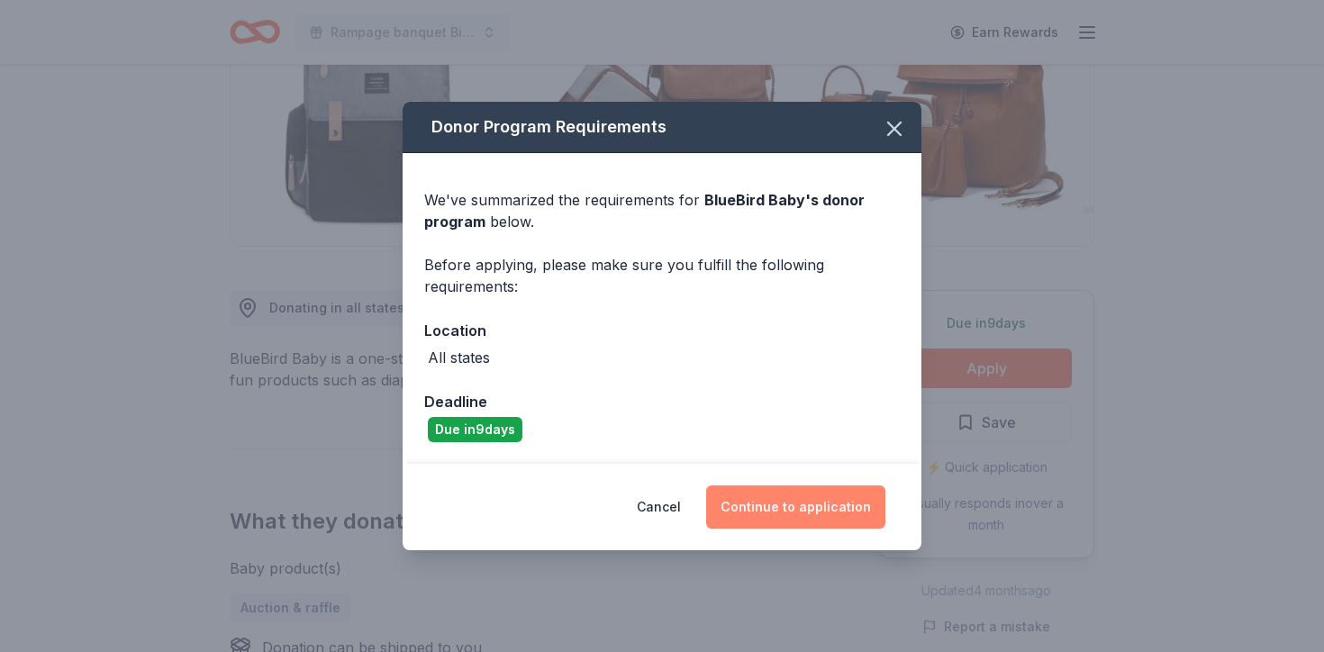
click at [819, 495] on button "Continue to application" at bounding box center [795, 506] width 179 height 43
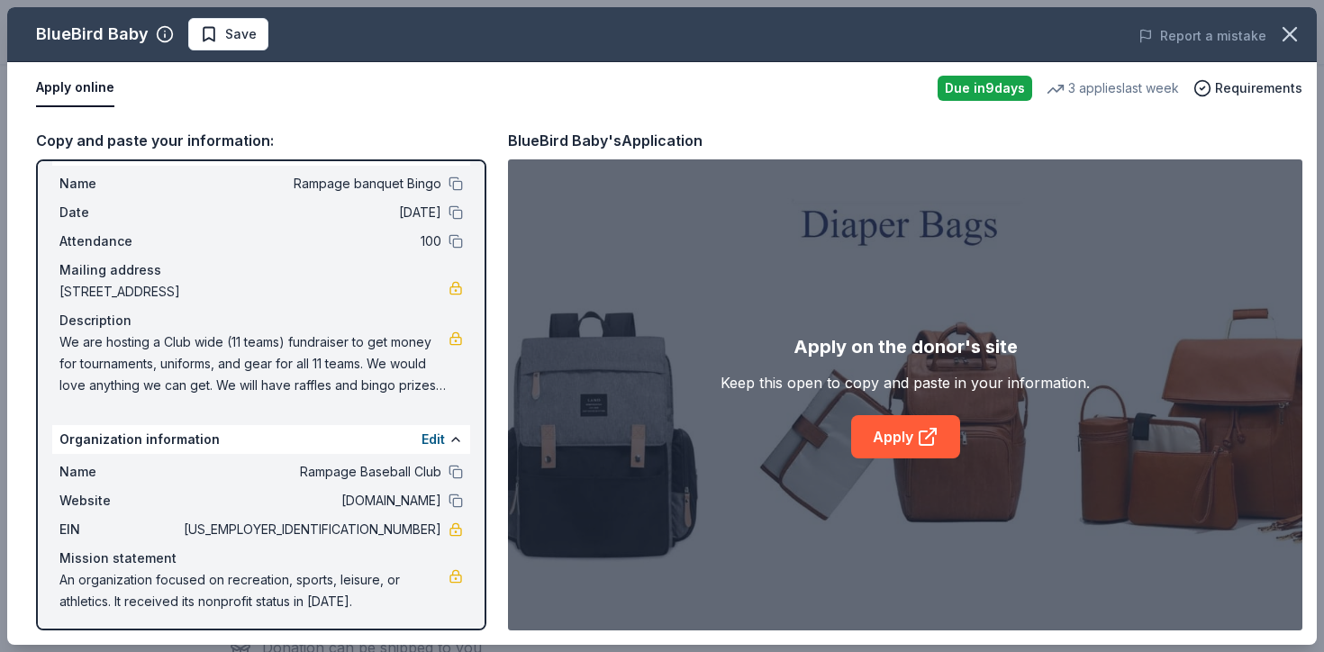
scroll to position [44, 0]
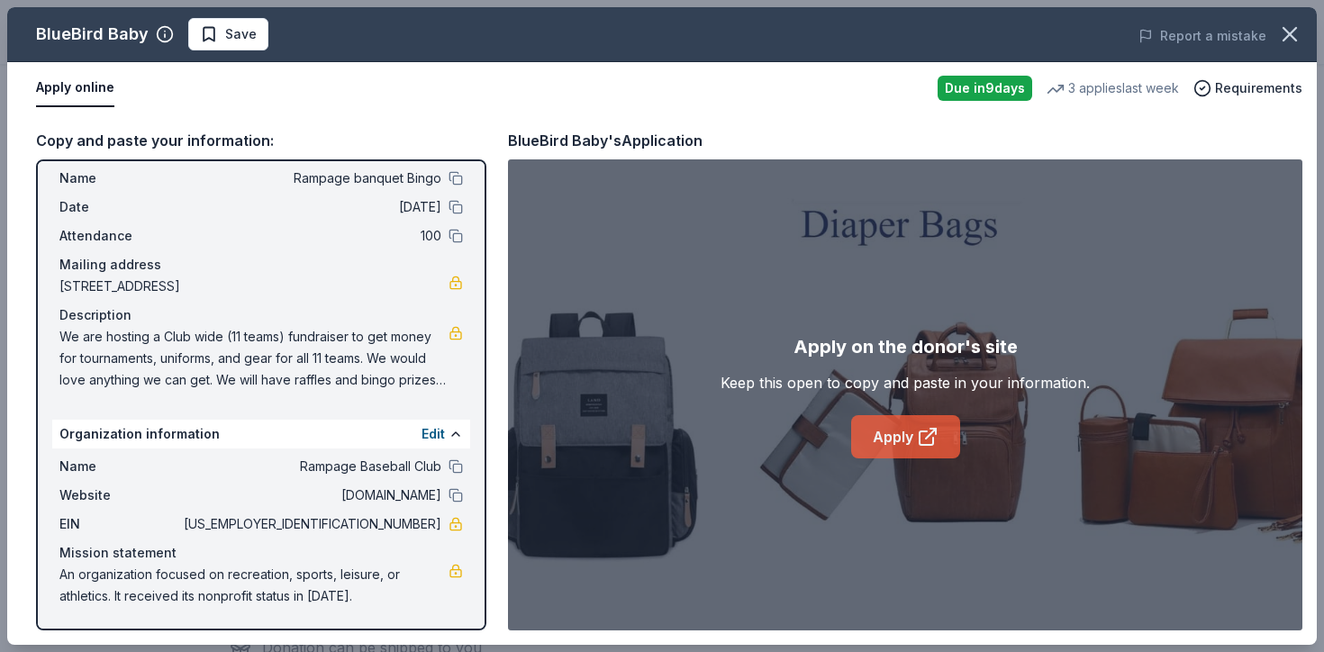
click at [890, 447] on link "Apply" at bounding box center [905, 436] width 109 height 43
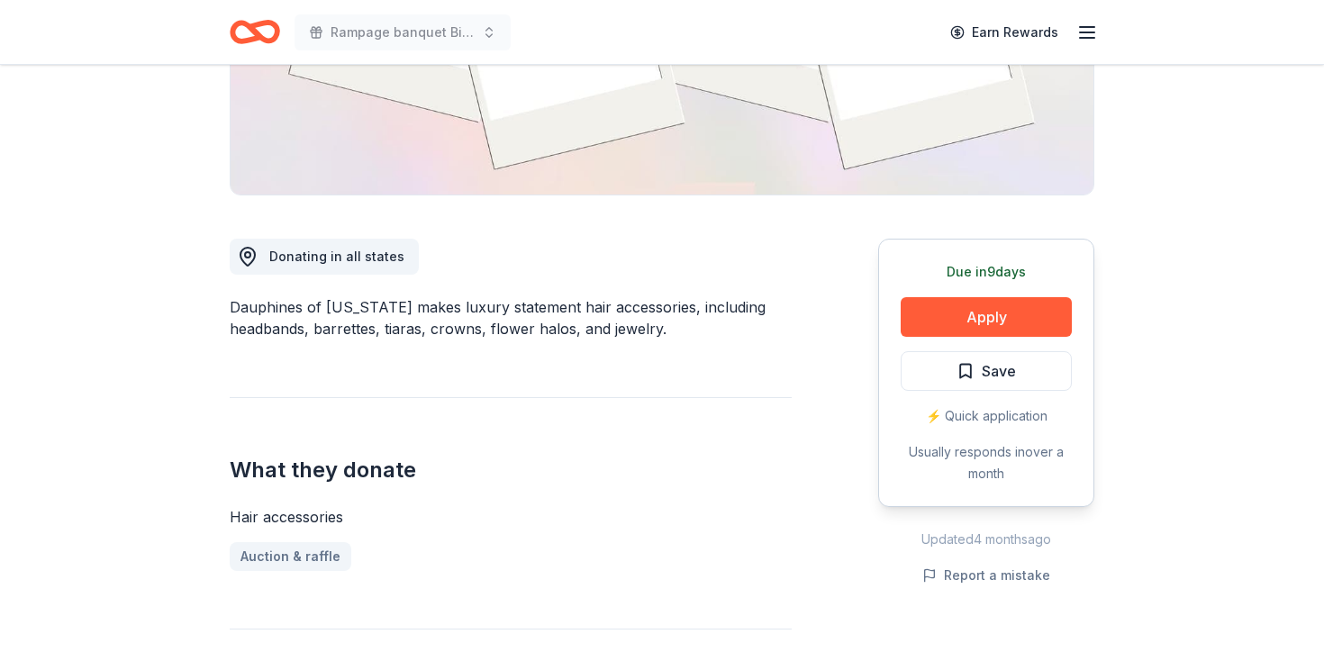
scroll to position [354, 0]
click at [962, 310] on button "Apply" at bounding box center [985, 315] width 171 height 40
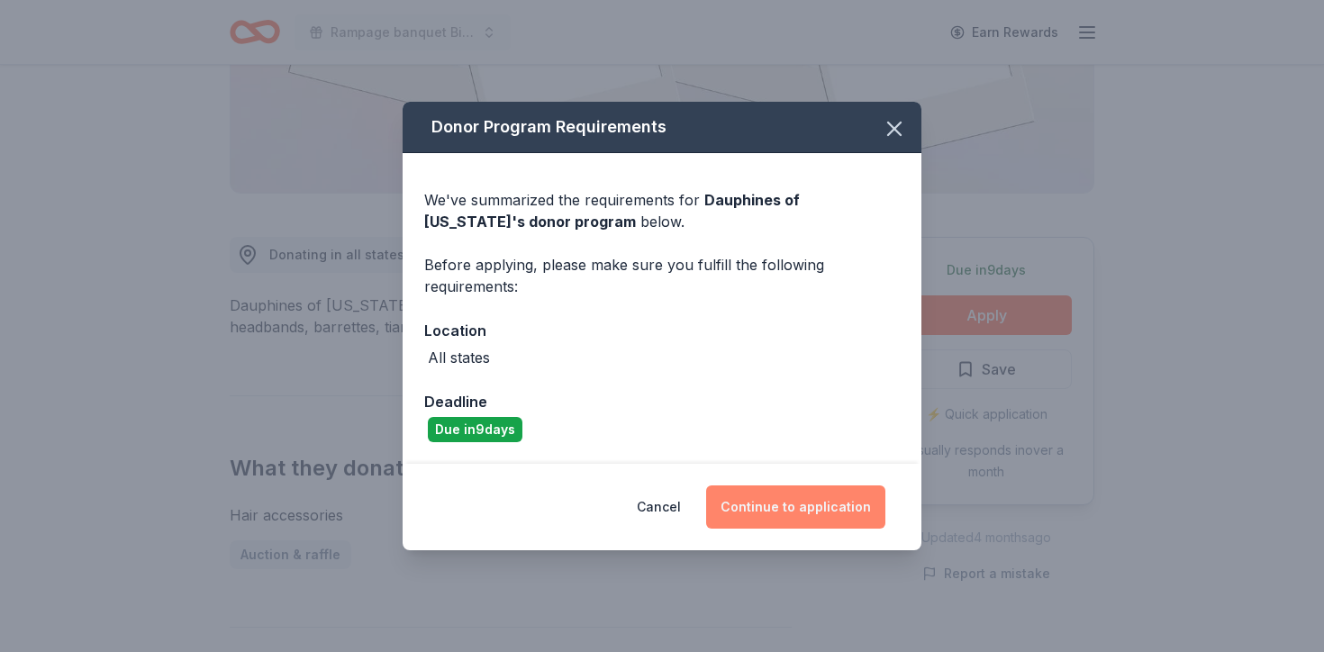
click at [782, 497] on button "Continue to application" at bounding box center [795, 506] width 179 height 43
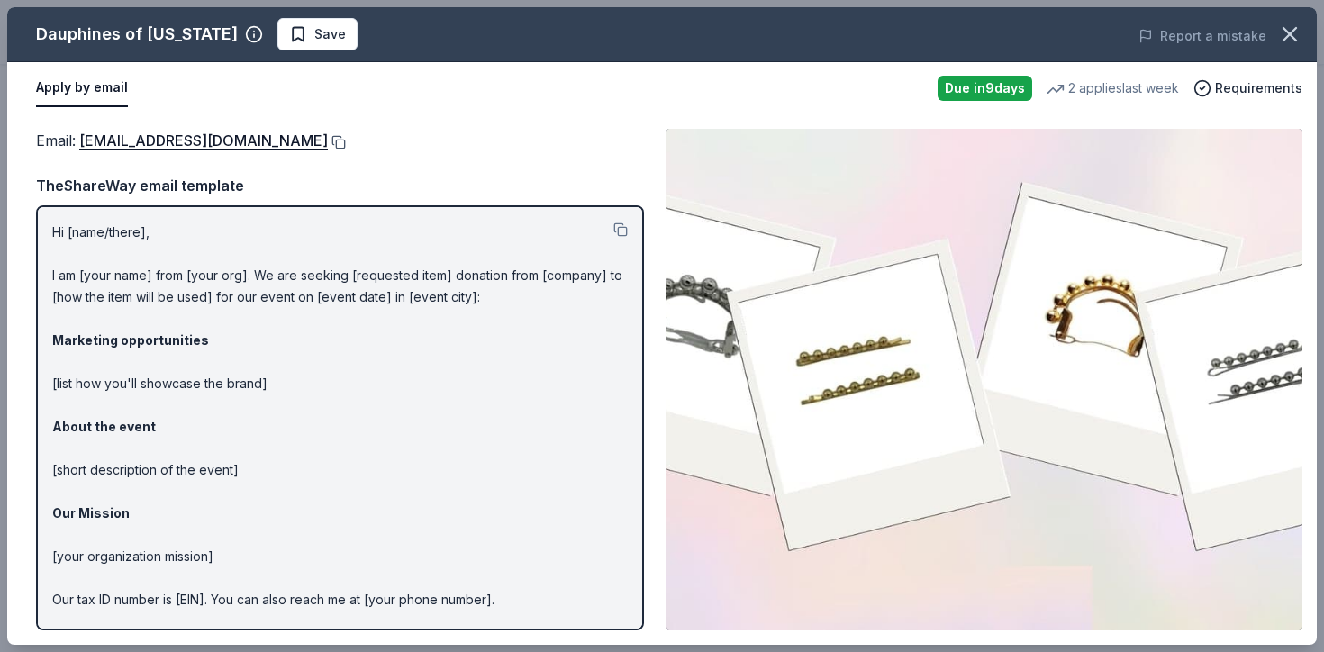
click at [346, 138] on button at bounding box center [337, 142] width 18 height 14
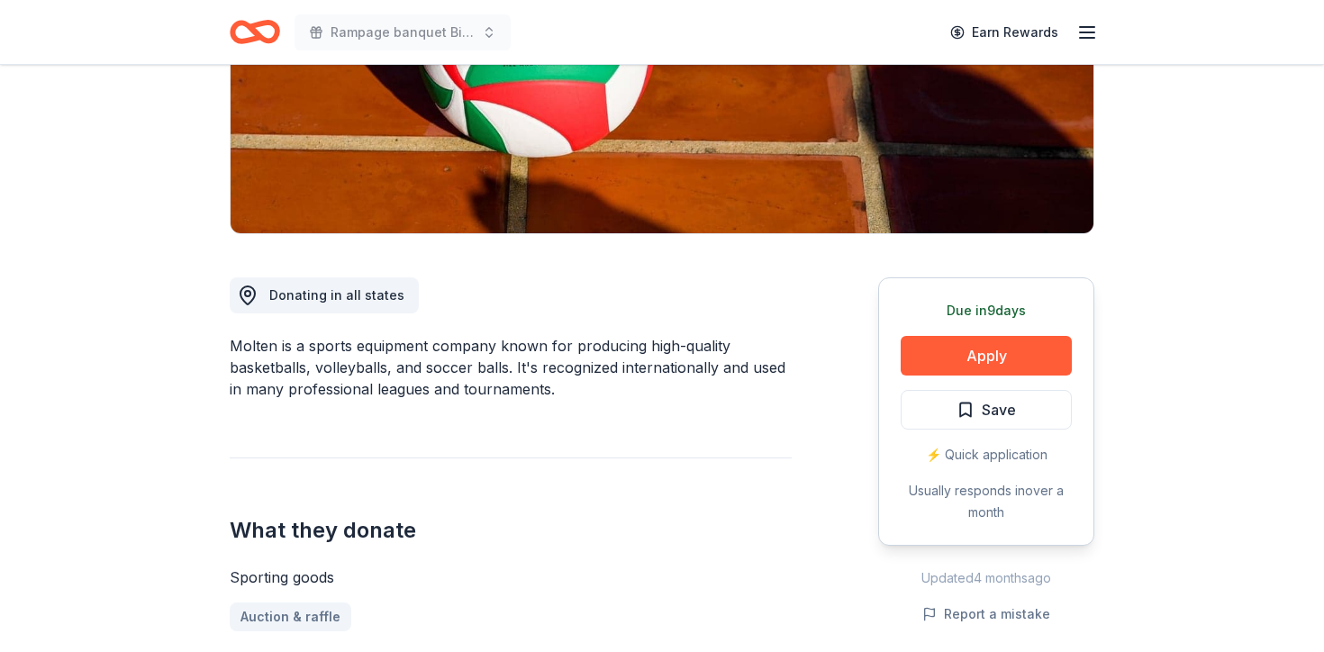
scroll to position [334, 0]
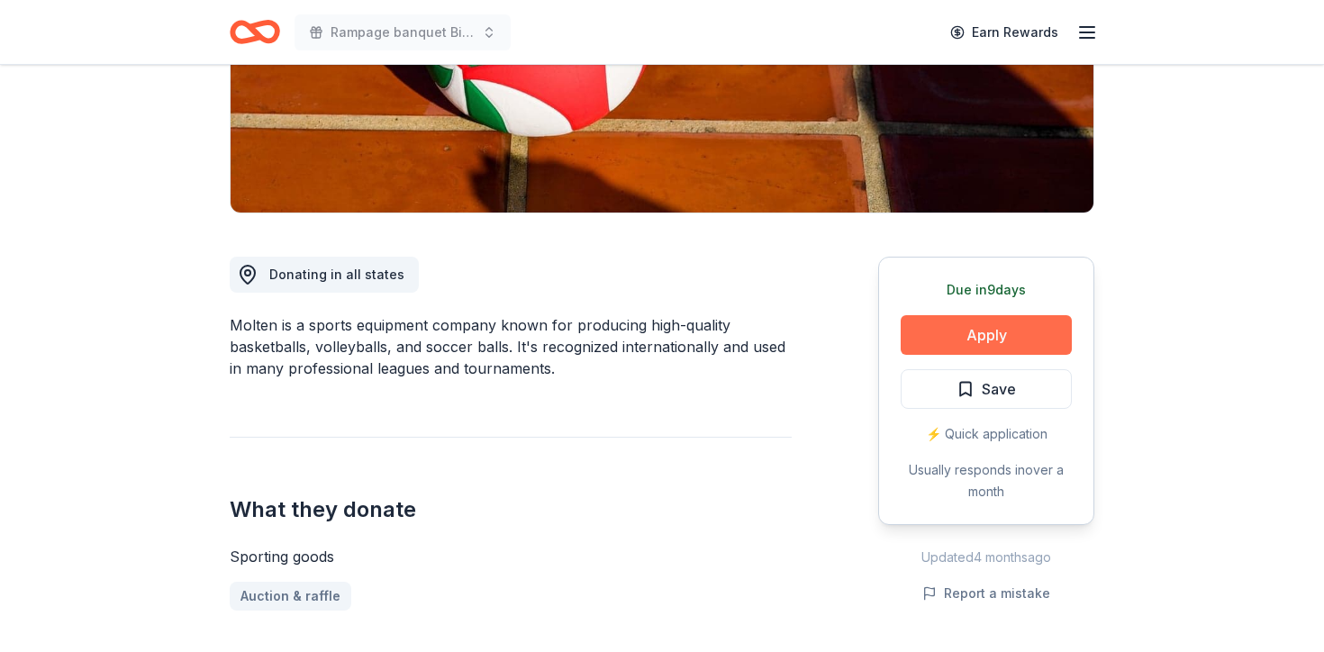
click at [1005, 329] on button "Apply" at bounding box center [985, 335] width 171 height 40
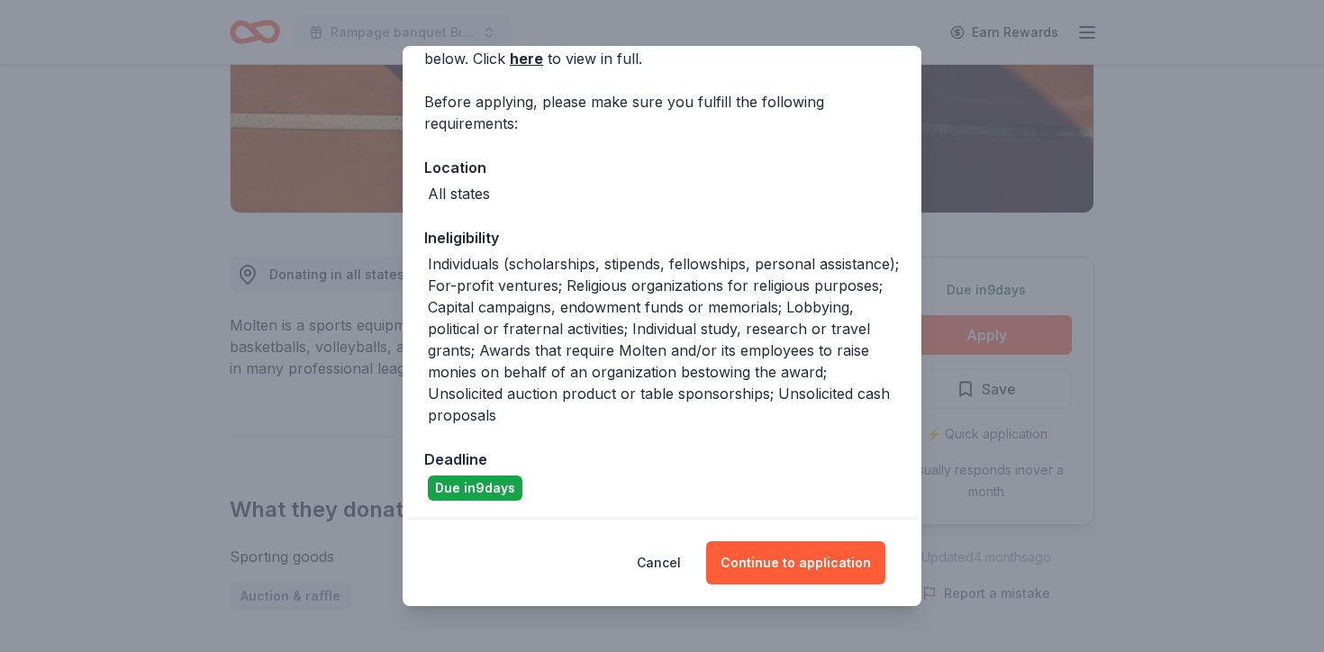
scroll to position [109, 0]
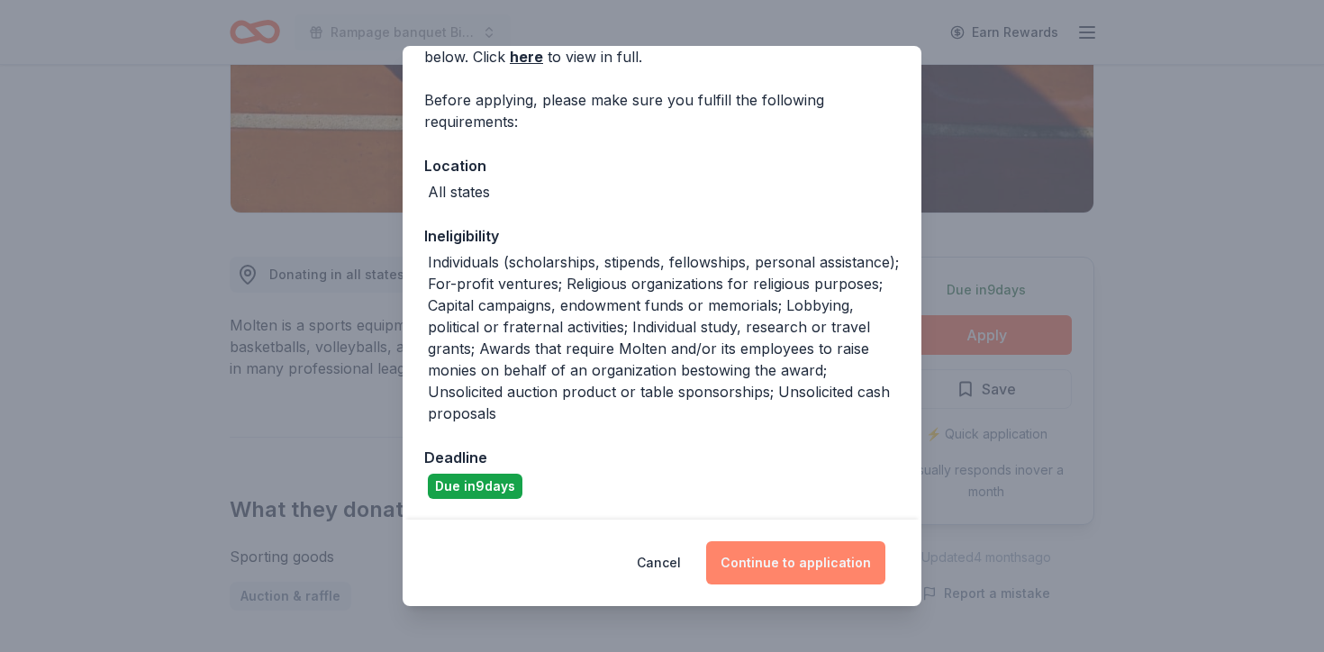
click at [810, 572] on button "Continue to application" at bounding box center [795, 562] width 179 height 43
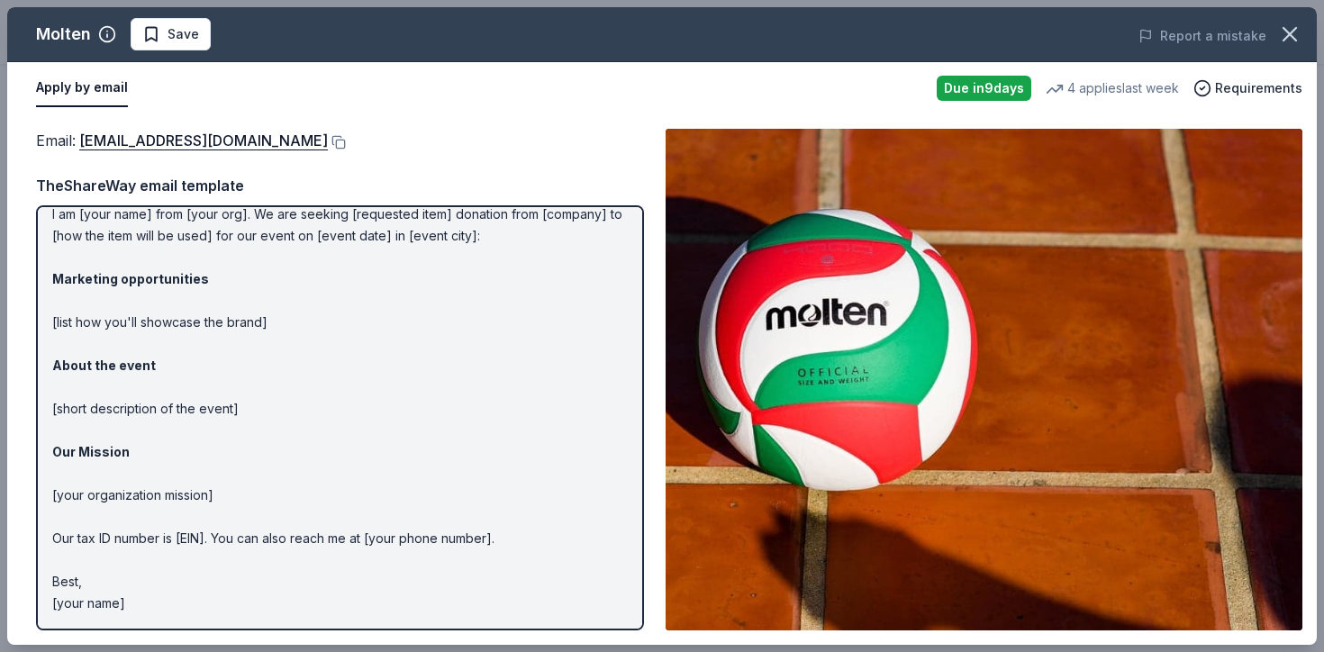
scroll to position [0, 0]
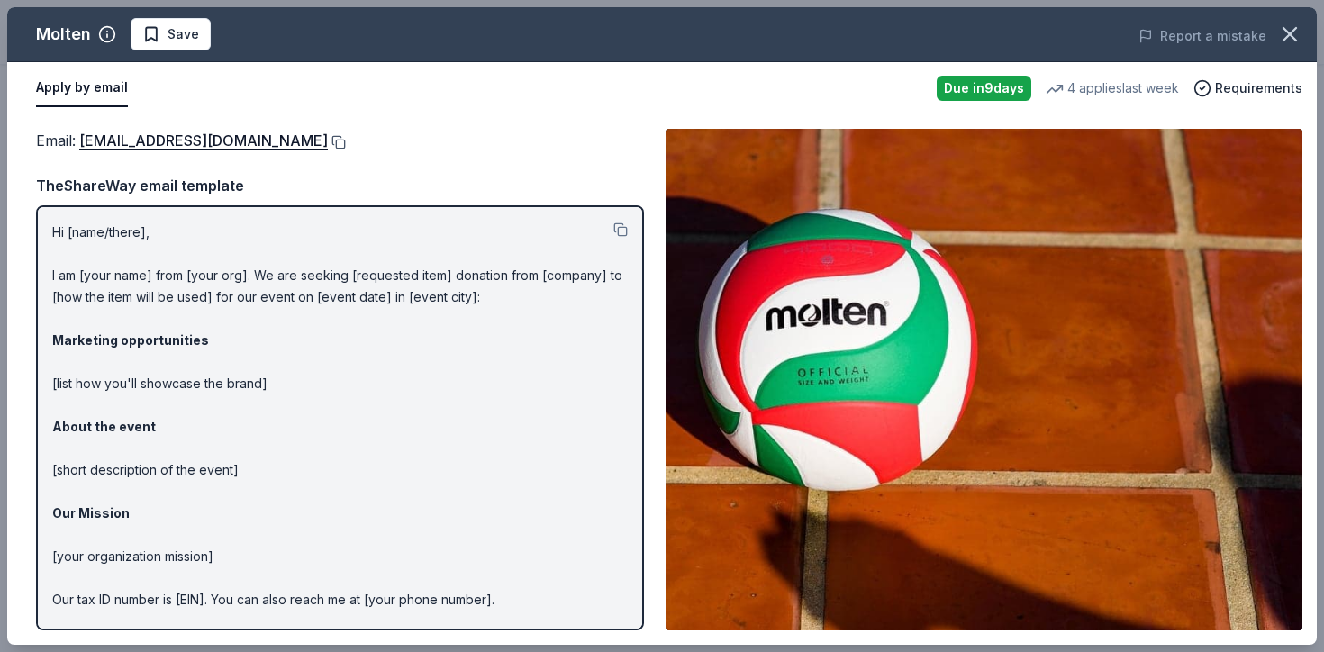
click at [328, 141] on button at bounding box center [337, 142] width 18 height 14
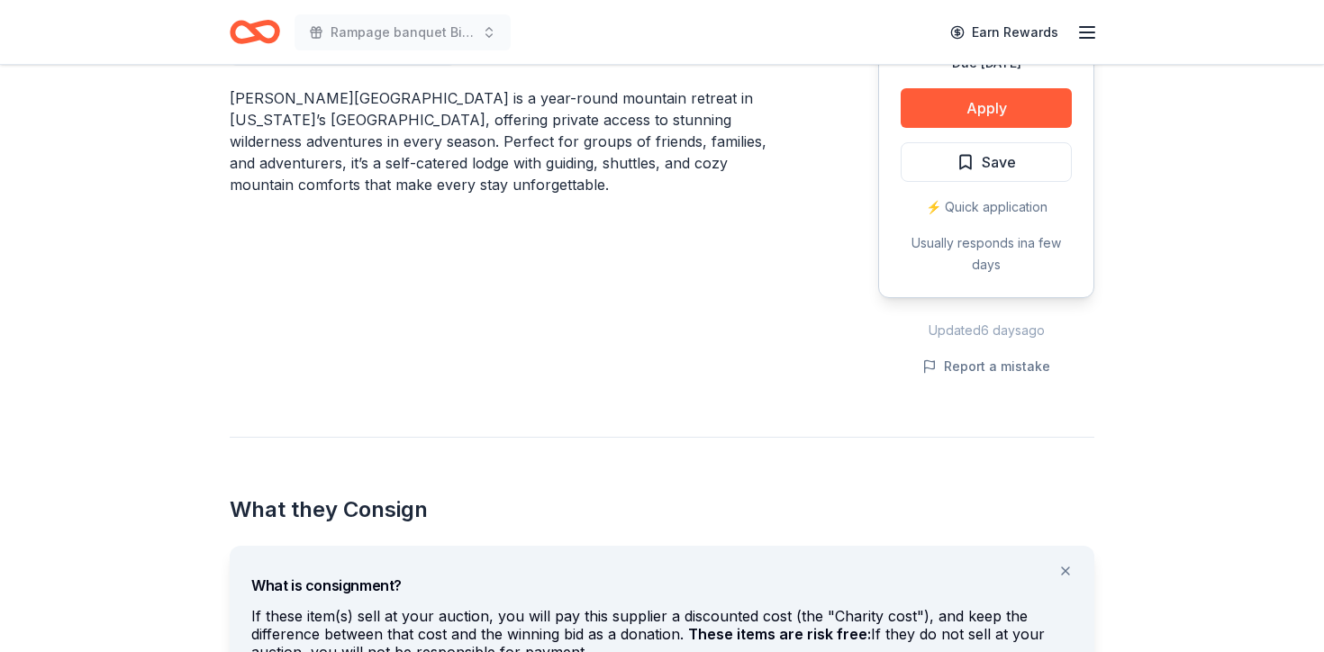
scroll to position [494, 0]
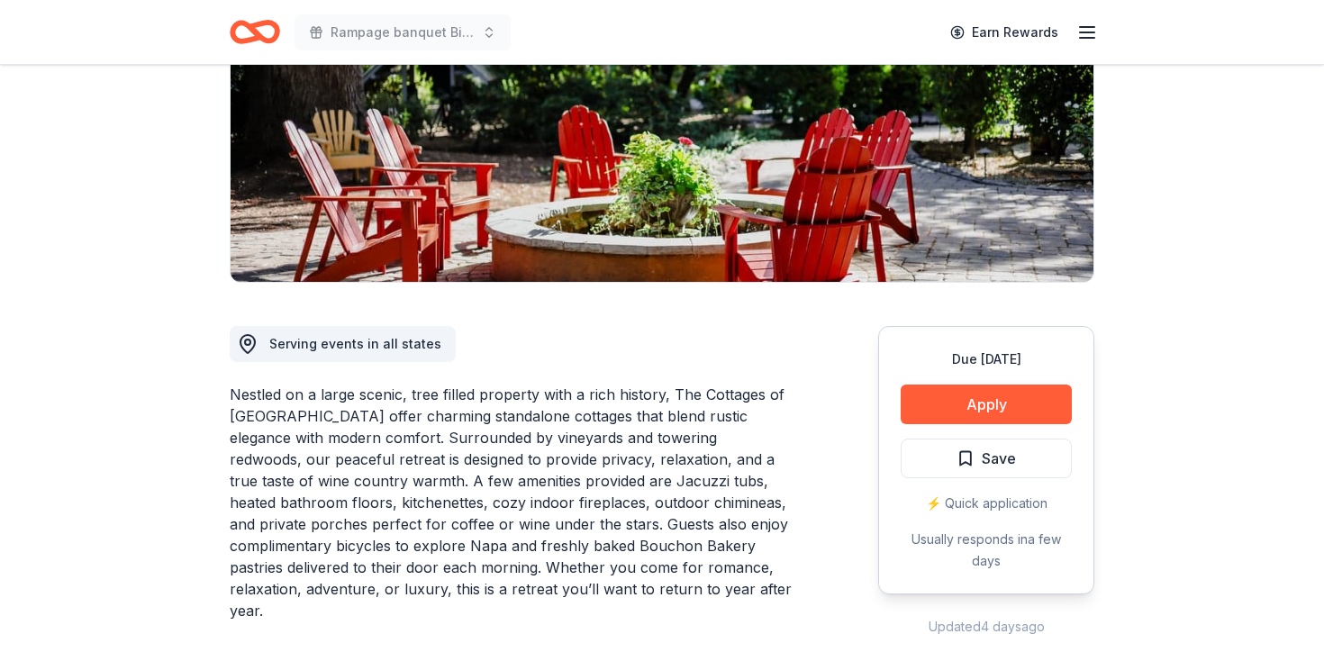
scroll to position [194, 0]
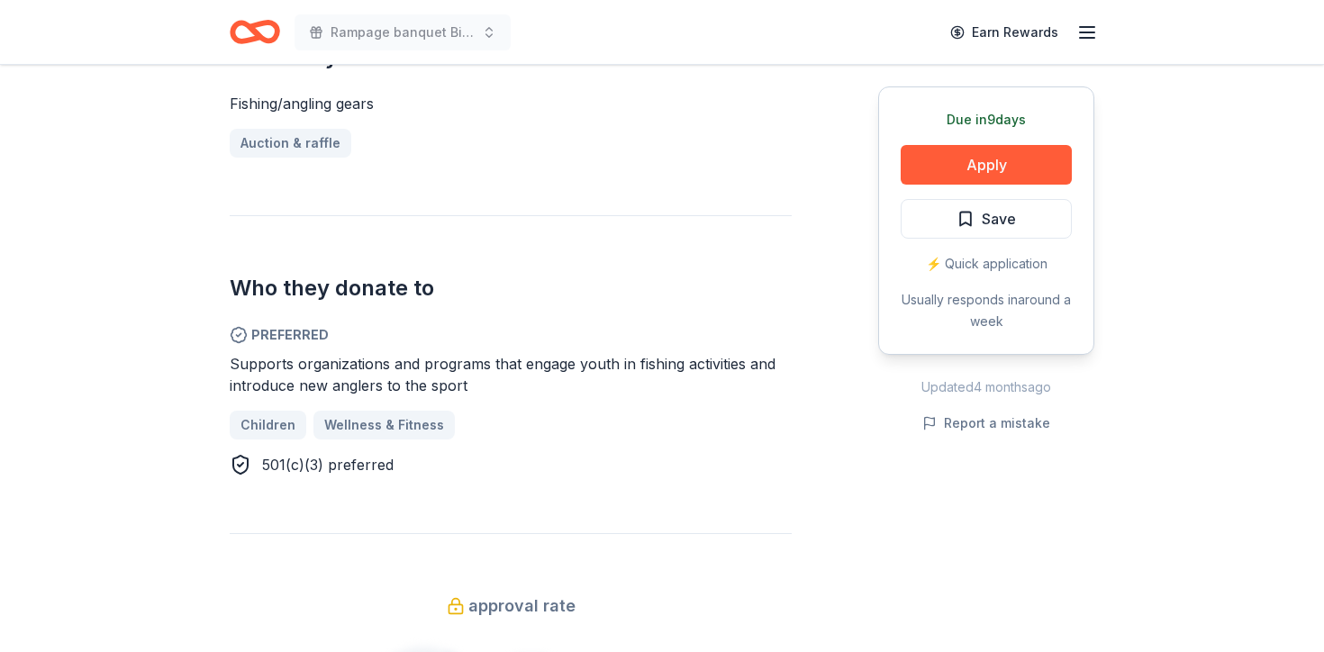
scroll to position [612, 0]
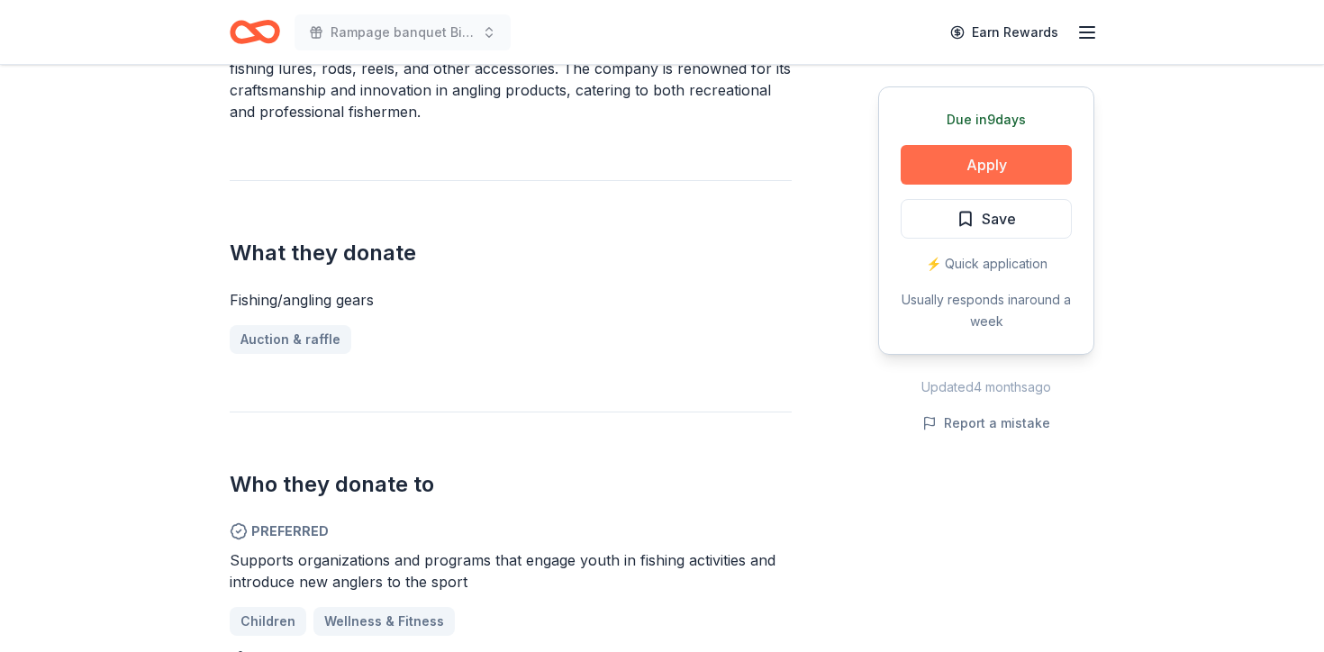
click at [950, 160] on button "Apply" at bounding box center [985, 165] width 171 height 40
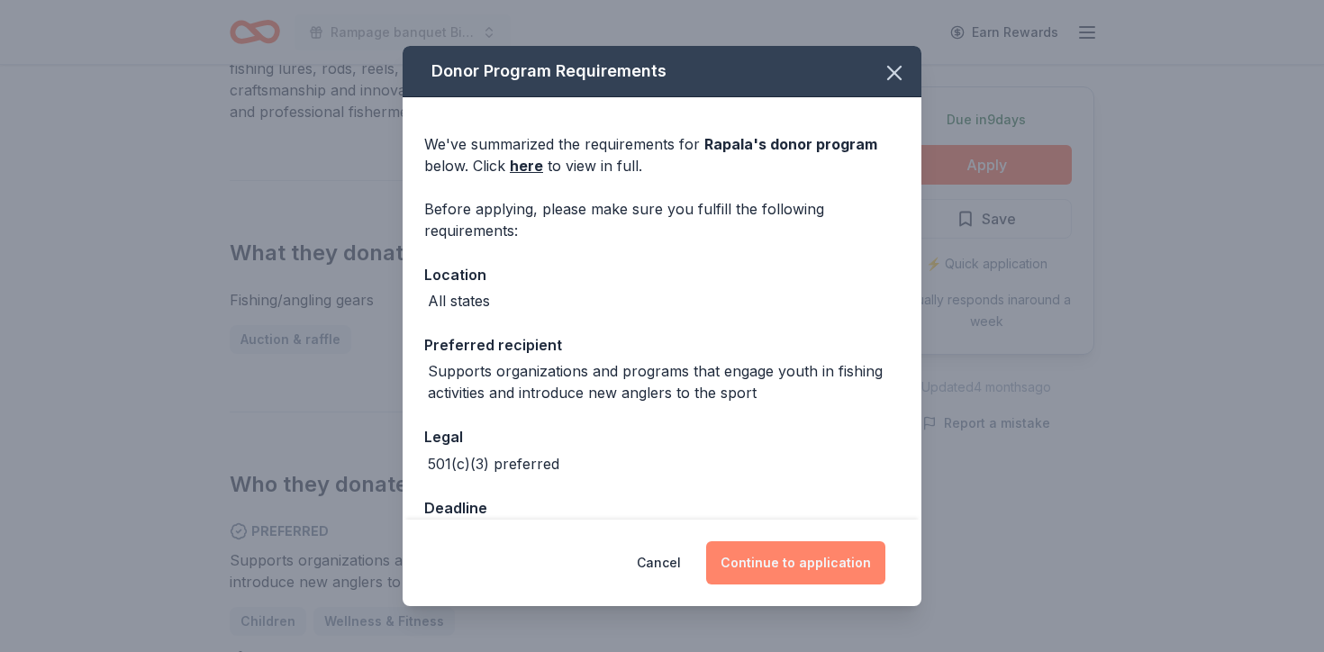
click at [812, 566] on button "Continue to application" at bounding box center [795, 562] width 179 height 43
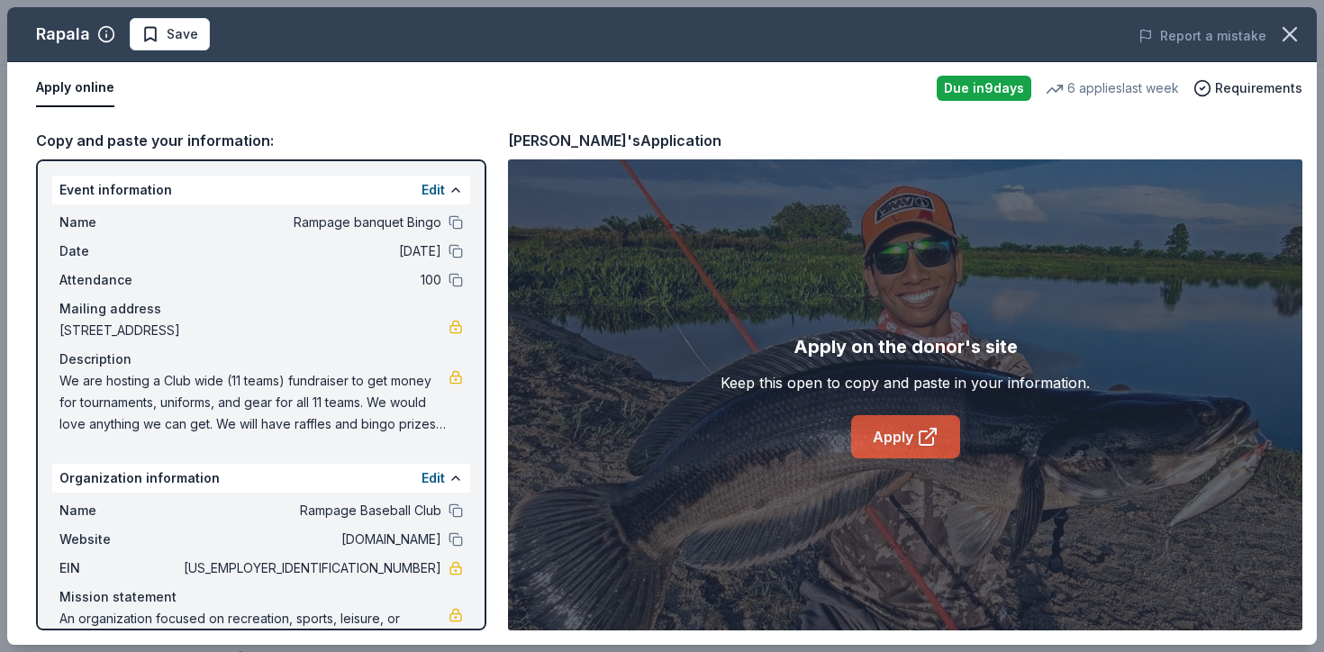
click at [926, 424] on link "Apply" at bounding box center [905, 436] width 109 height 43
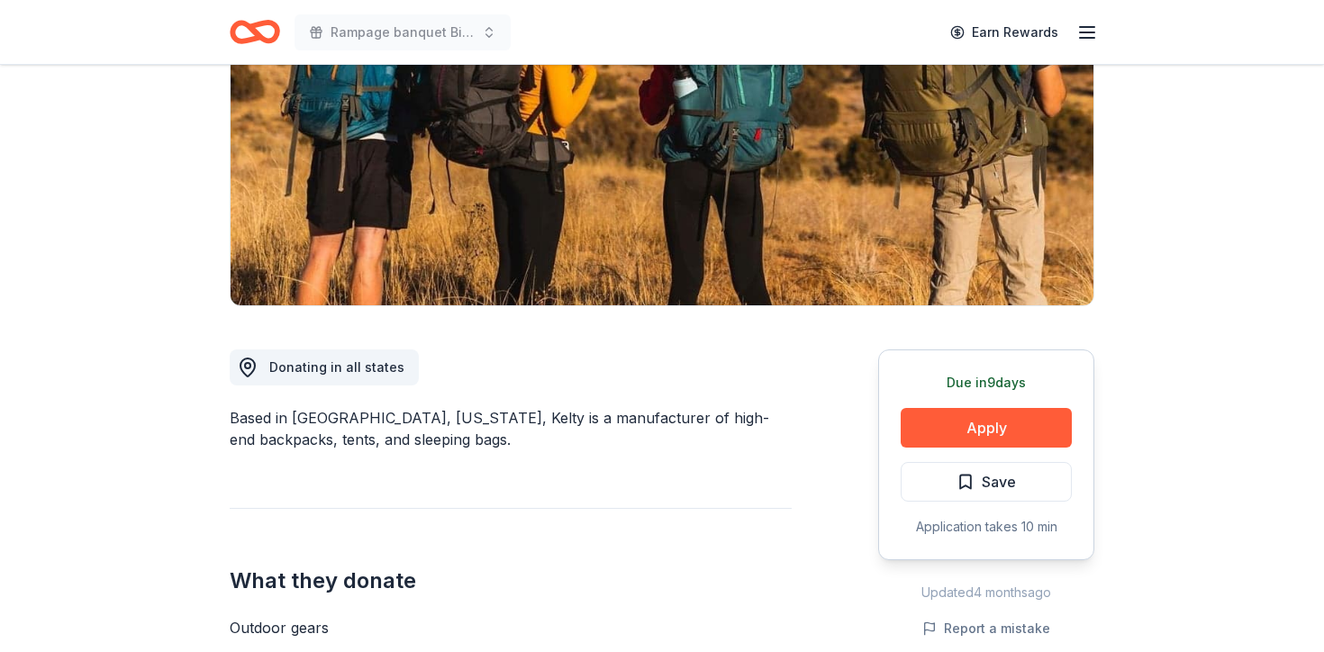
scroll to position [278, 0]
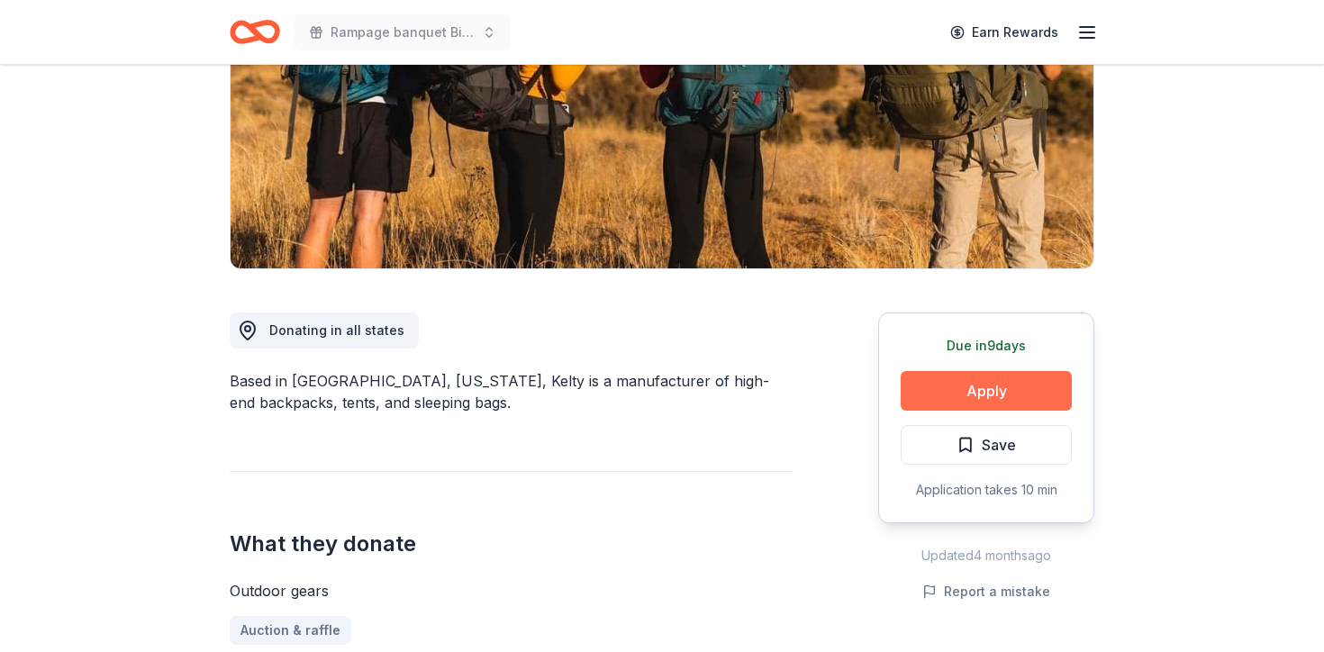
click at [933, 395] on button "Apply" at bounding box center [985, 391] width 171 height 40
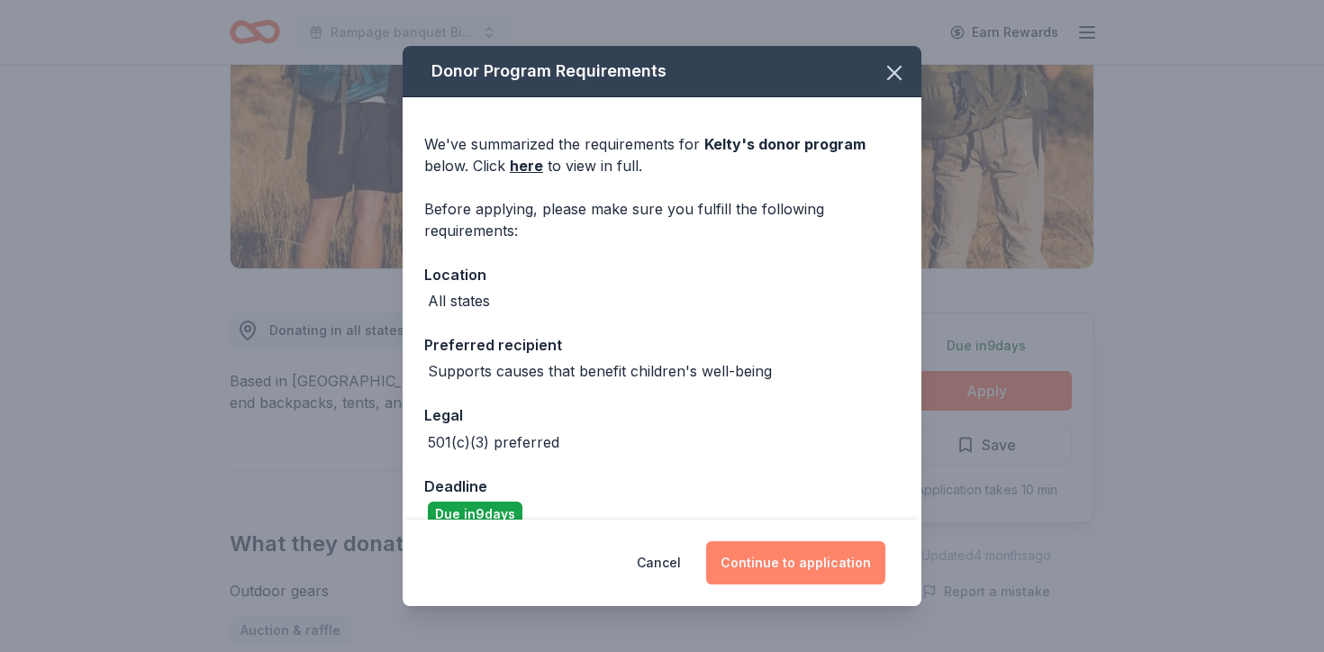
click at [828, 568] on button "Continue to application" at bounding box center [795, 562] width 179 height 43
